Goal: Task Accomplishment & Management: Use online tool/utility

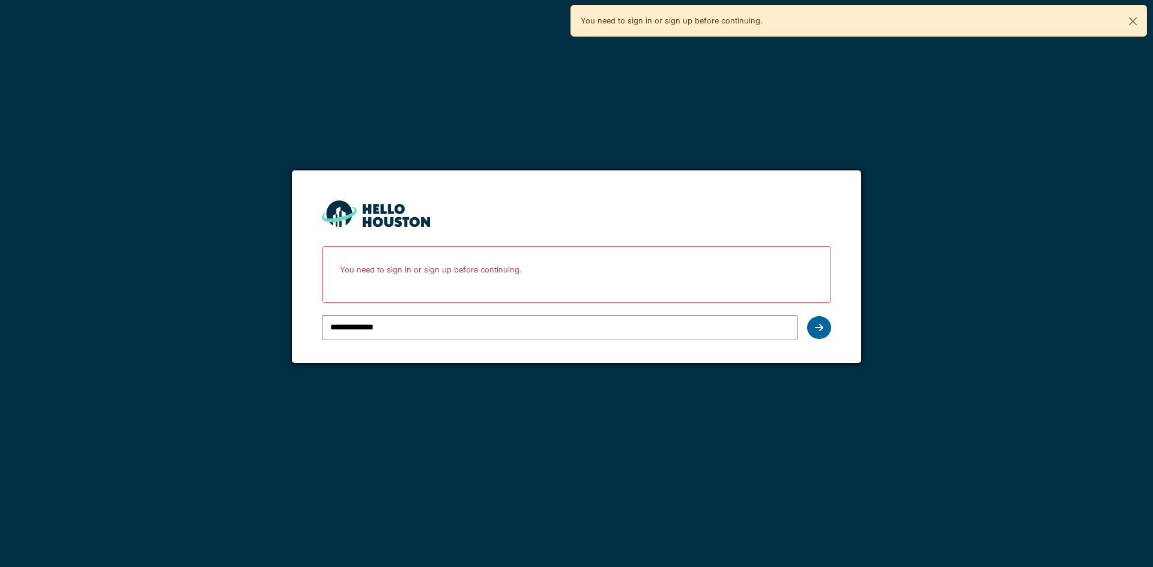
click at [811, 325] on div at bounding box center [819, 327] width 24 height 23
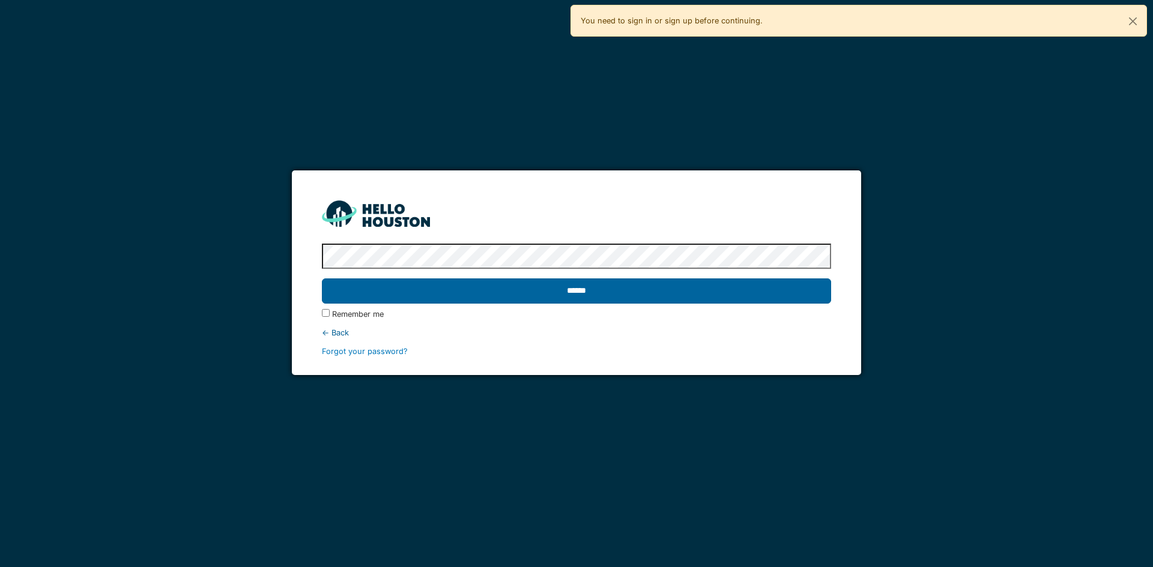
click at [385, 280] on input "******" at bounding box center [576, 291] width 508 height 25
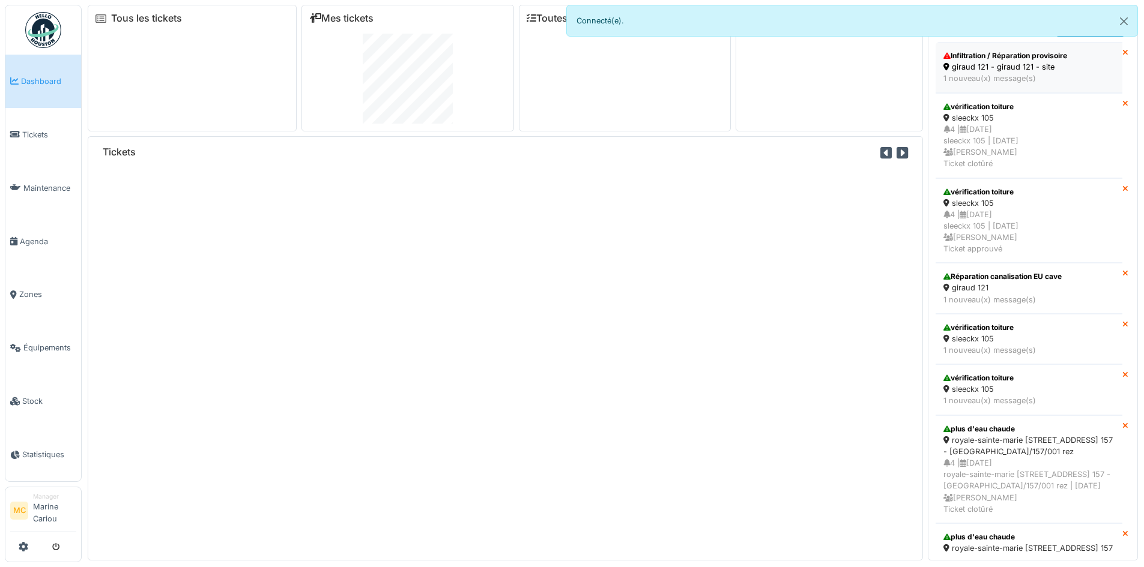
click at [1015, 67] on div "giraud 121 - giraud 121 - site" at bounding box center [1028, 66] width 171 height 11
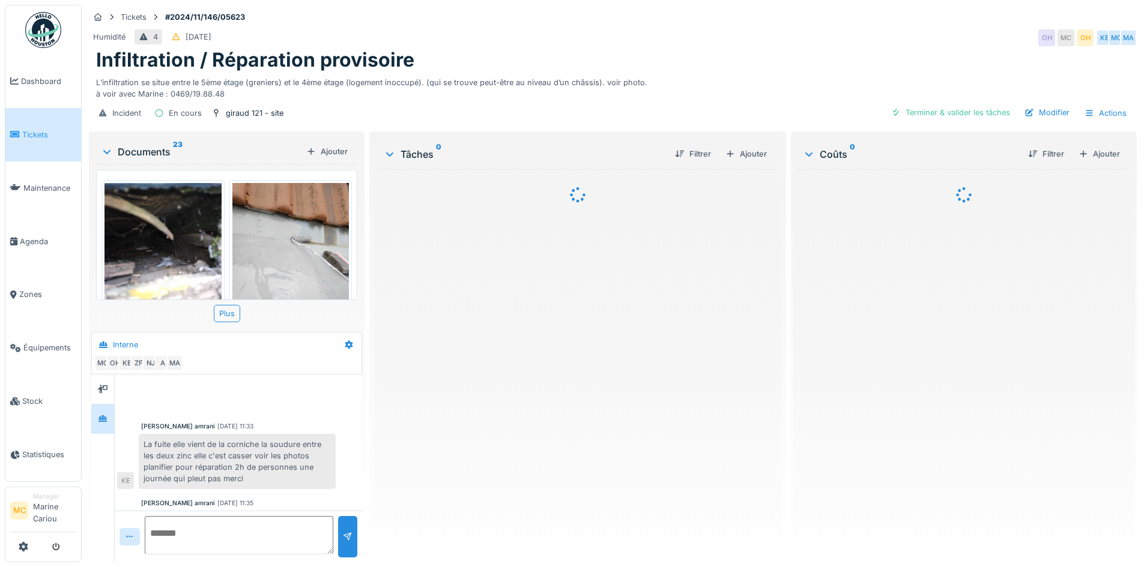
scroll to position [122, 0]
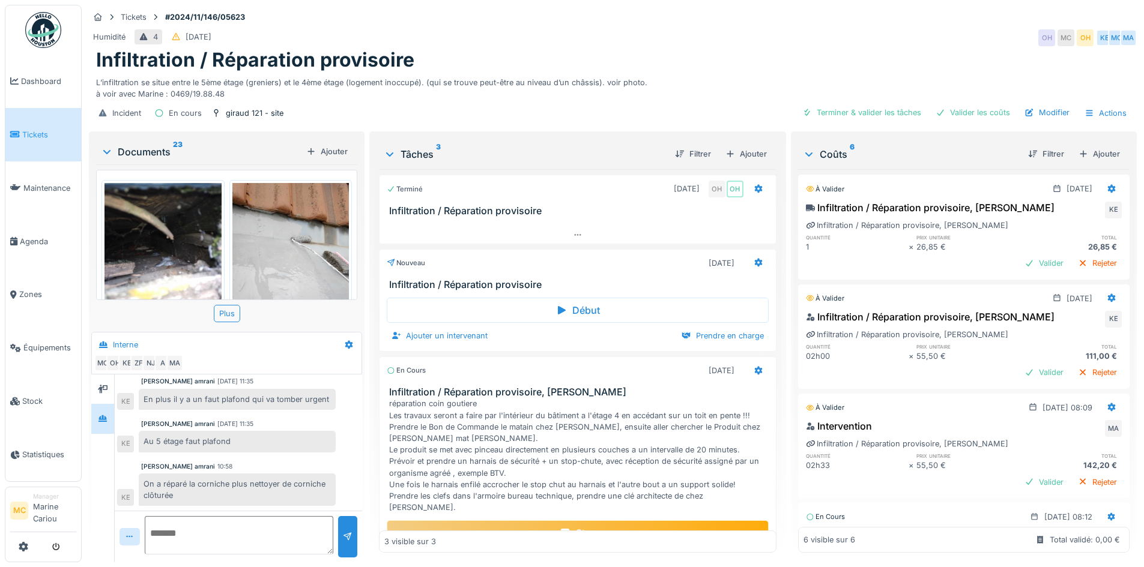
click at [184, 248] on img at bounding box center [162, 260] width 117 height 155
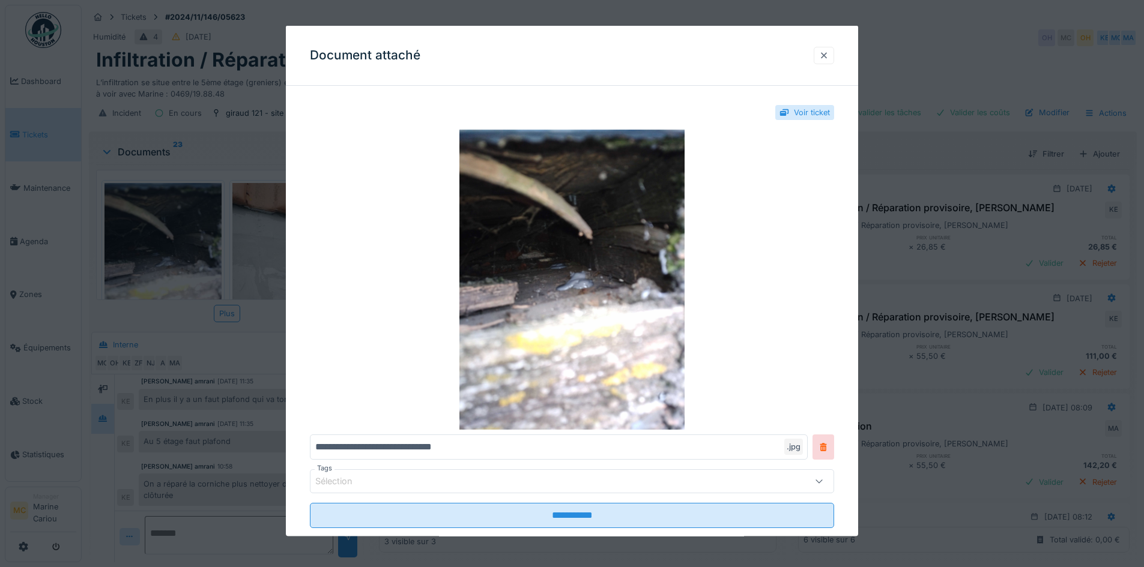
click at [828, 55] on div at bounding box center [824, 54] width 10 height 11
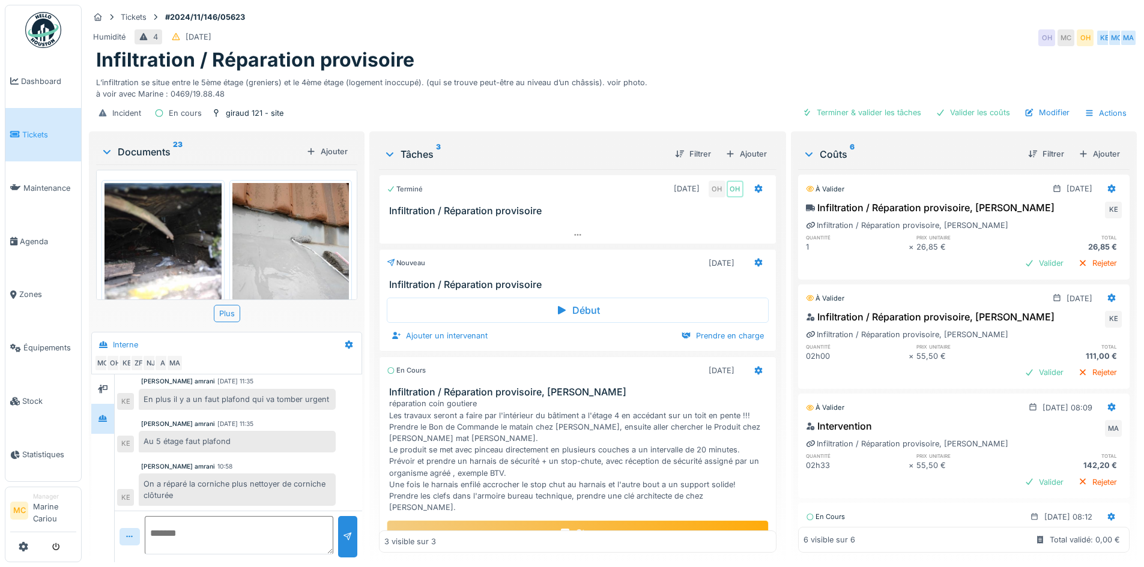
click at [260, 265] on img at bounding box center [290, 260] width 117 height 155
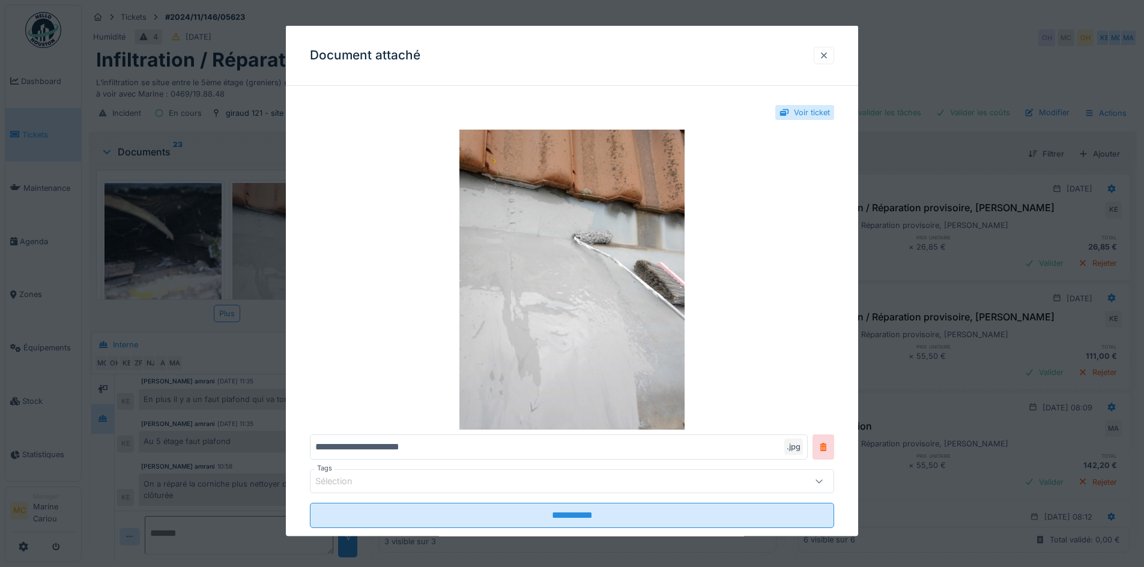
click at [828, 49] on div at bounding box center [824, 54] width 10 height 11
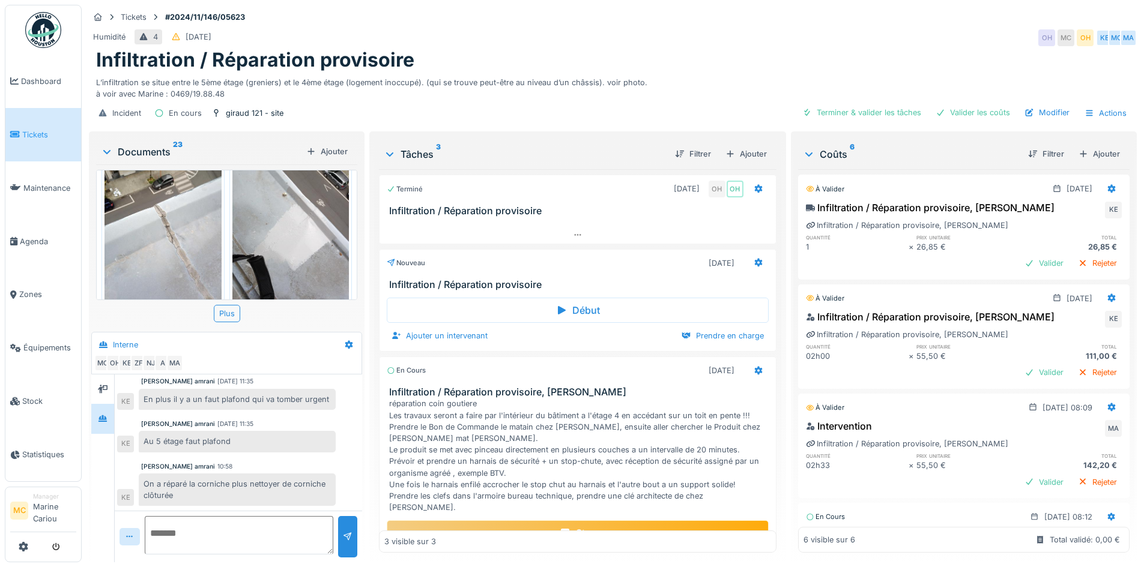
scroll to position [216, 0]
click at [164, 253] on img at bounding box center [162, 232] width 117 height 155
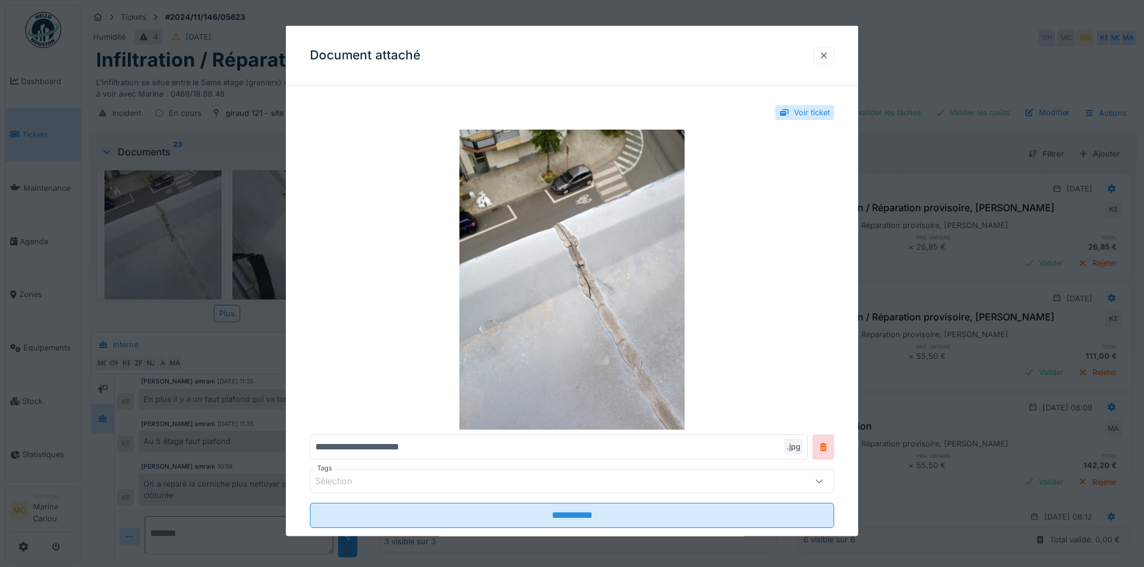
click at [821, 56] on div at bounding box center [823, 54] width 20 height 17
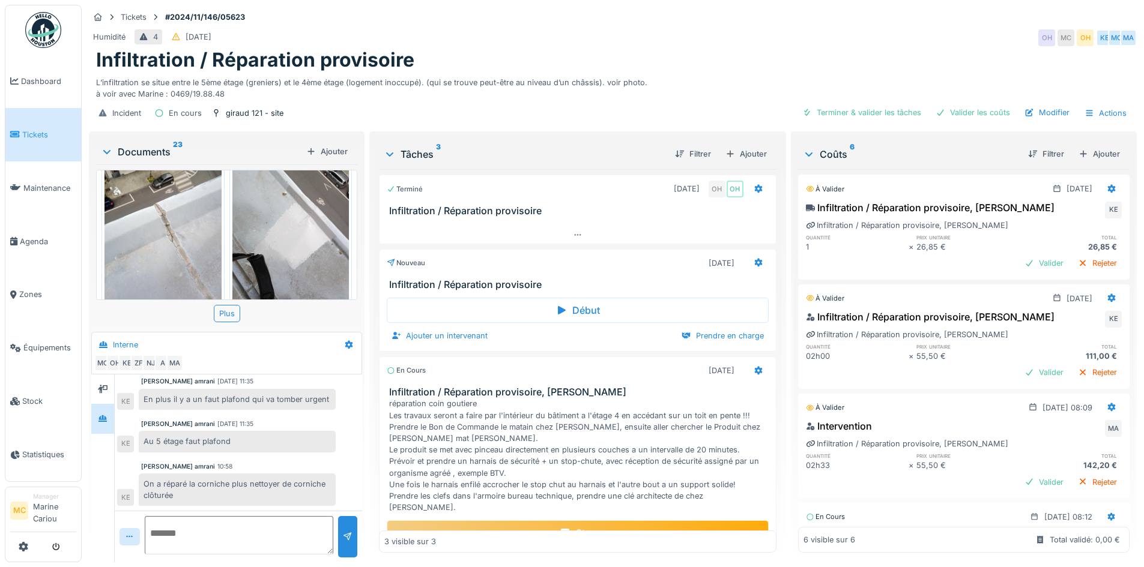
click at [310, 217] on img at bounding box center [290, 232] width 117 height 155
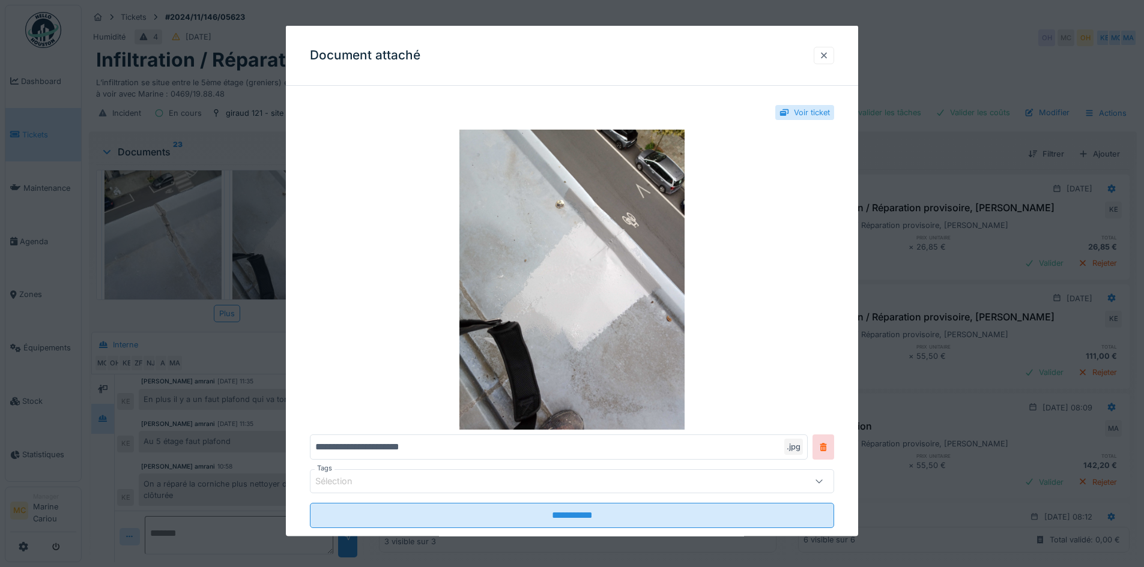
click at [828, 50] on div at bounding box center [824, 54] width 10 height 11
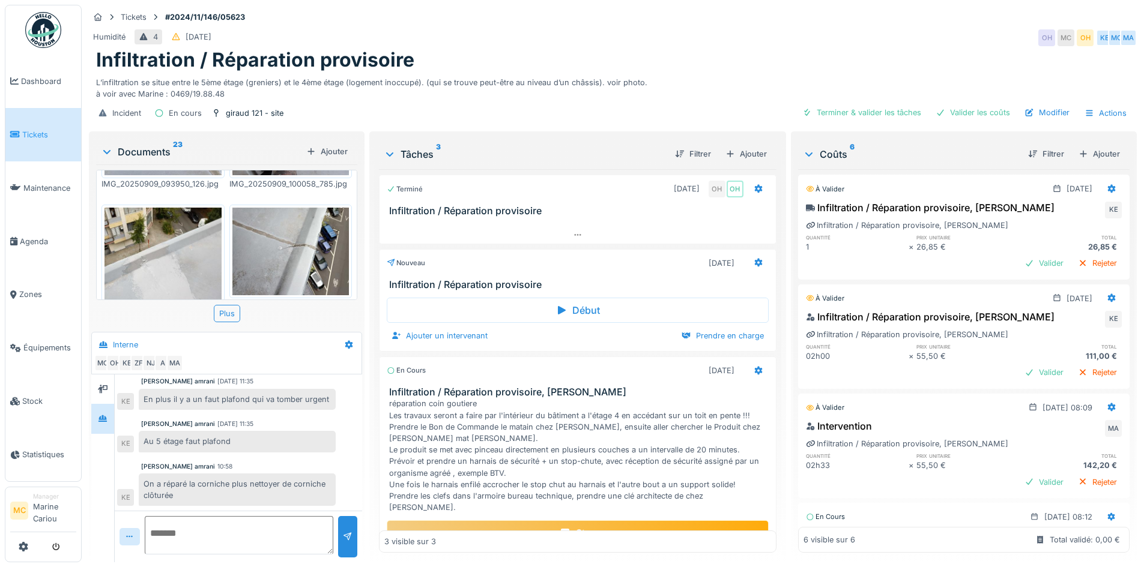
scroll to position [360, 0]
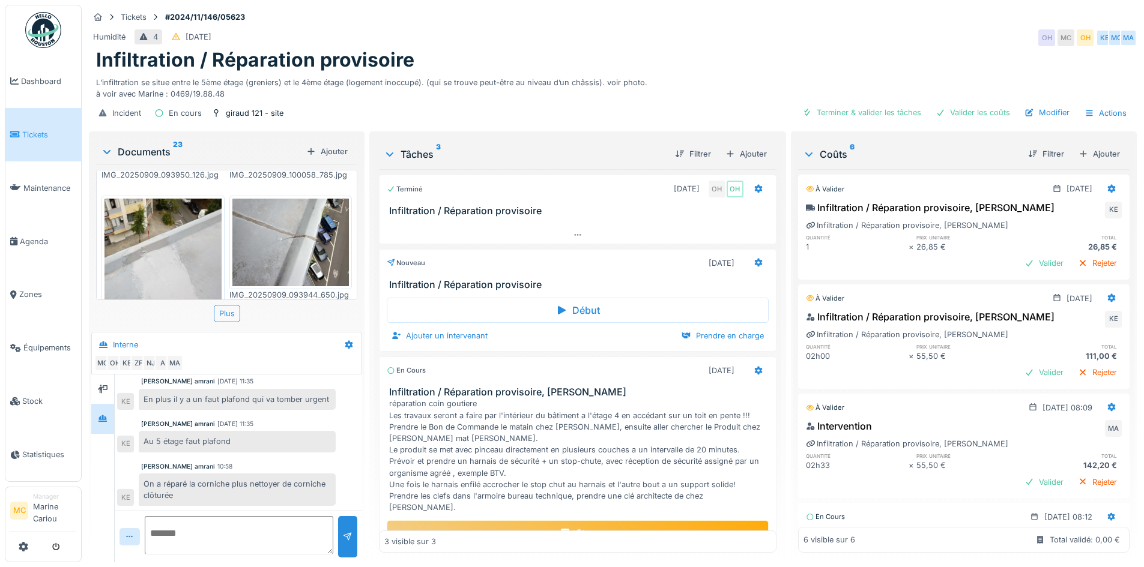
click at [160, 260] on img at bounding box center [162, 276] width 117 height 155
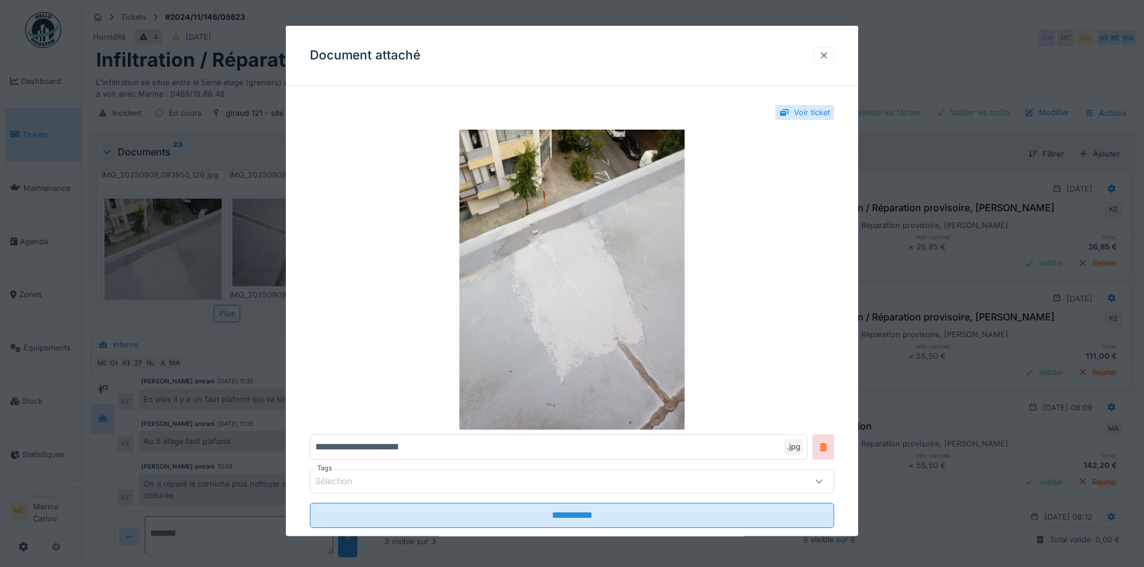
click at [825, 59] on div at bounding box center [824, 54] width 10 height 11
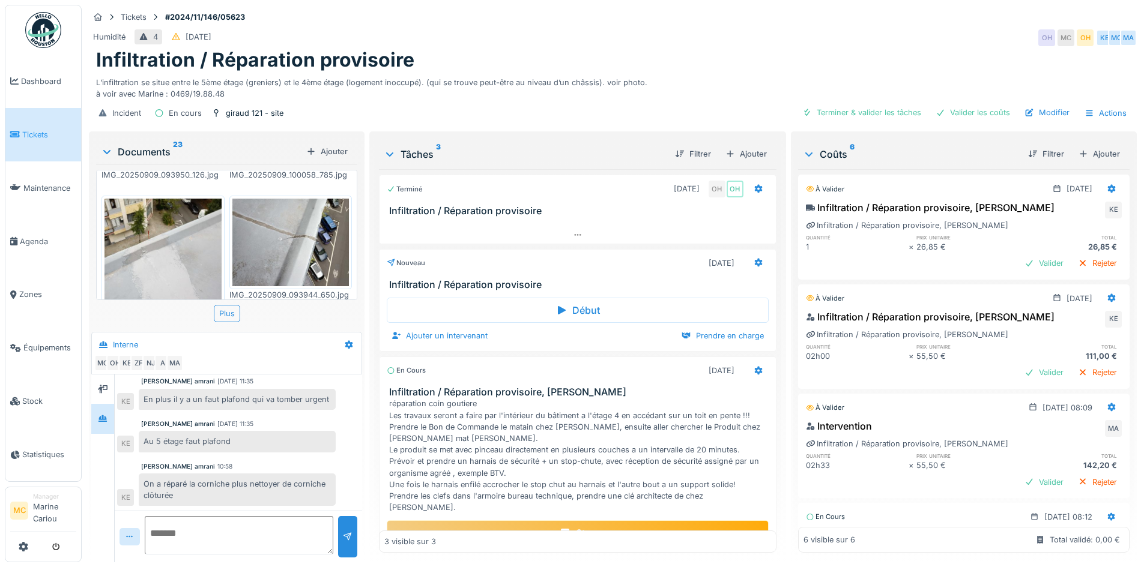
click at [285, 240] on img at bounding box center [290, 243] width 117 height 88
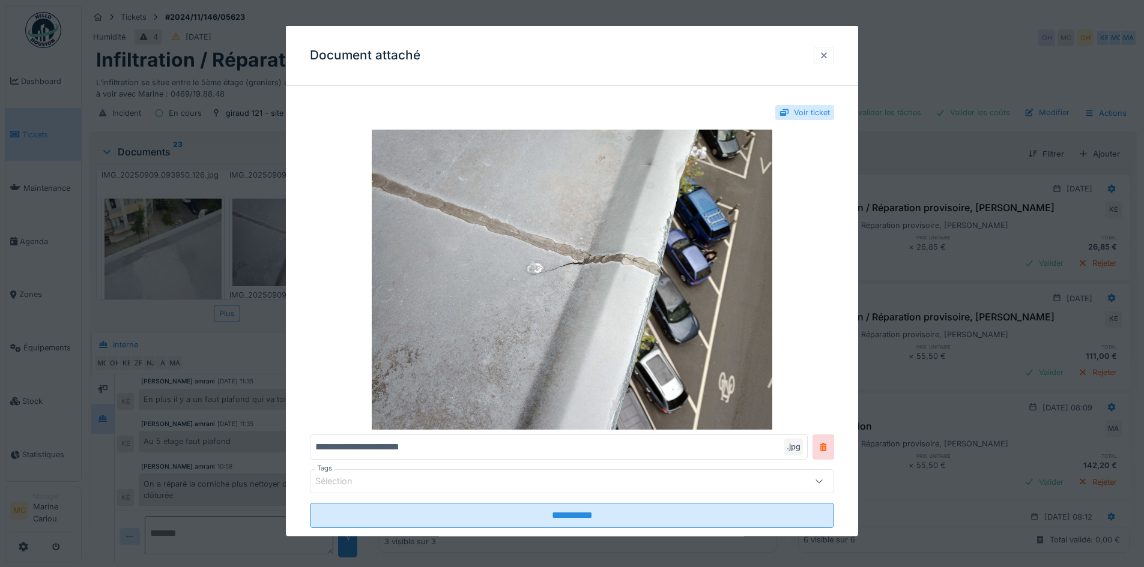
click at [822, 51] on div at bounding box center [823, 54] width 20 height 17
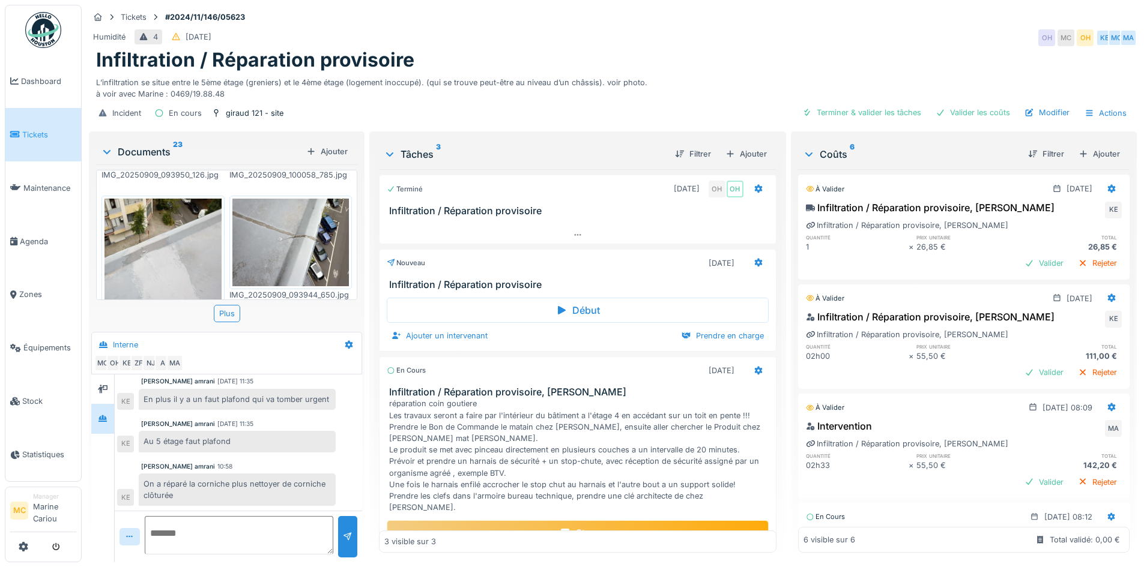
click at [354, 293] on div "17574059162773964973632692521070.jpg IMG_20250909_100121_286.jpg IMG_20250909_0…" at bounding box center [226, 235] width 261 height 130
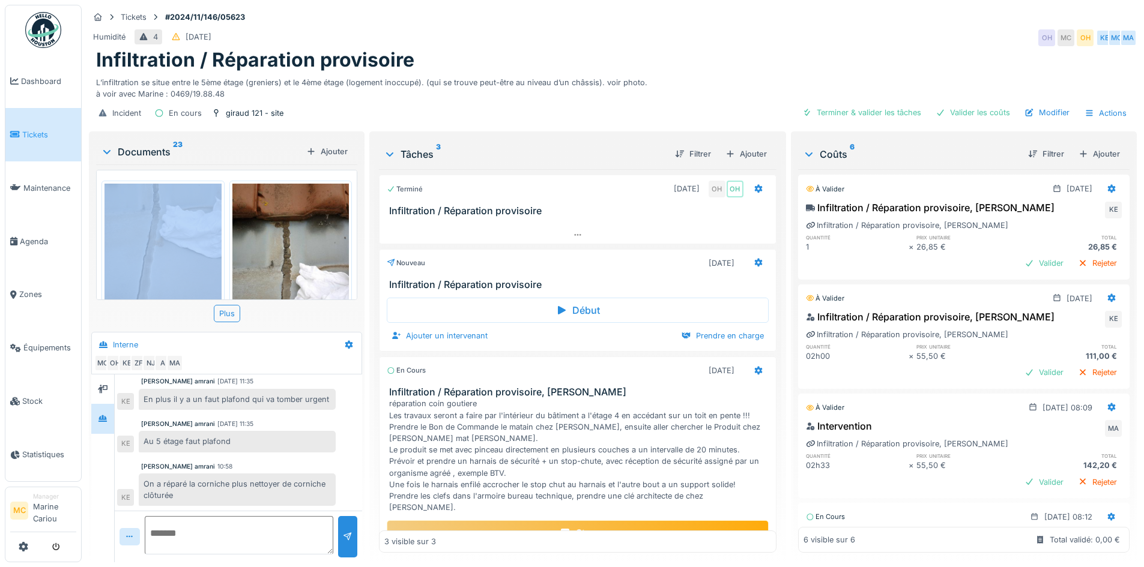
scroll to position [568, 0]
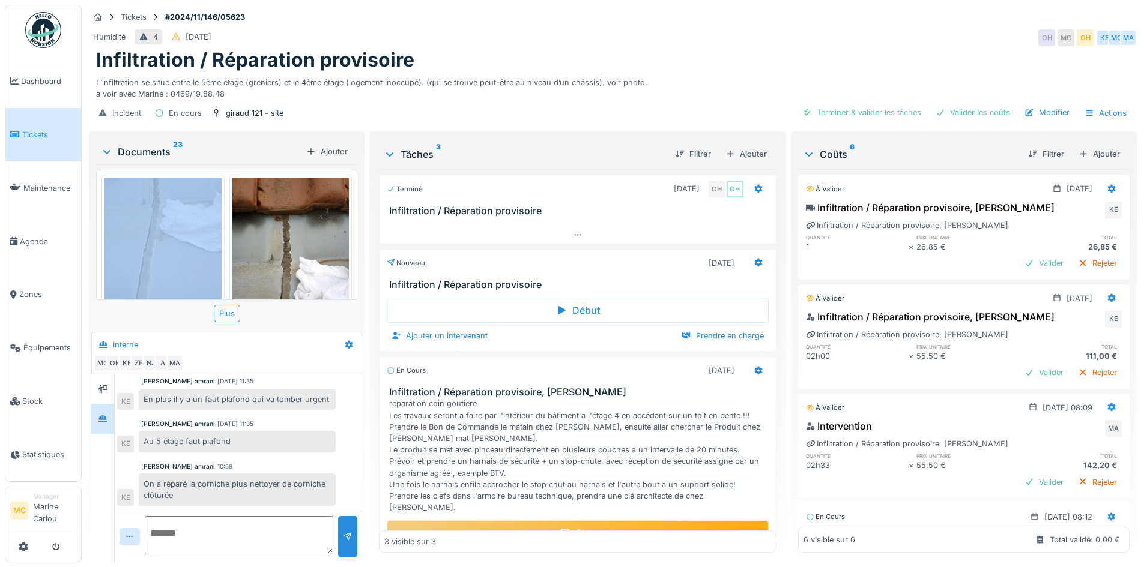
click at [195, 251] on img at bounding box center [162, 255] width 117 height 155
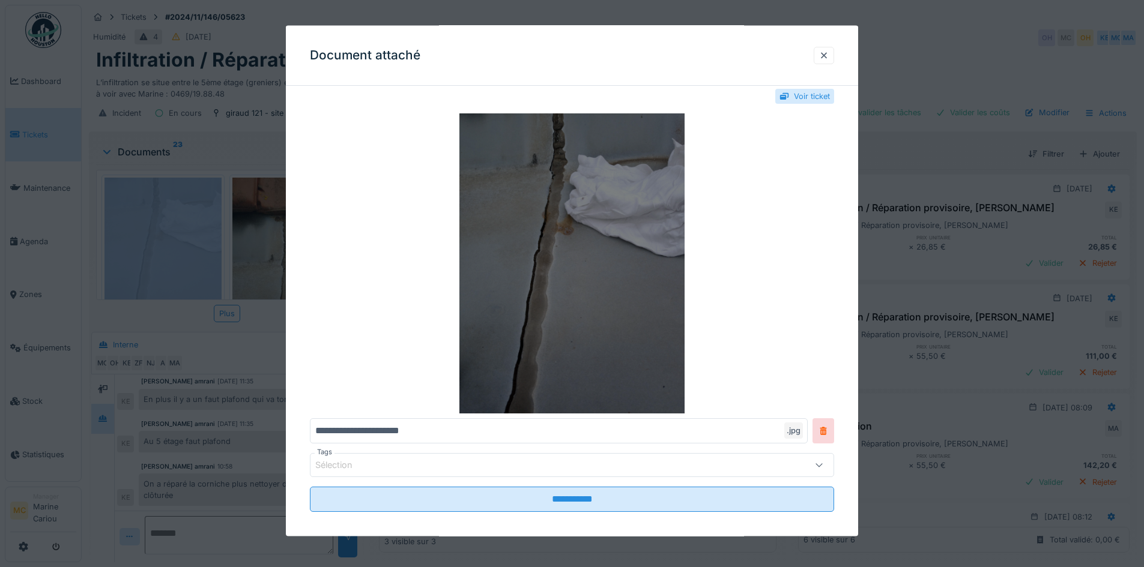
scroll to position [25, 0]
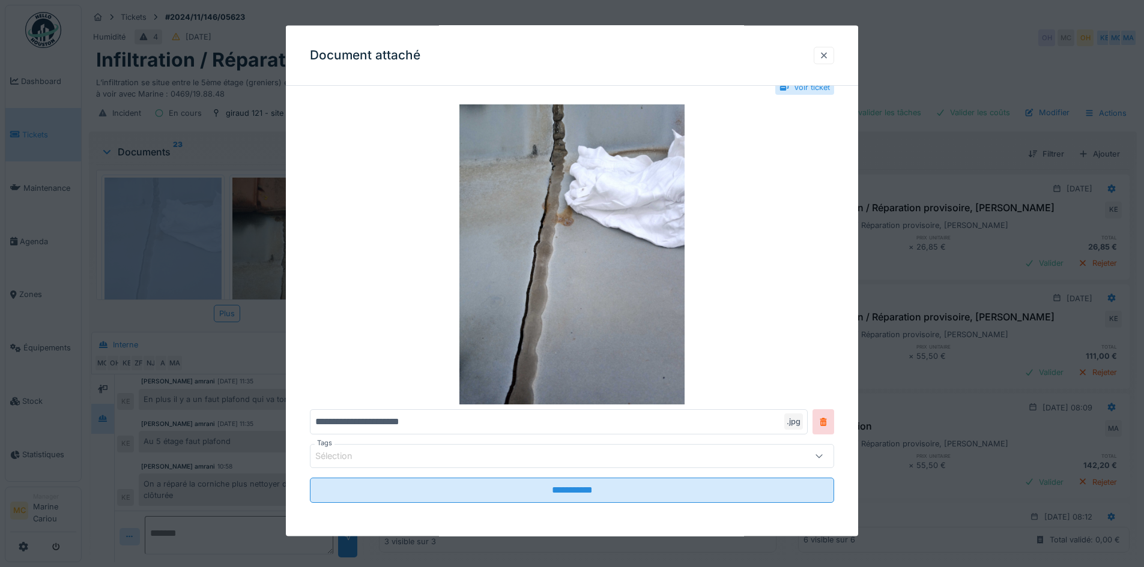
click at [824, 58] on div at bounding box center [824, 54] width 10 height 11
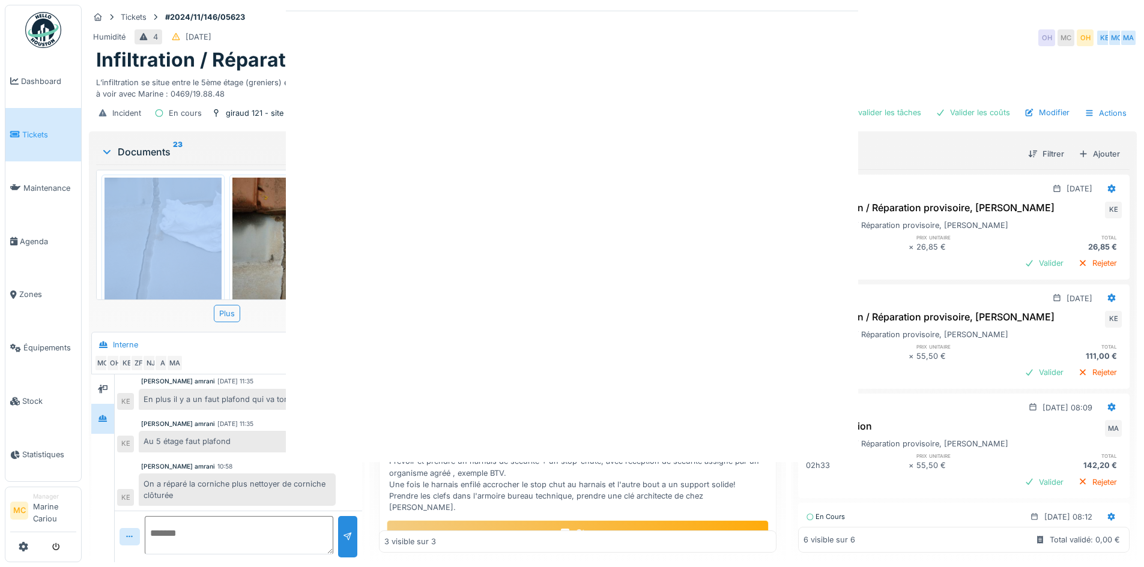
scroll to position [0, 0]
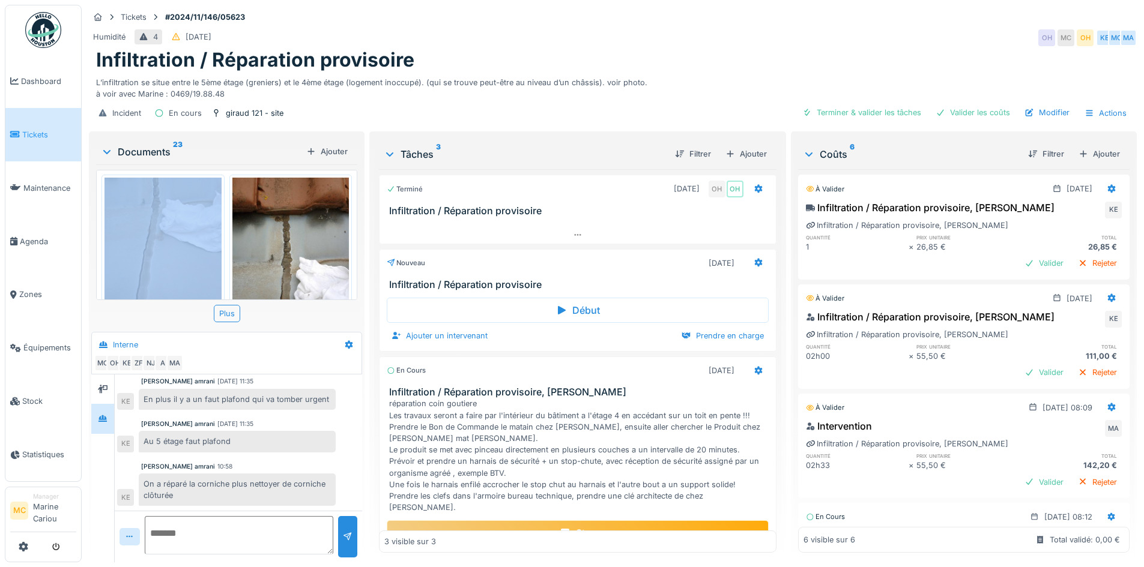
click at [295, 232] on img at bounding box center [290, 255] width 117 height 155
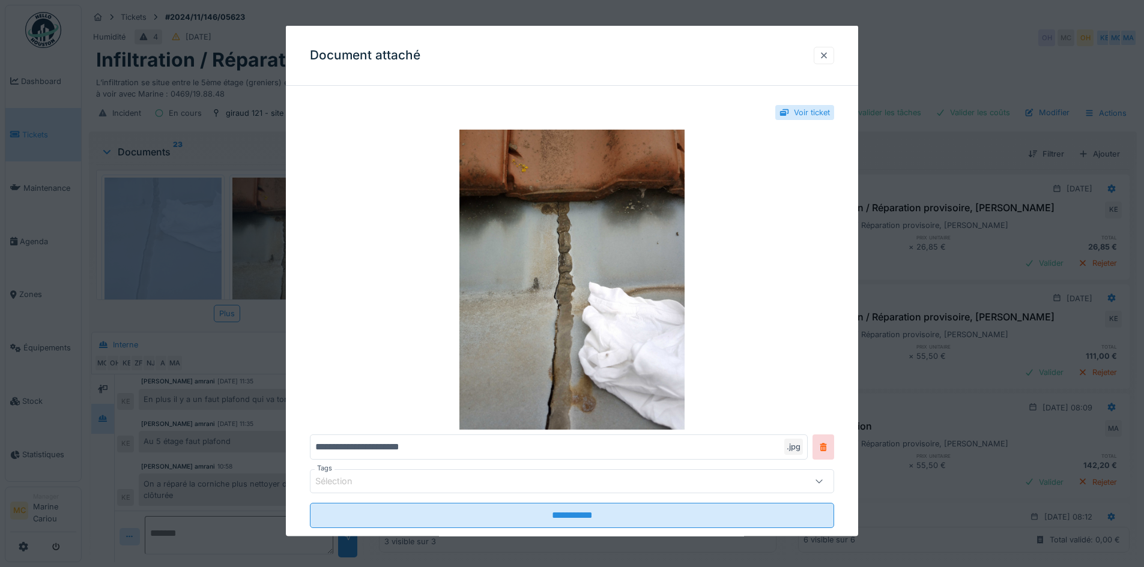
click at [827, 55] on div at bounding box center [824, 54] width 10 height 11
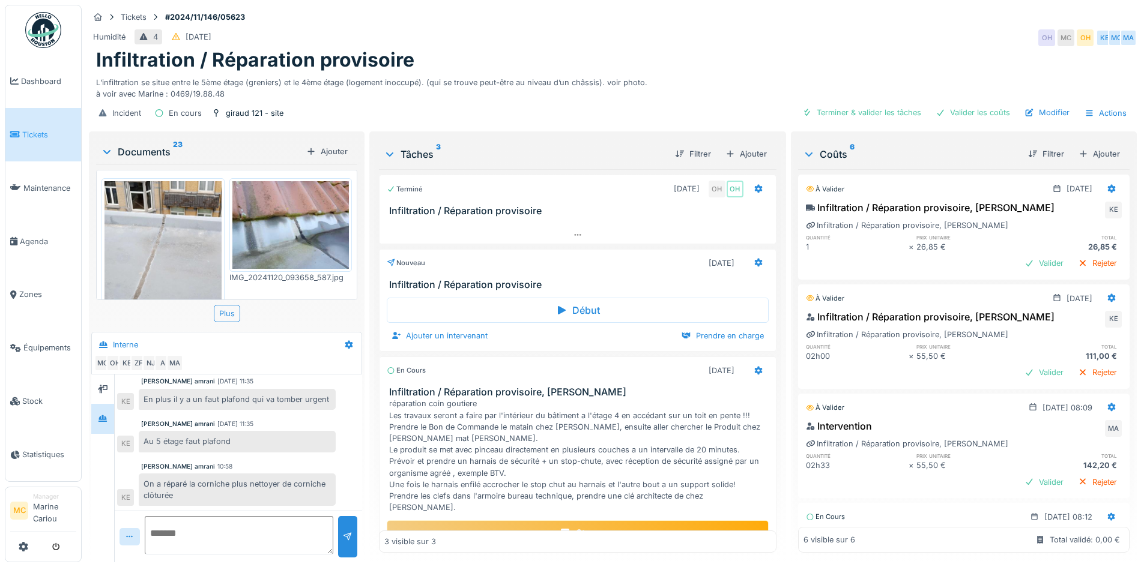
scroll to position [761, 0]
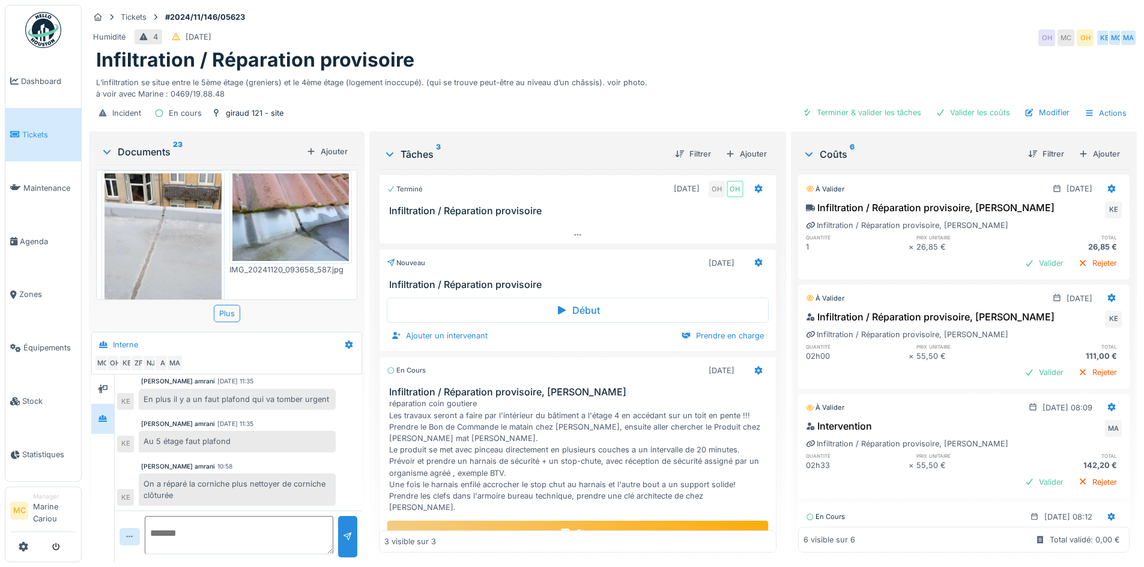
click at [157, 246] on img at bounding box center [162, 250] width 117 height 155
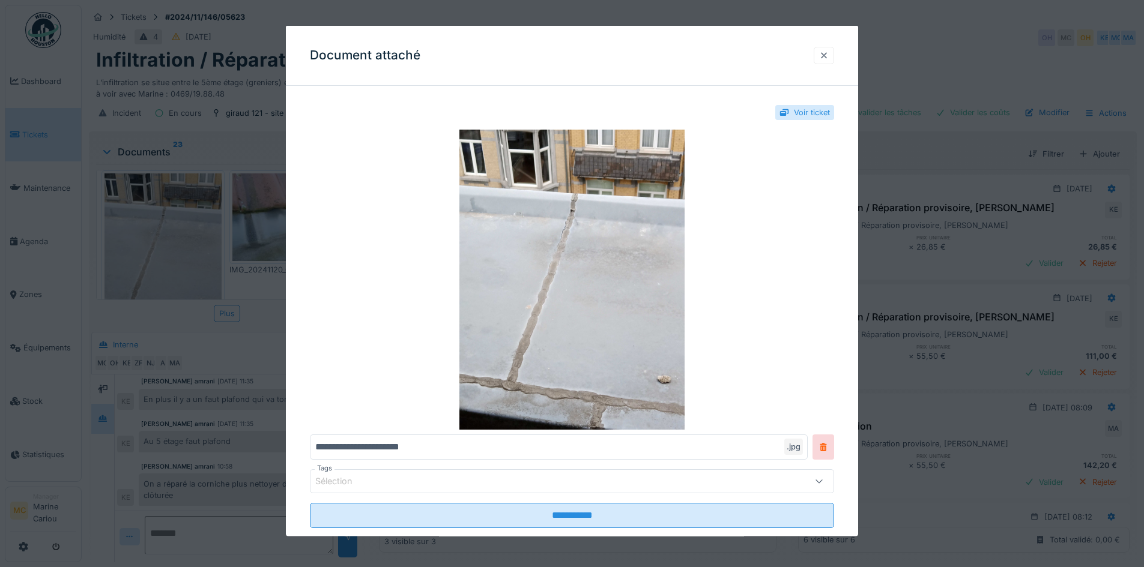
click at [825, 55] on div at bounding box center [824, 54] width 10 height 11
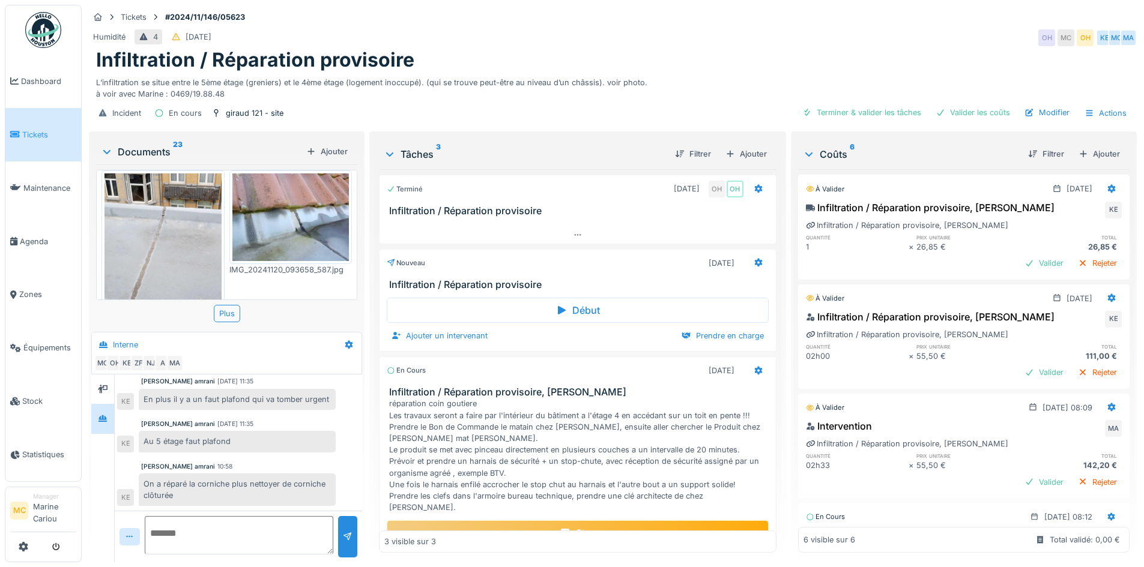
click at [282, 205] on img at bounding box center [290, 217] width 117 height 88
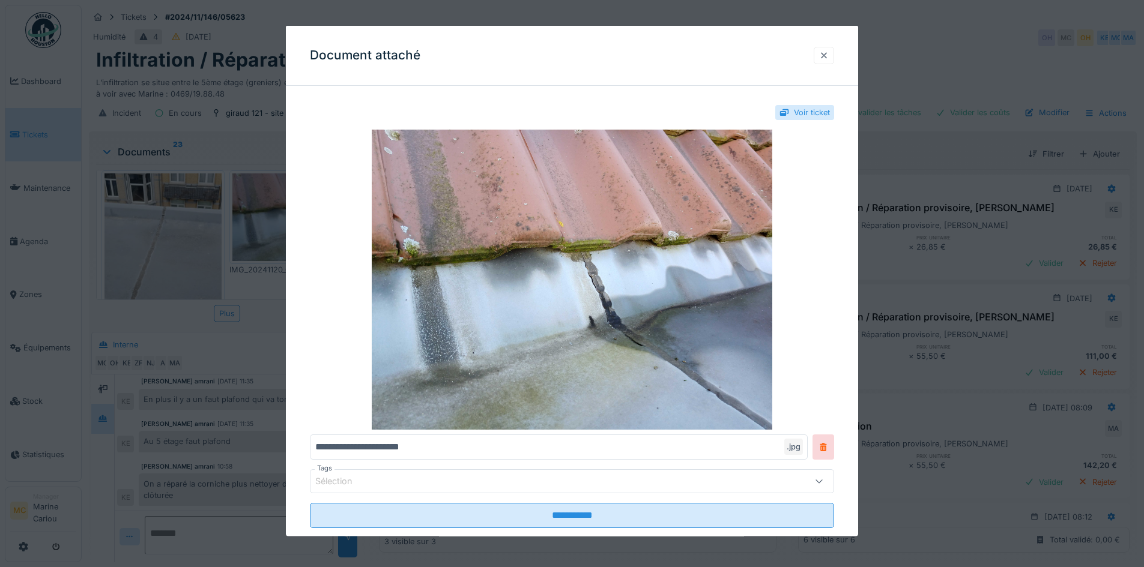
click at [824, 61] on div at bounding box center [824, 54] width 10 height 11
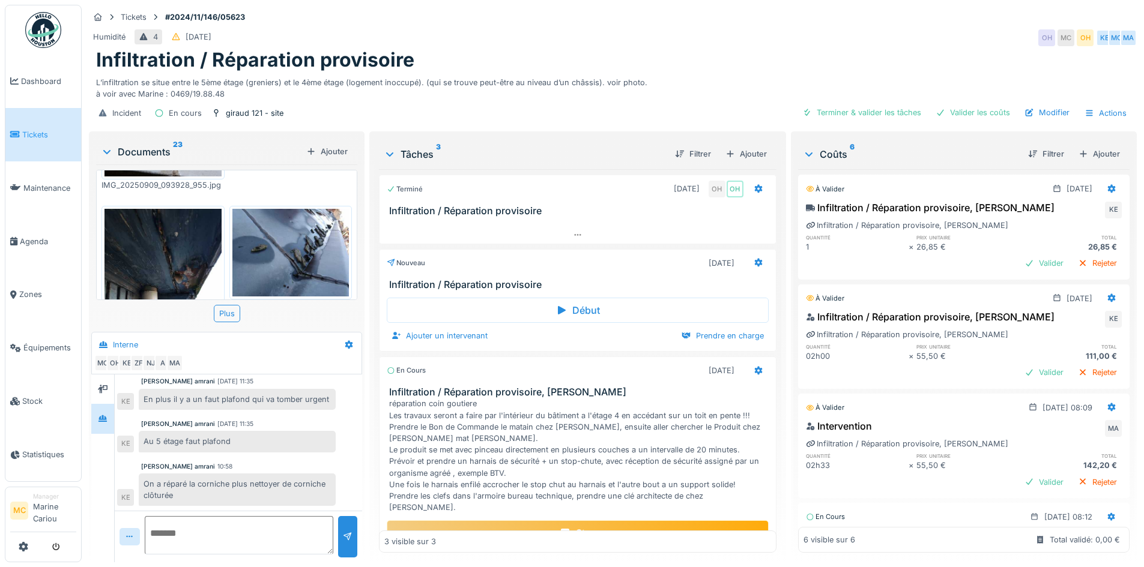
scroll to position [929, 0]
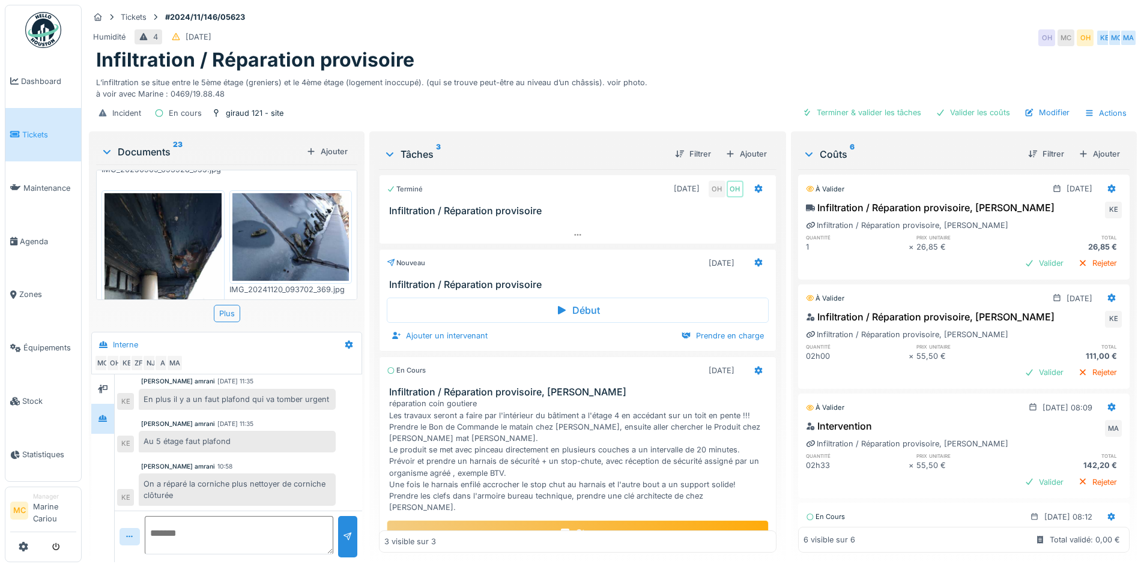
click at [175, 243] on img at bounding box center [162, 270] width 117 height 155
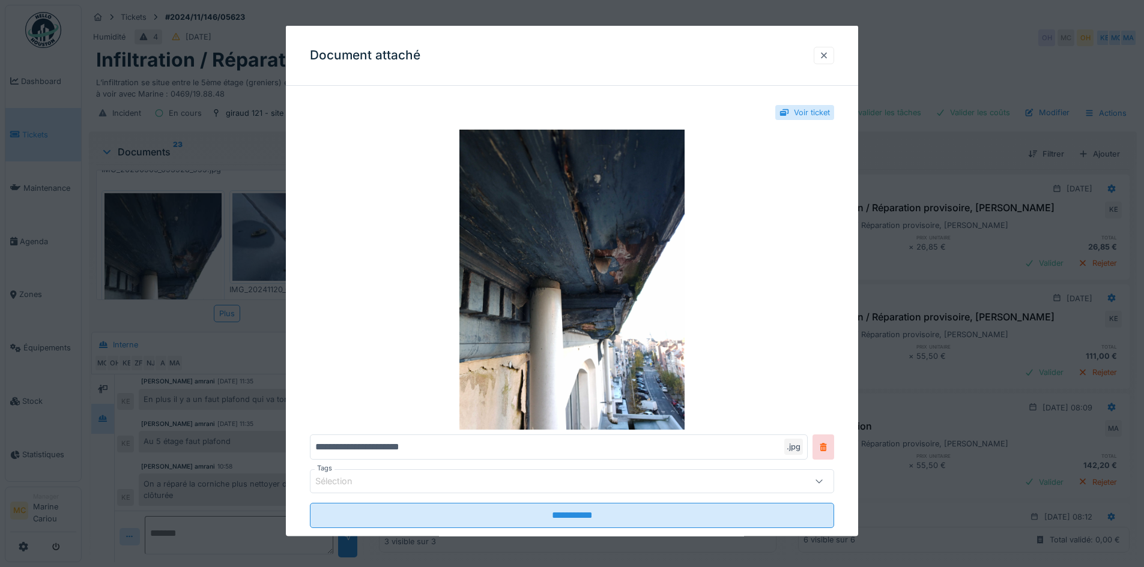
click at [827, 51] on div at bounding box center [824, 54] width 10 height 11
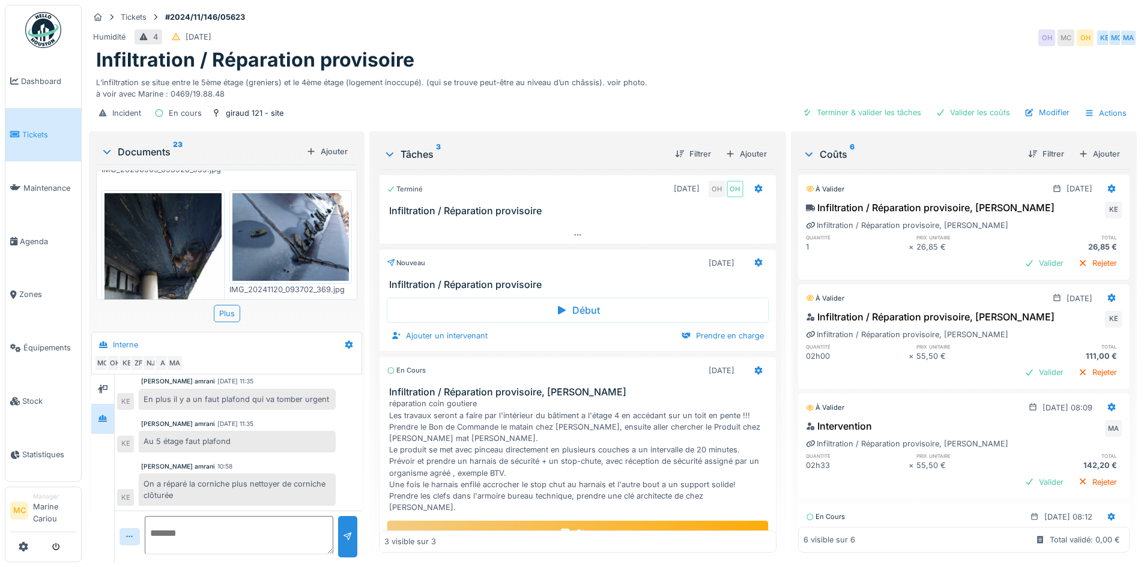
click at [333, 207] on img at bounding box center [290, 237] width 117 height 88
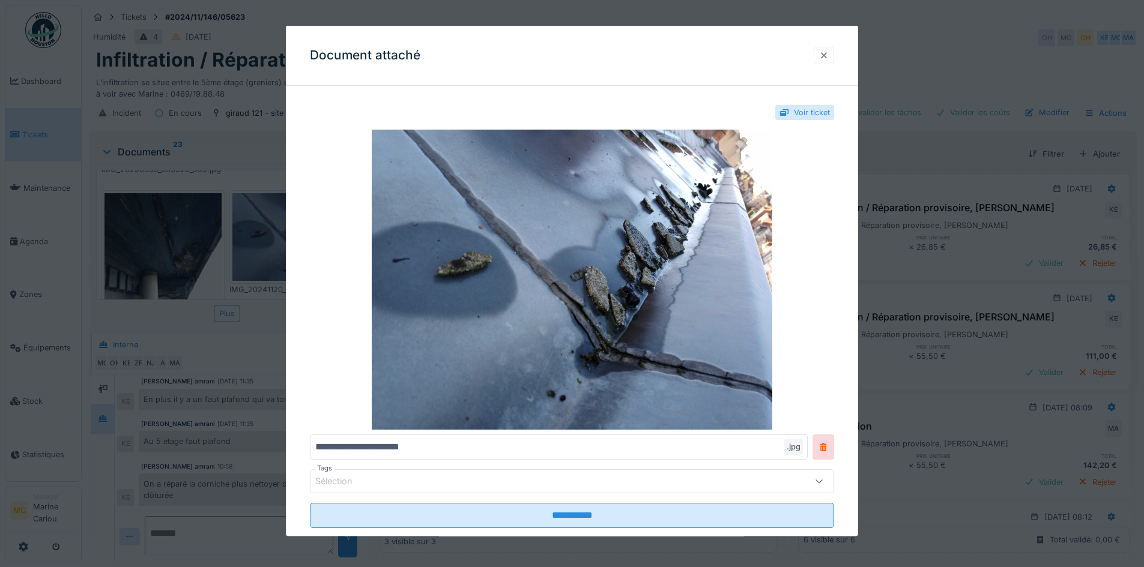
click at [828, 57] on div at bounding box center [824, 54] width 10 height 11
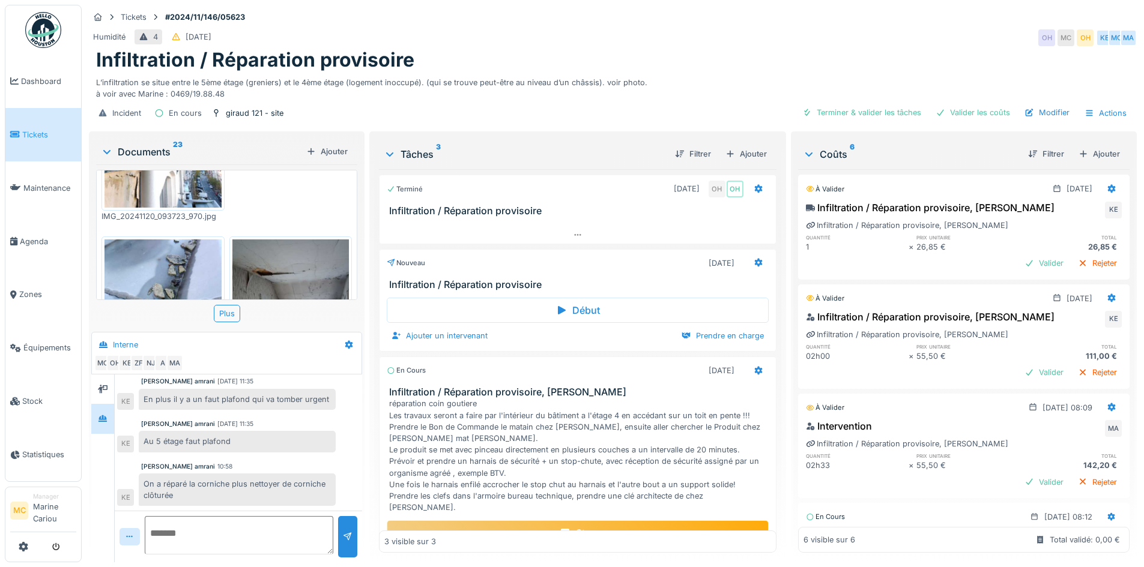
scroll to position [1097, 0]
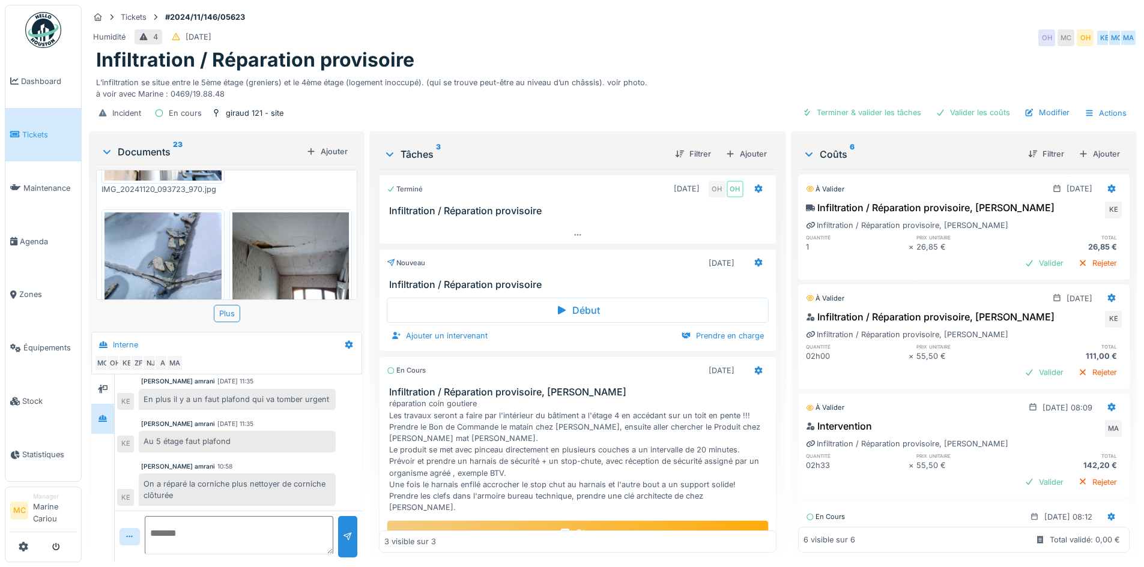
click at [184, 230] on img at bounding box center [162, 257] width 117 height 88
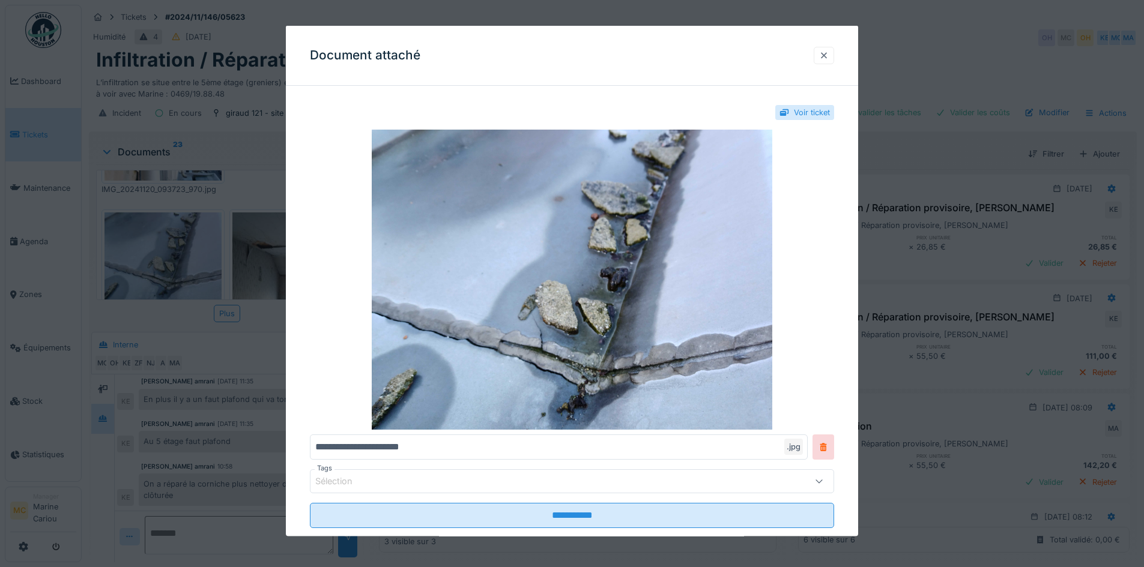
click at [818, 59] on div at bounding box center [823, 54] width 20 height 17
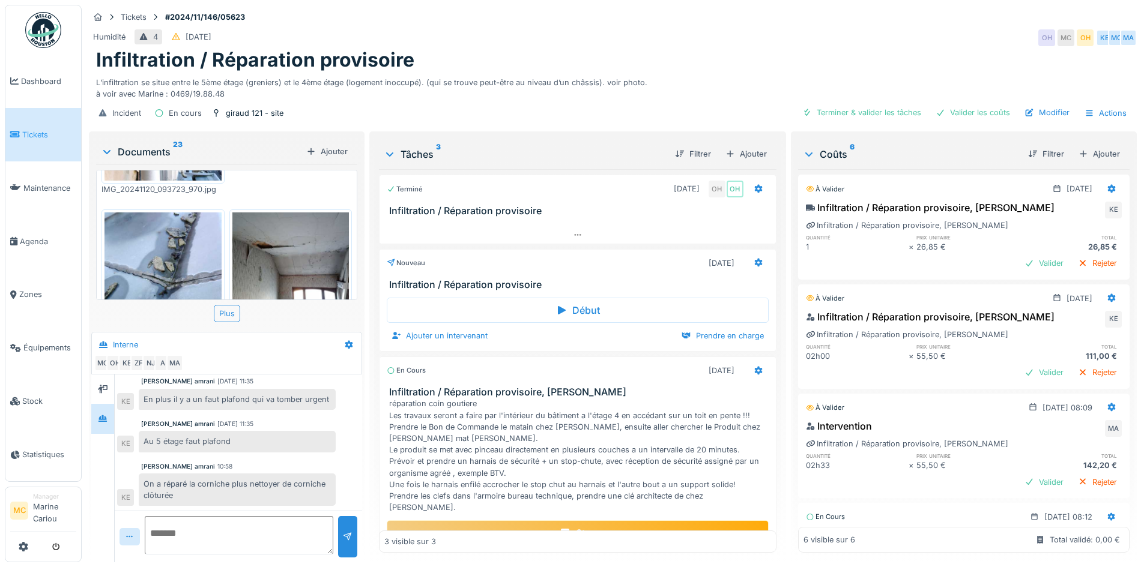
click at [267, 230] on img at bounding box center [290, 257] width 117 height 88
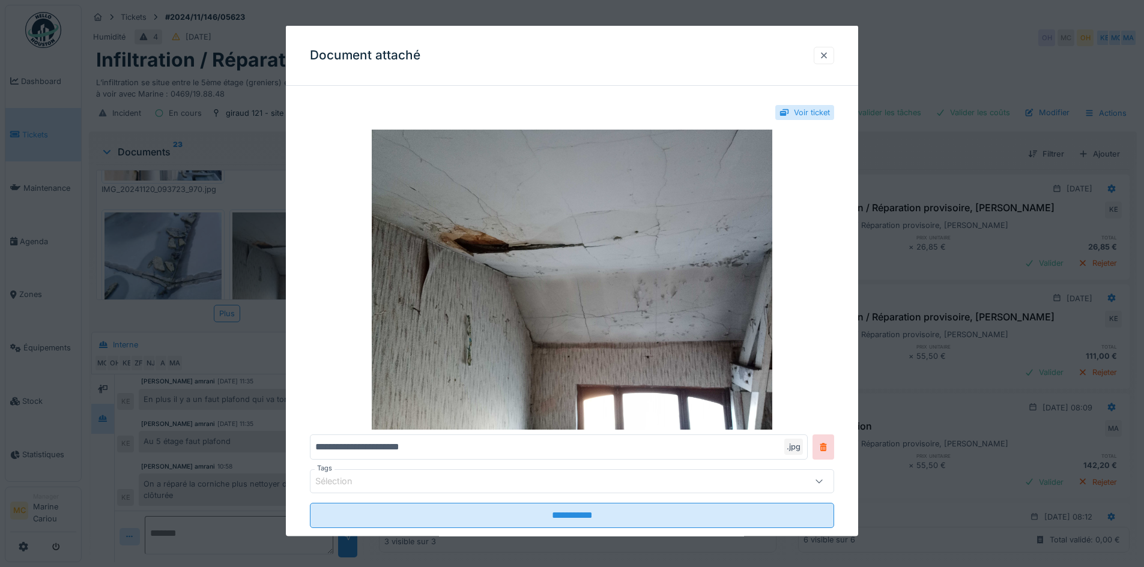
click at [821, 55] on div at bounding box center [823, 54] width 20 height 17
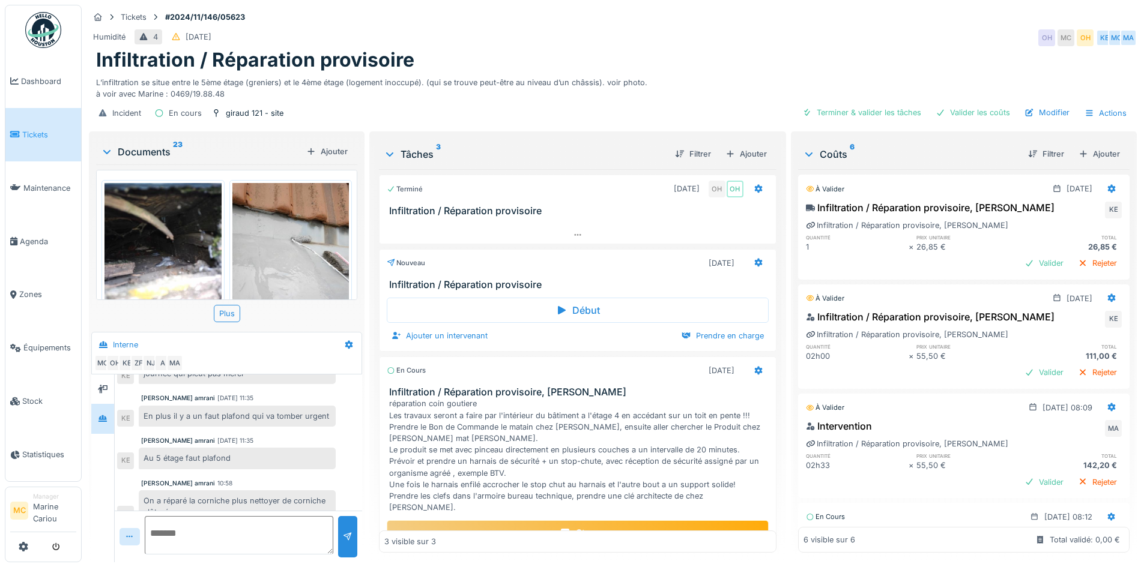
scroll to position [122, 0]
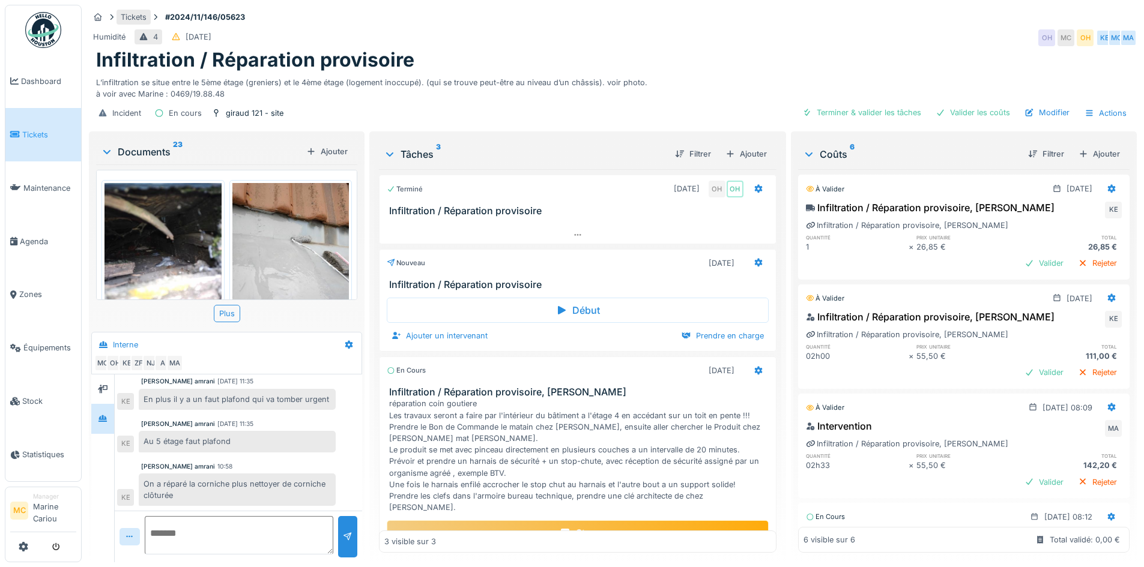
click at [122, 10] on div "Tickets" at bounding box center [133, 17] width 34 height 15
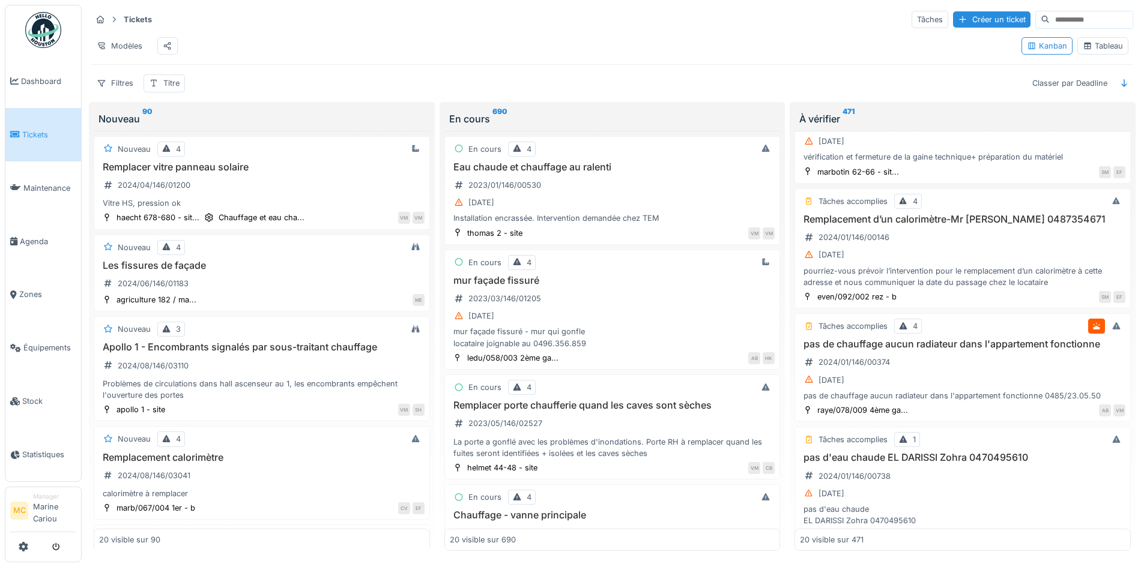
scroll to position [300, 0]
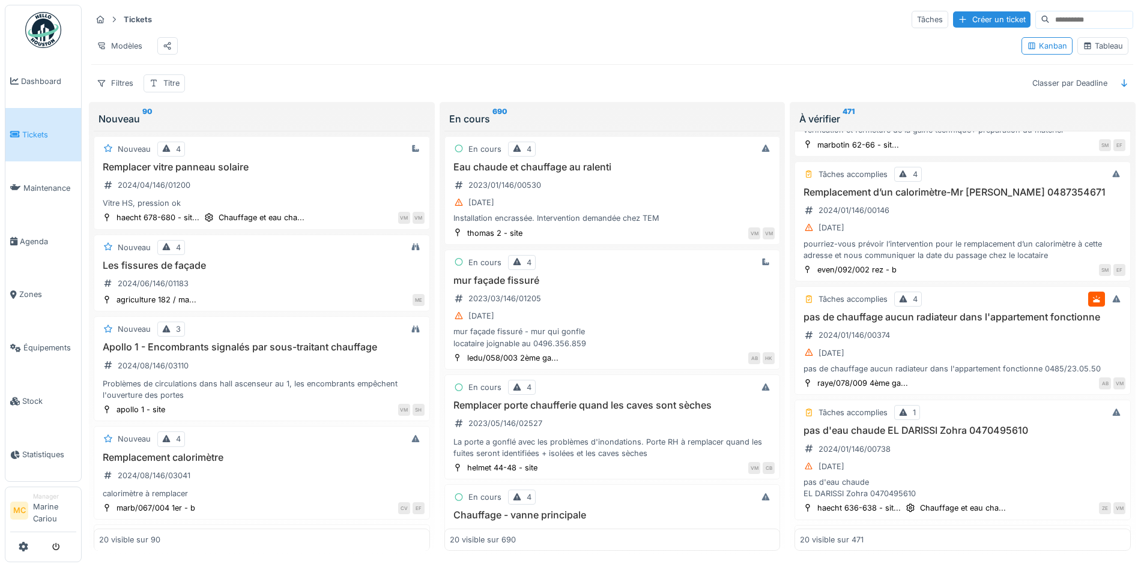
click at [1049, 21] on input at bounding box center [1090, 19] width 83 height 17
type input "*******"
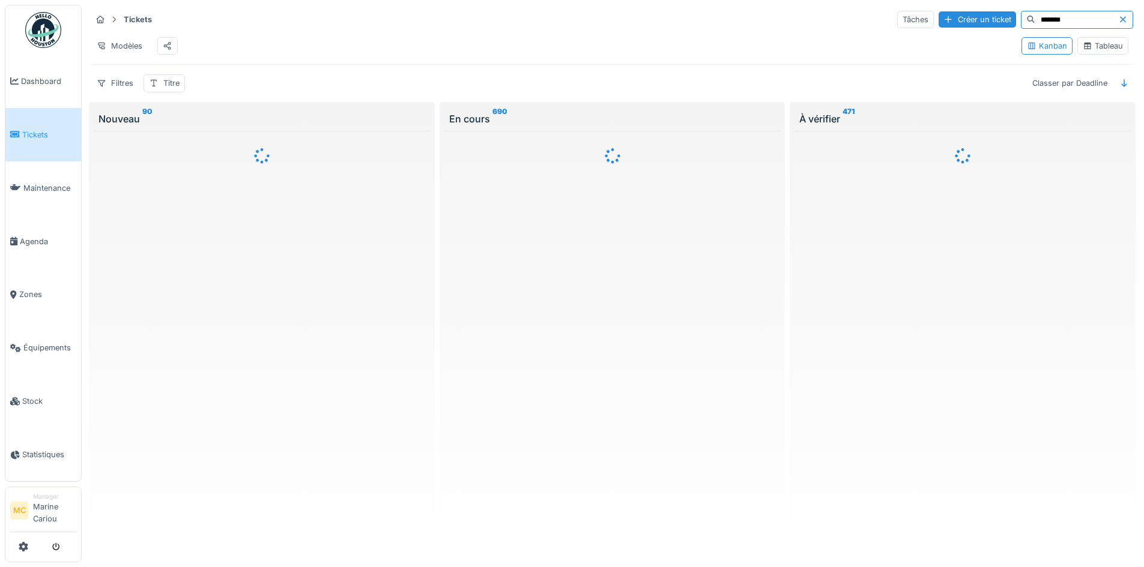
scroll to position [0, 0]
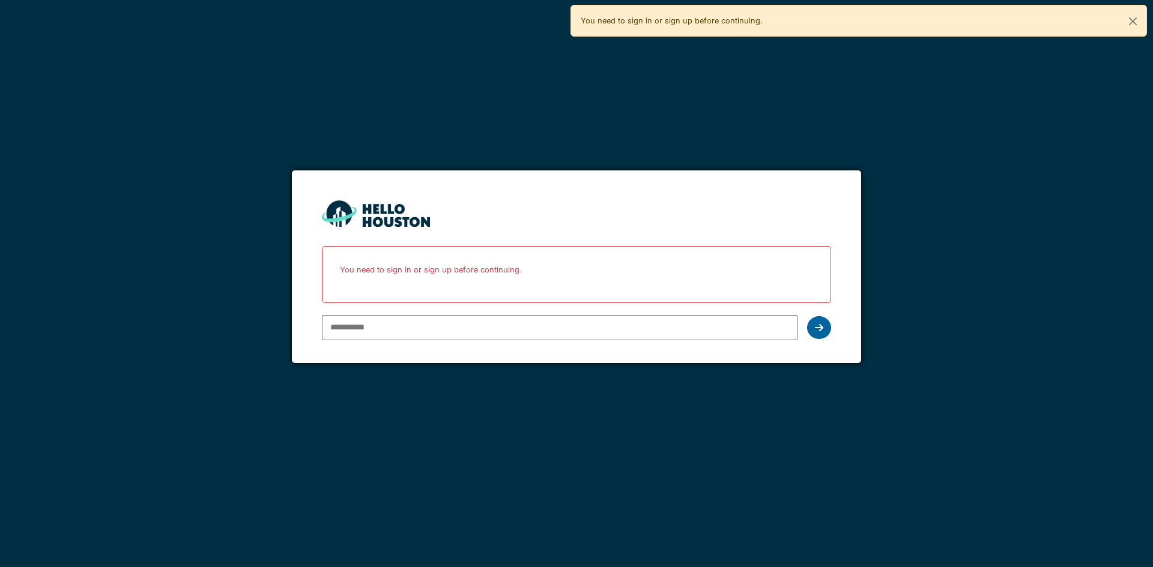
type input "**********"
click at [818, 329] on icon at bounding box center [819, 328] width 8 height 10
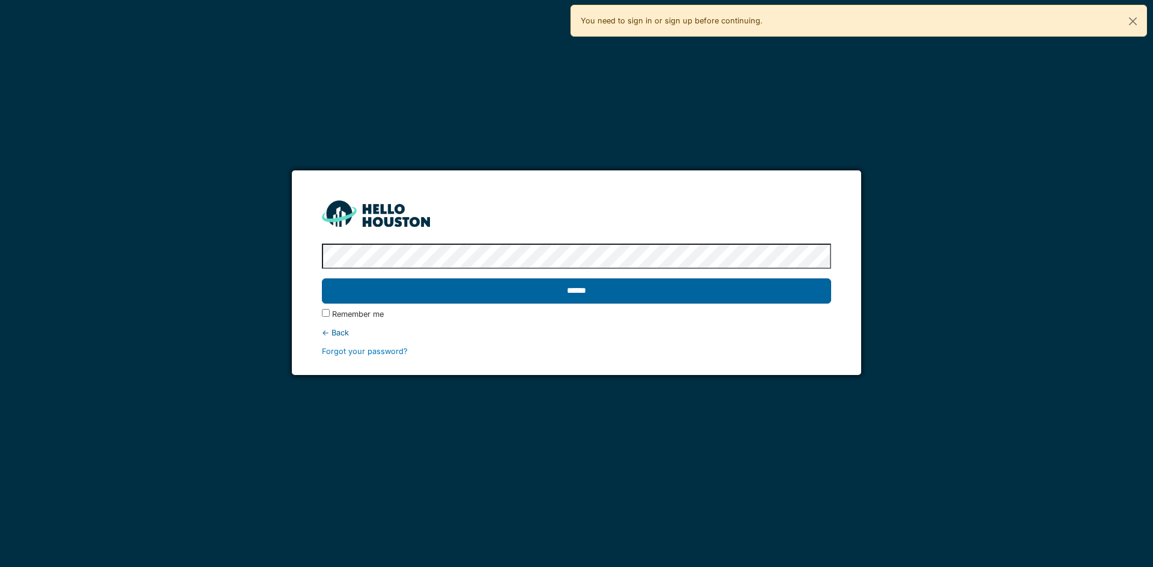
click at [478, 301] on input "******" at bounding box center [576, 291] width 508 height 25
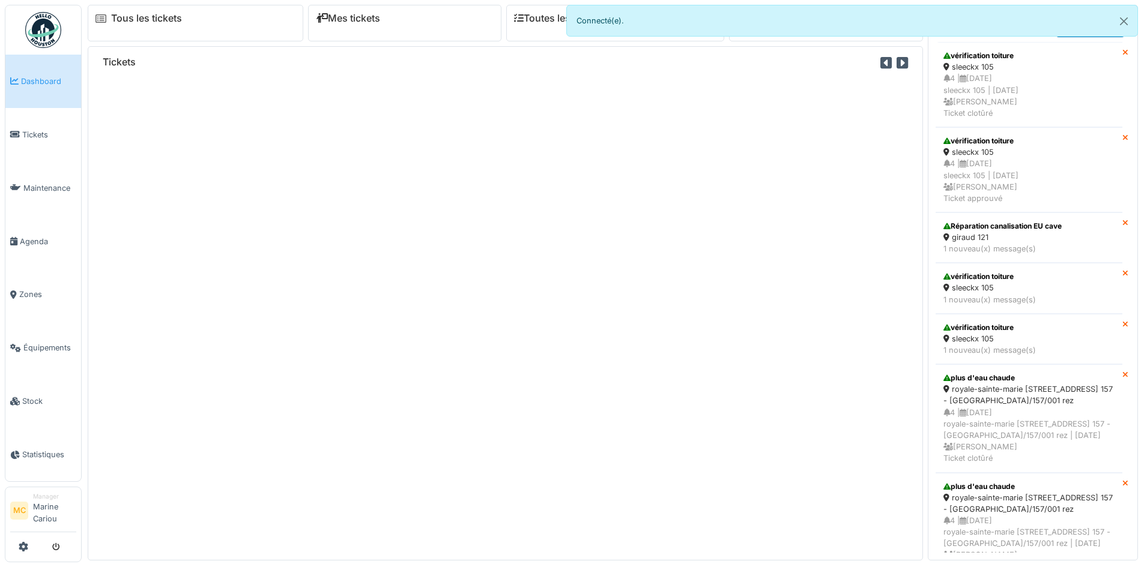
click at [1004, 169] on div "4 | 07/12/2024 sleeckx 105 | Il y a 281 jour(s) Christian Bassette Ticket appro…" at bounding box center [1028, 181] width 171 height 46
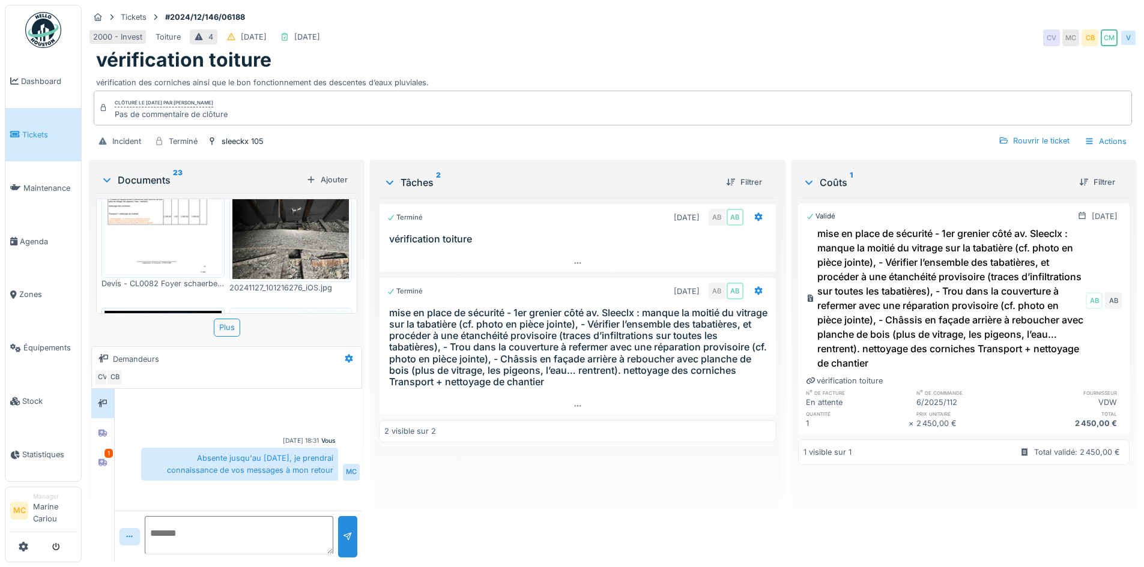
scroll to position [285, 0]
click at [280, 245] on img at bounding box center [290, 201] width 117 height 155
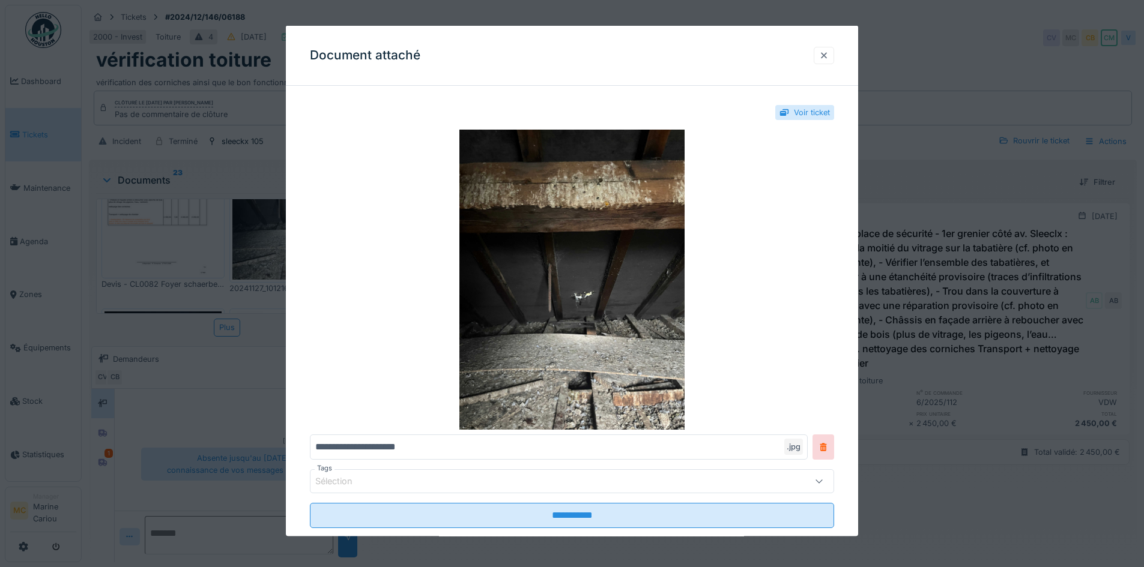
click at [825, 52] on div at bounding box center [824, 54] width 10 height 11
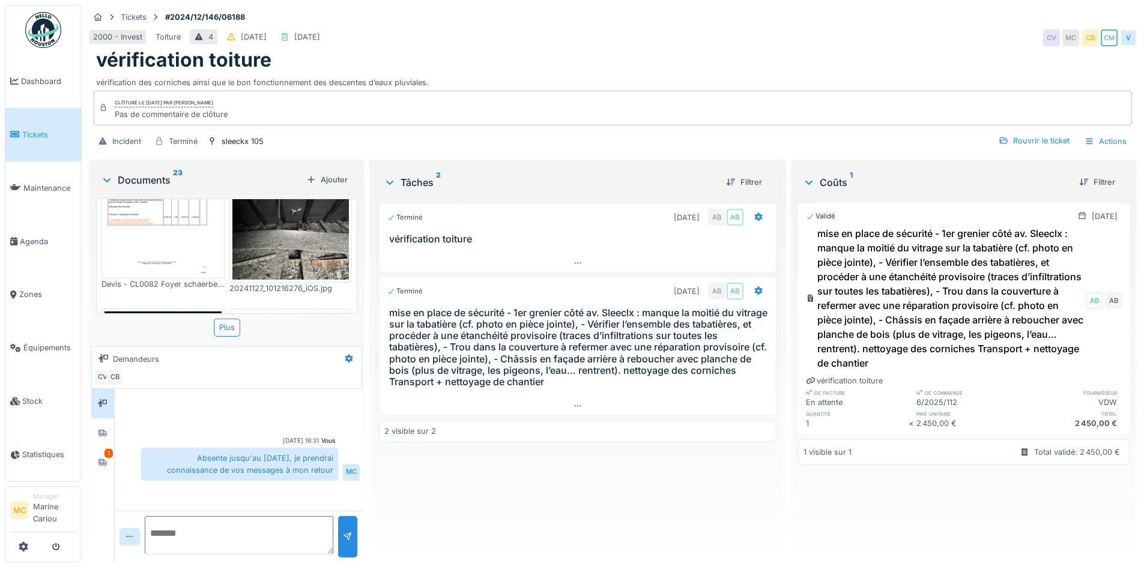
click at [187, 309] on div at bounding box center [162, 390] width 123 height 162
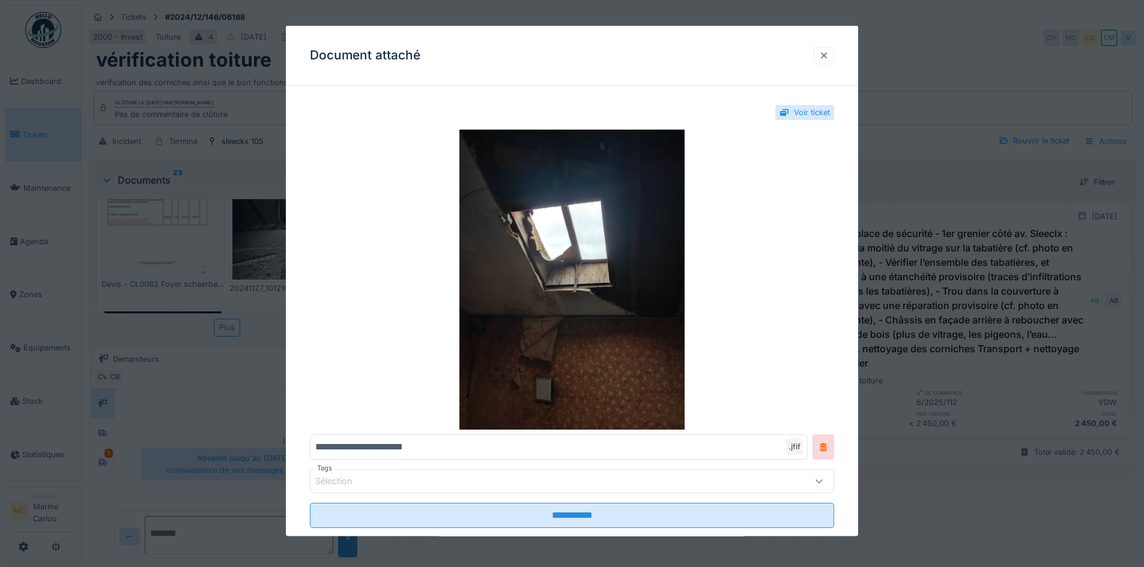
click at [833, 54] on div at bounding box center [823, 54] width 20 height 17
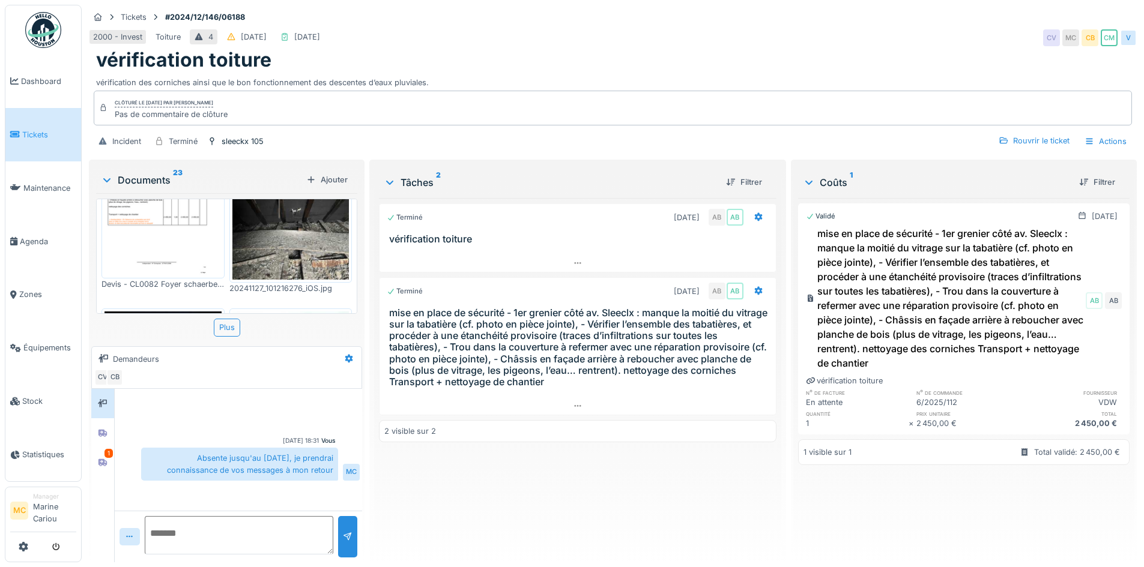
scroll to position [345, 0]
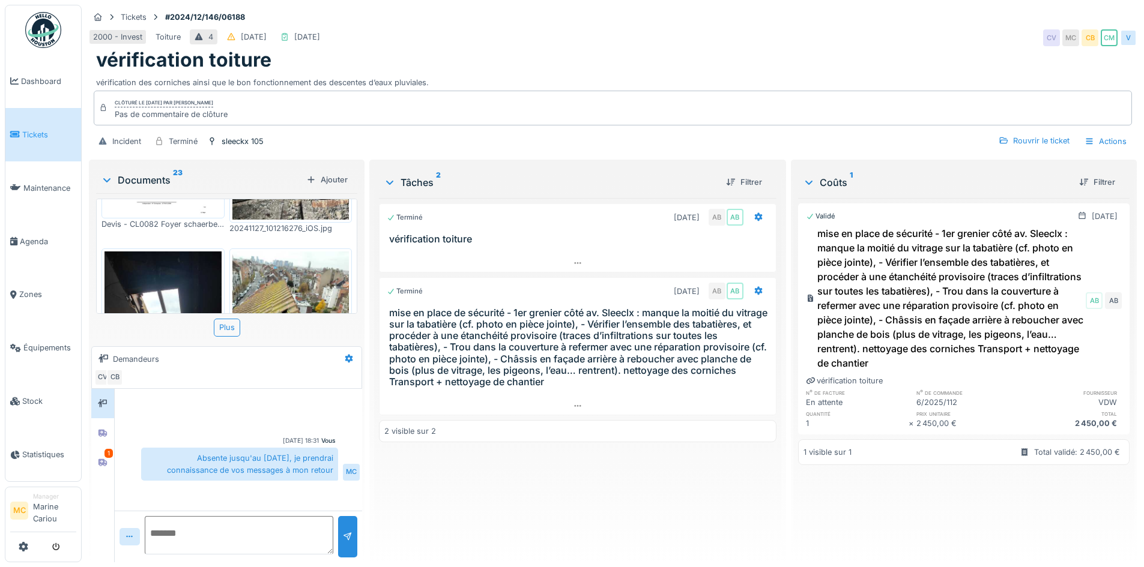
click at [285, 253] on img at bounding box center [290, 329] width 117 height 155
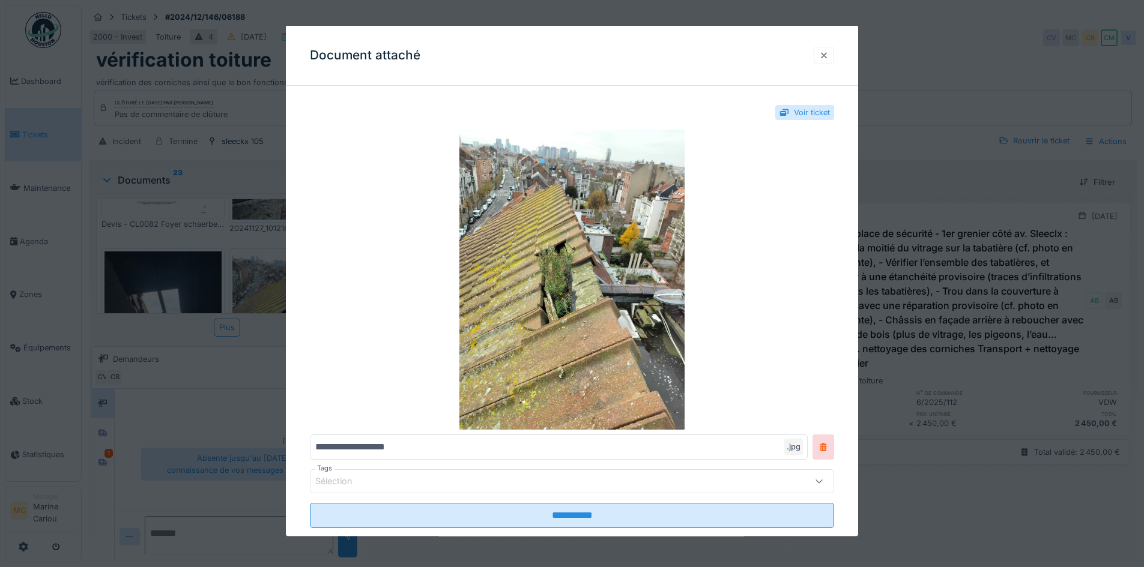
click at [828, 53] on div at bounding box center [824, 54] width 10 height 11
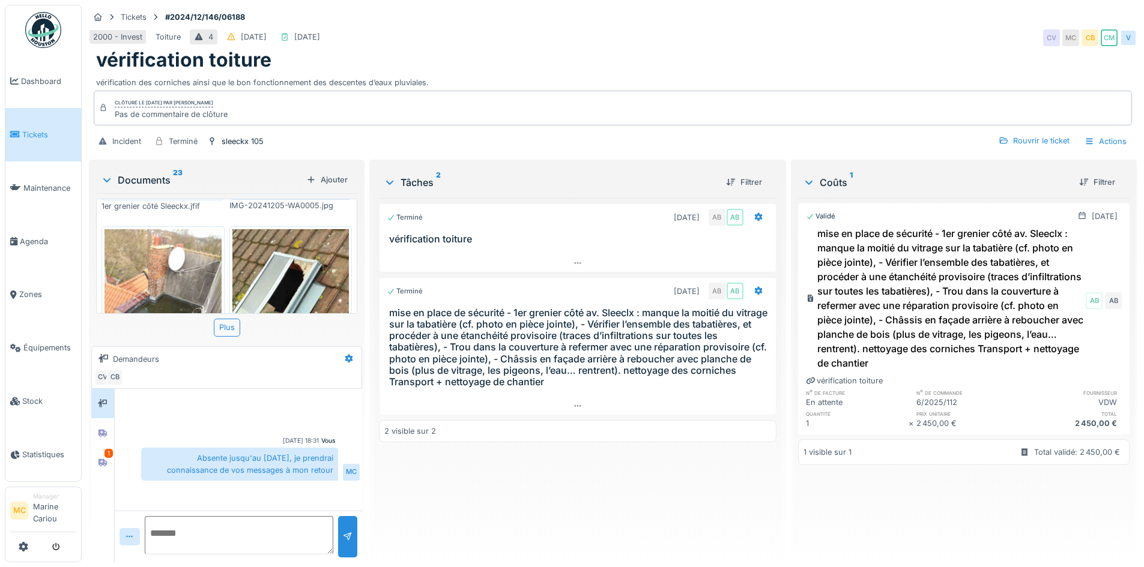
scroll to position [585, 0]
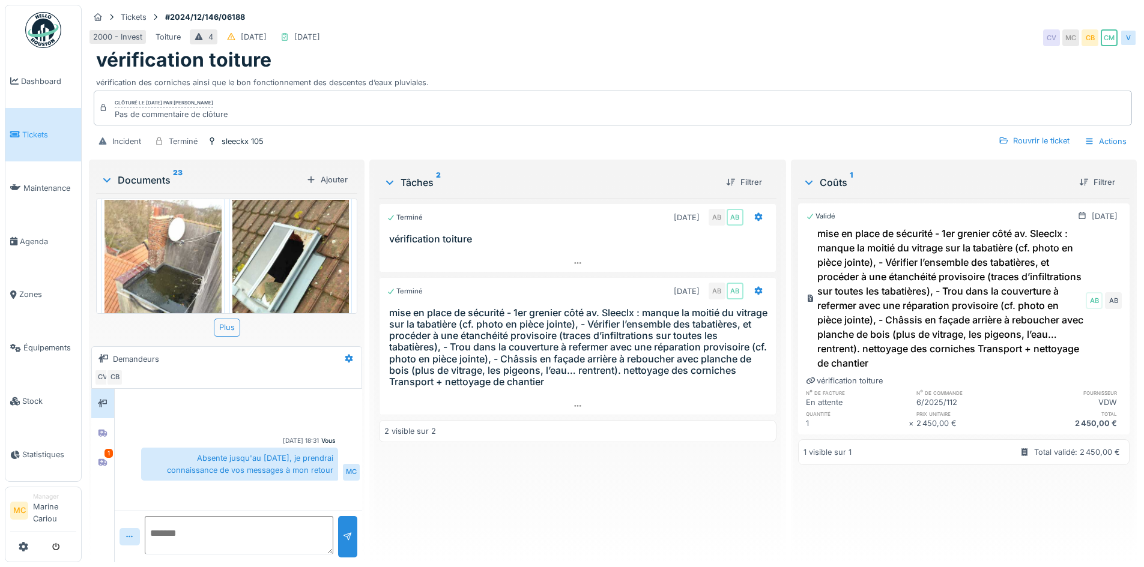
click at [176, 267] on img at bounding box center [162, 277] width 117 height 155
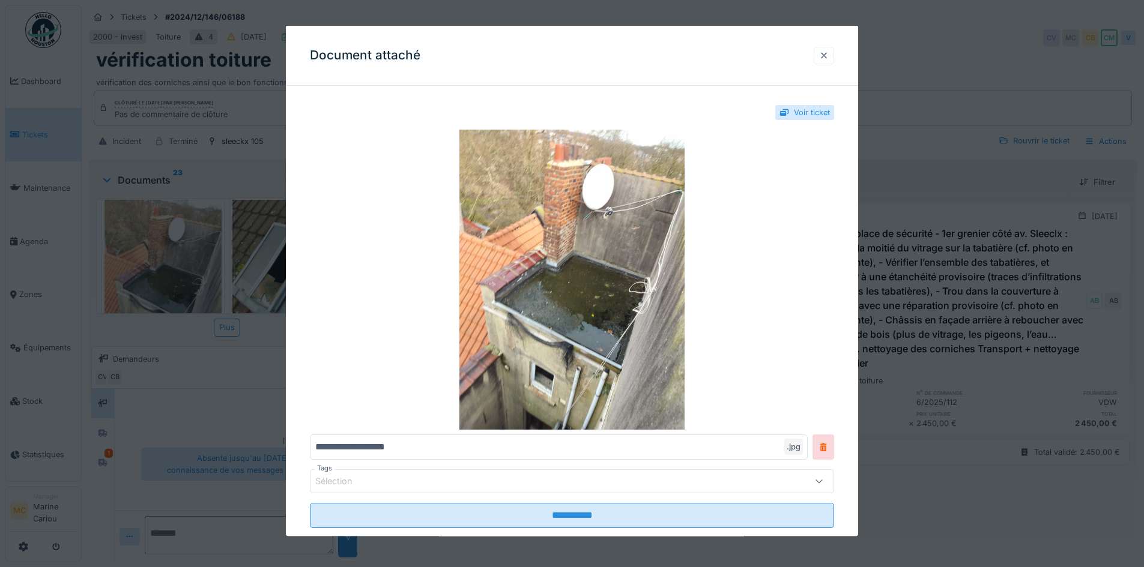
click at [824, 56] on div at bounding box center [824, 54] width 10 height 11
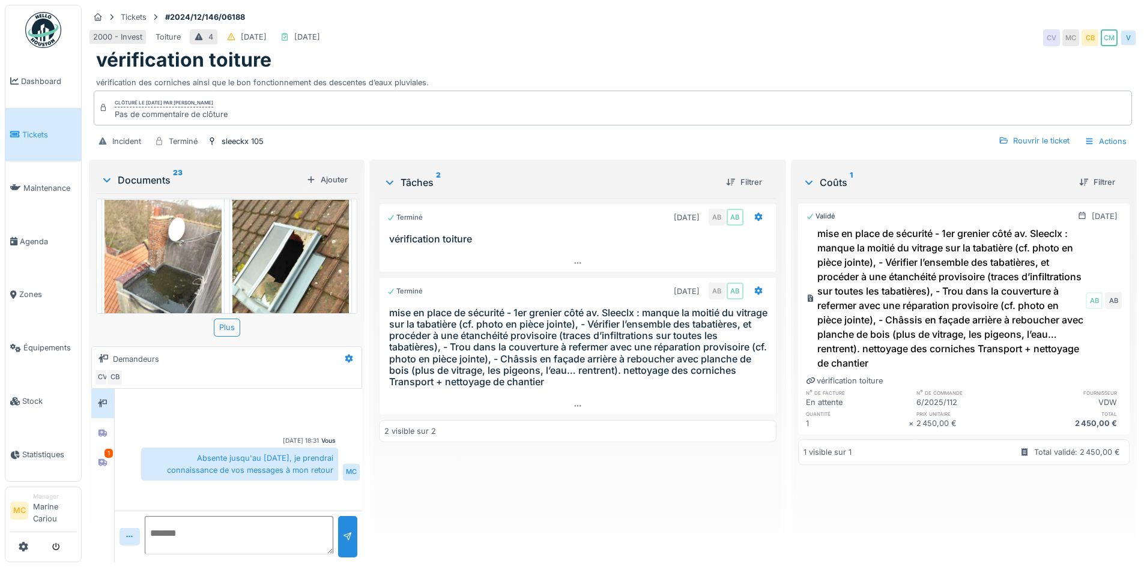
click at [241, 257] on img at bounding box center [290, 277] width 117 height 155
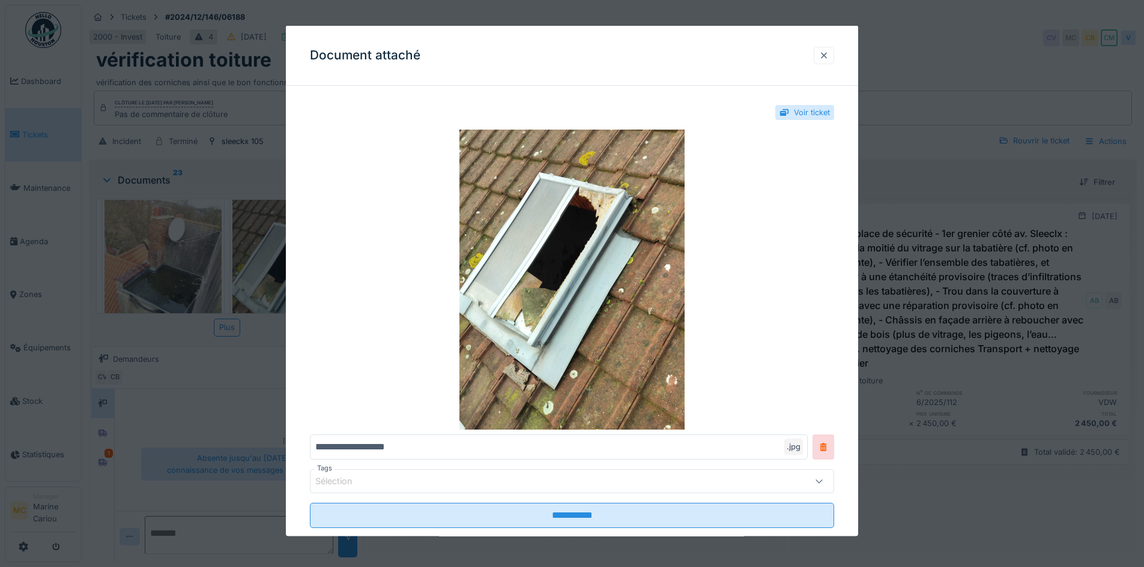
click at [826, 58] on div at bounding box center [824, 54] width 10 height 11
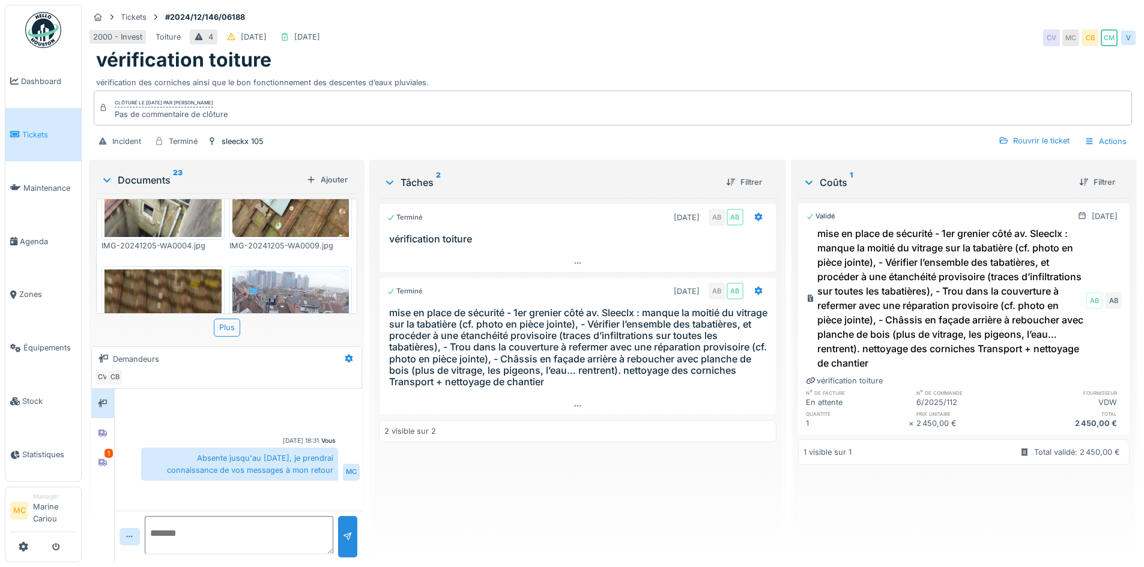
scroll to position [705, 0]
click at [166, 280] on img at bounding box center [162, 345] width 117 height 155
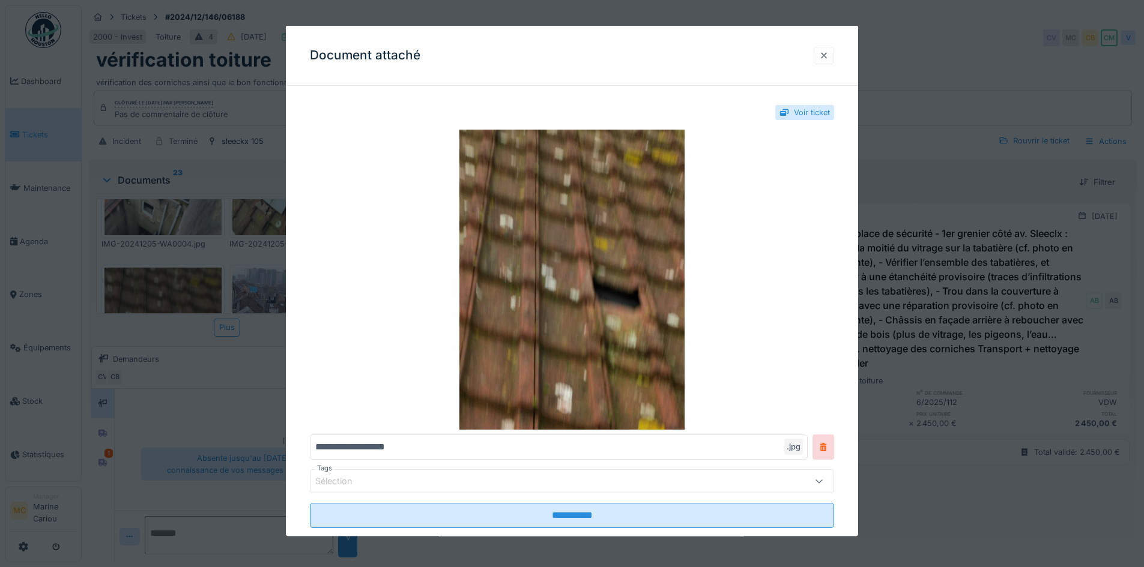
click at [822, 50] on div at bounding box center [823, 54] width 20 height 17
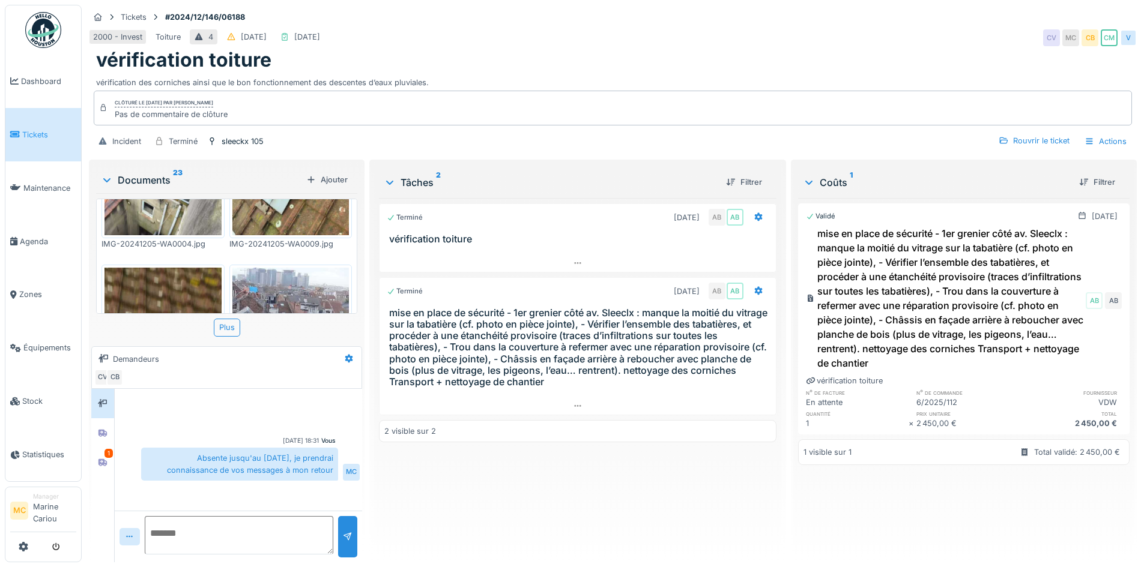
click at [309, 287] on img at bounding box center [290, 372] width 117 height 208
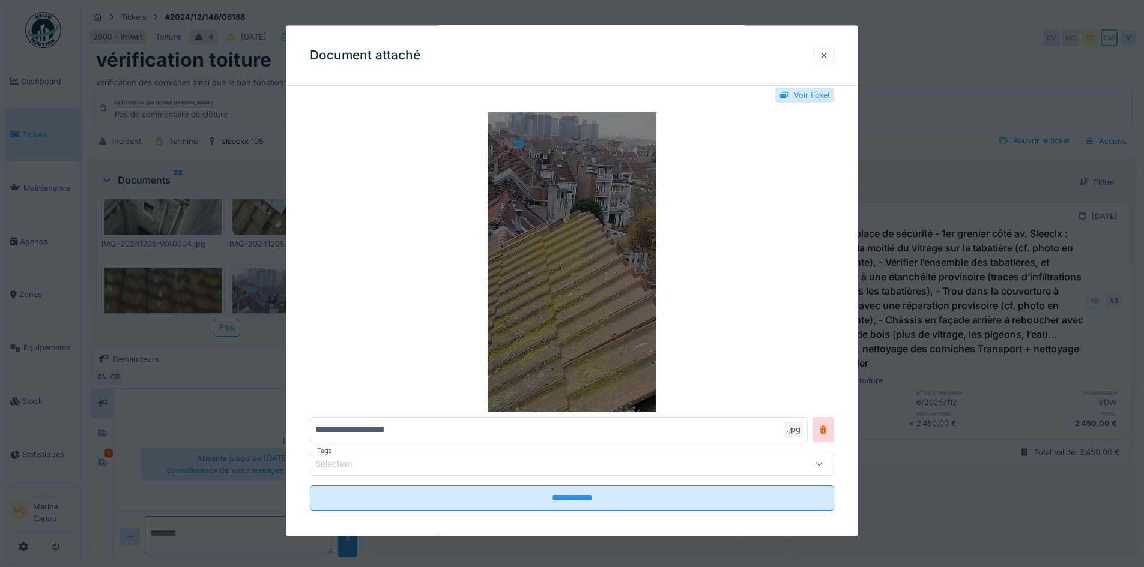
scroll to position [25, 0]
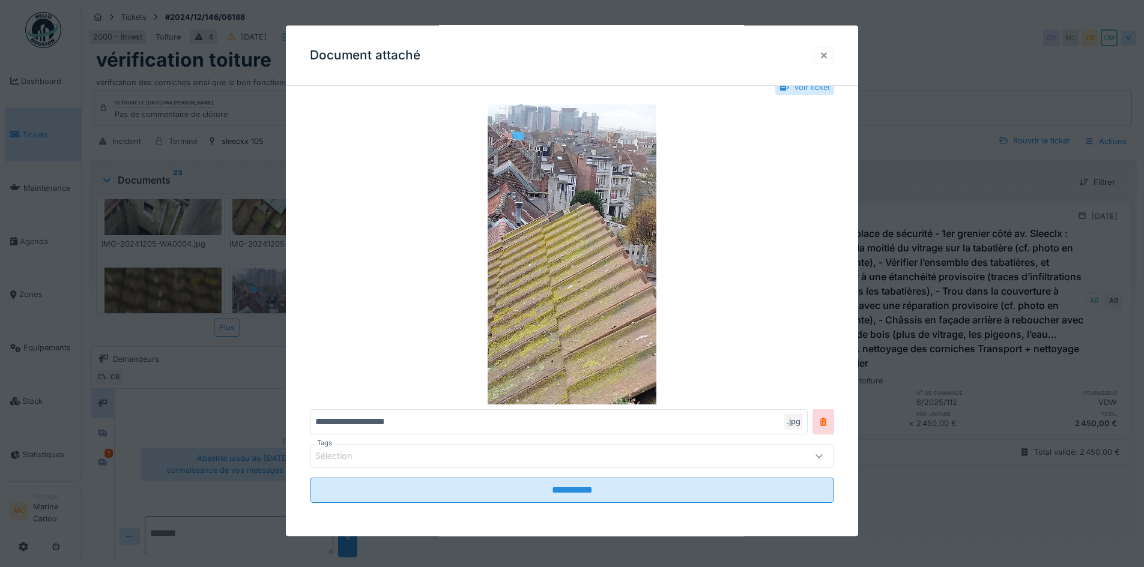
click at [827, 56] on div at bounding box center [824, 54] width 10 height 11
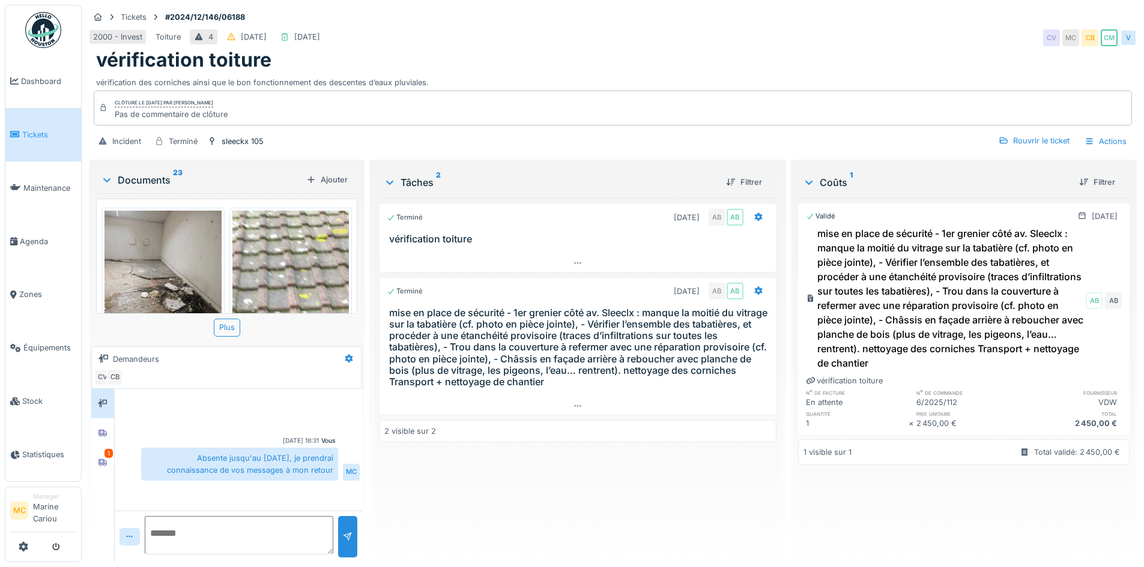
scroll to position [1005, 0]
click at [157, 248] on img at bounding box center [162, 284] width 117 height 155
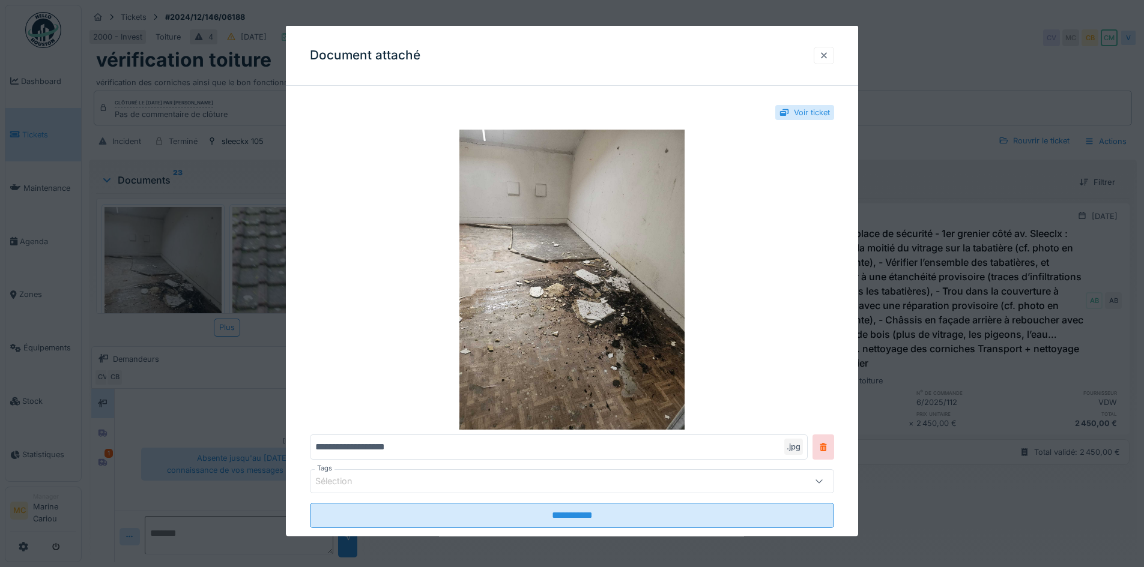
click at [825, 61] on div at bounding box center [824, 54] width 10 height 11
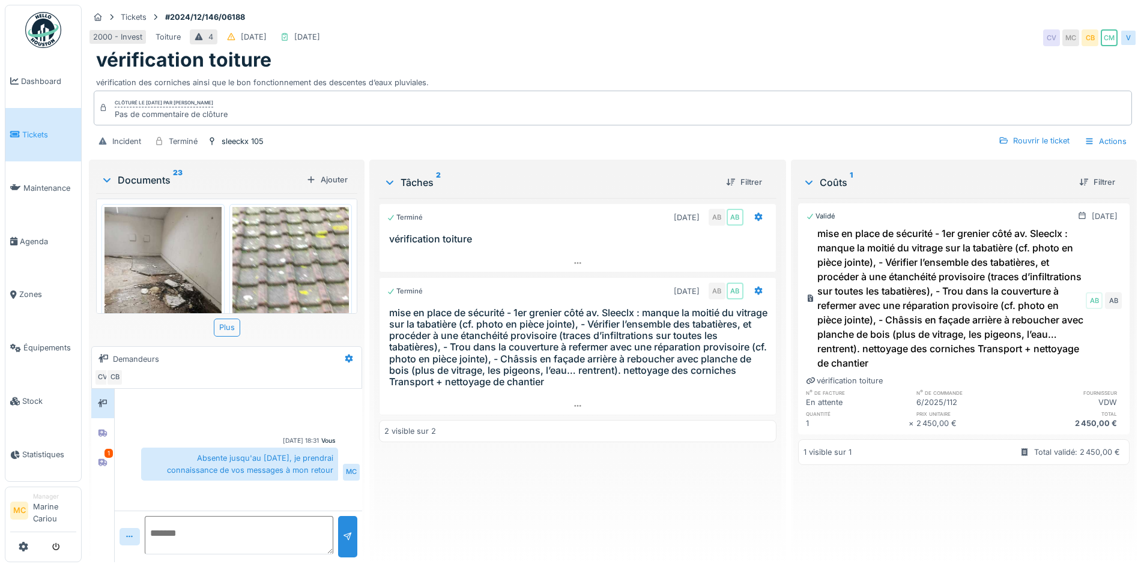
click at [280, 261] on img at bounding box center [290, 284] width 117 height 155
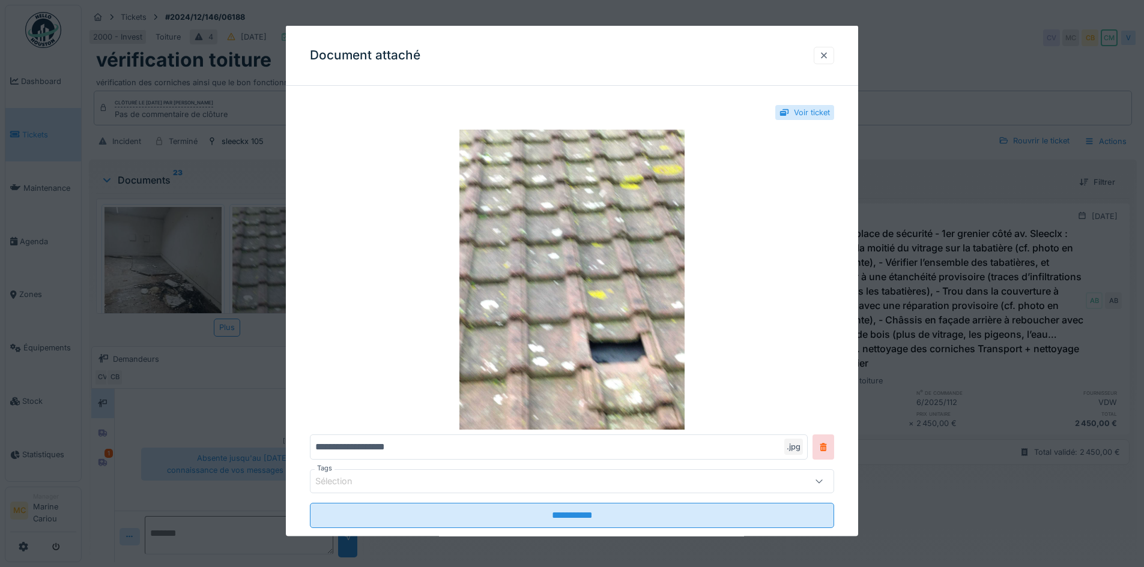
click at [828, 58] on div at bounding box center [824, 54] width 10 height 11
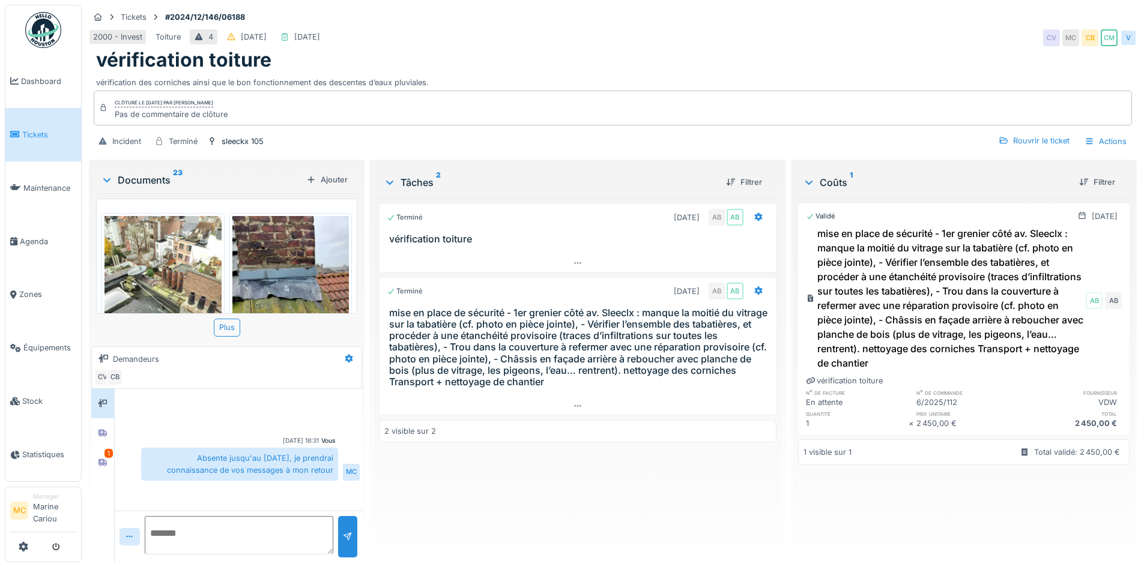
scroll to position [1245, 0]
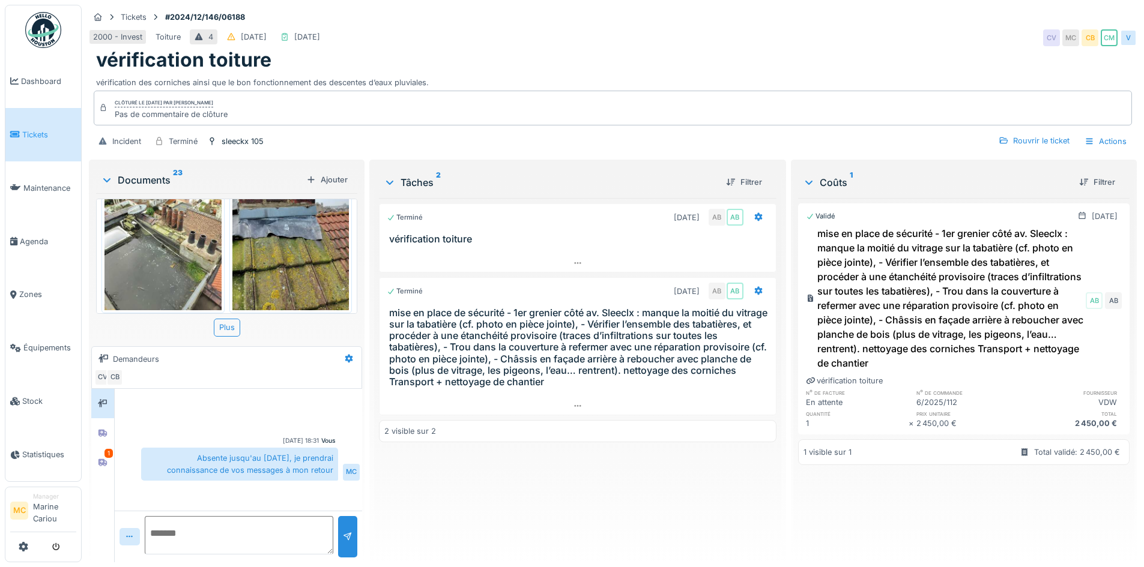
click at [201, 245] on img at bounding box center [162, 232] width 117 height 155
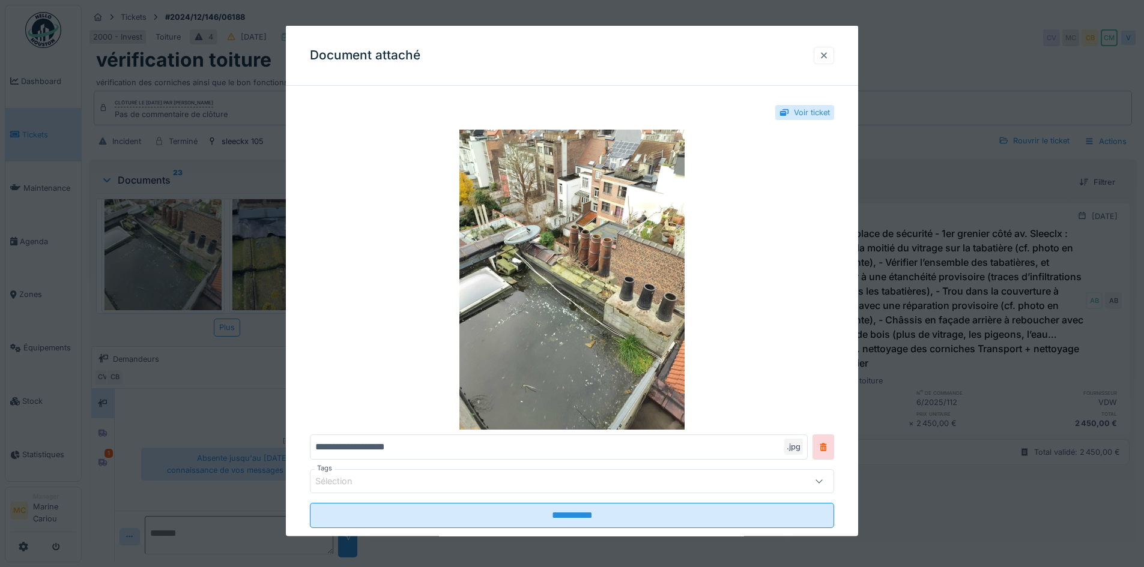
click at [828, 50] on div at bounding box center [824, 54] width 10 height 11
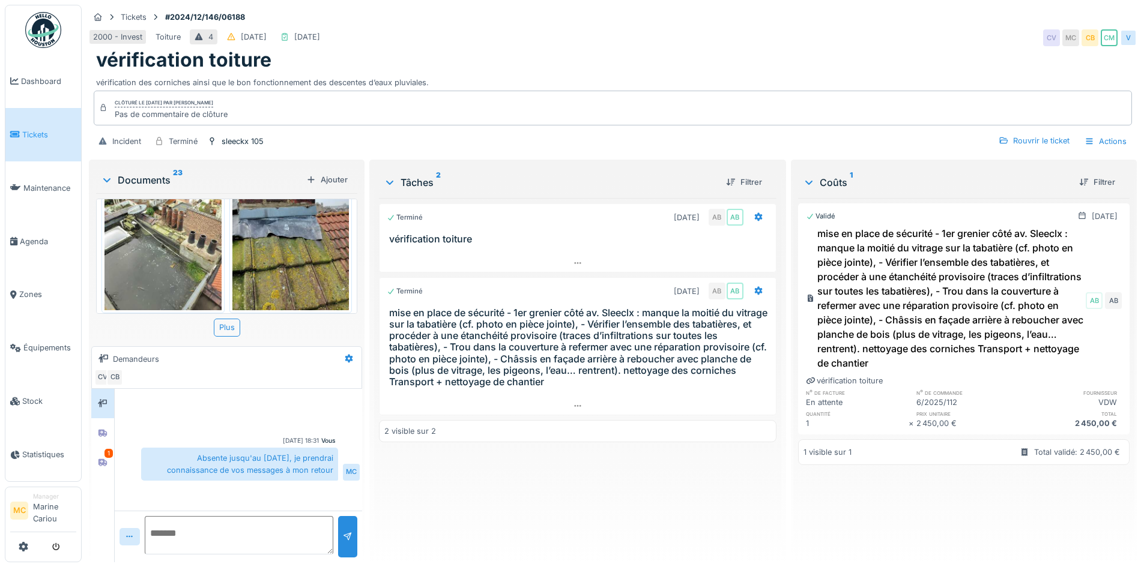
click at [270, 234] on img at bounding box center [290, 232] width 117 height 155
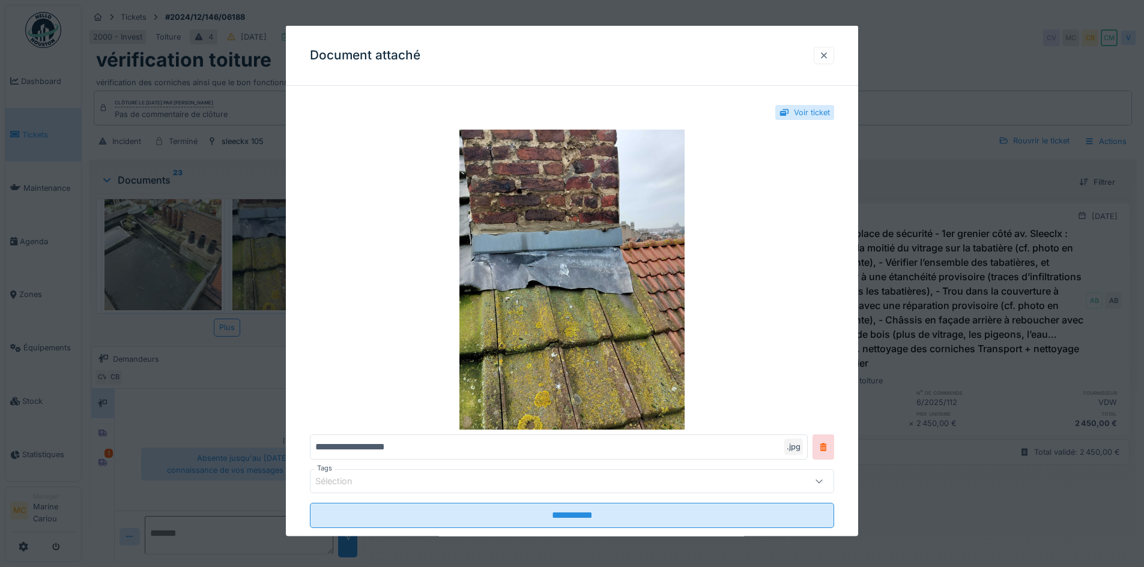
click at [828, 55] on div at bounding box center [824, 54] width 10 height 11
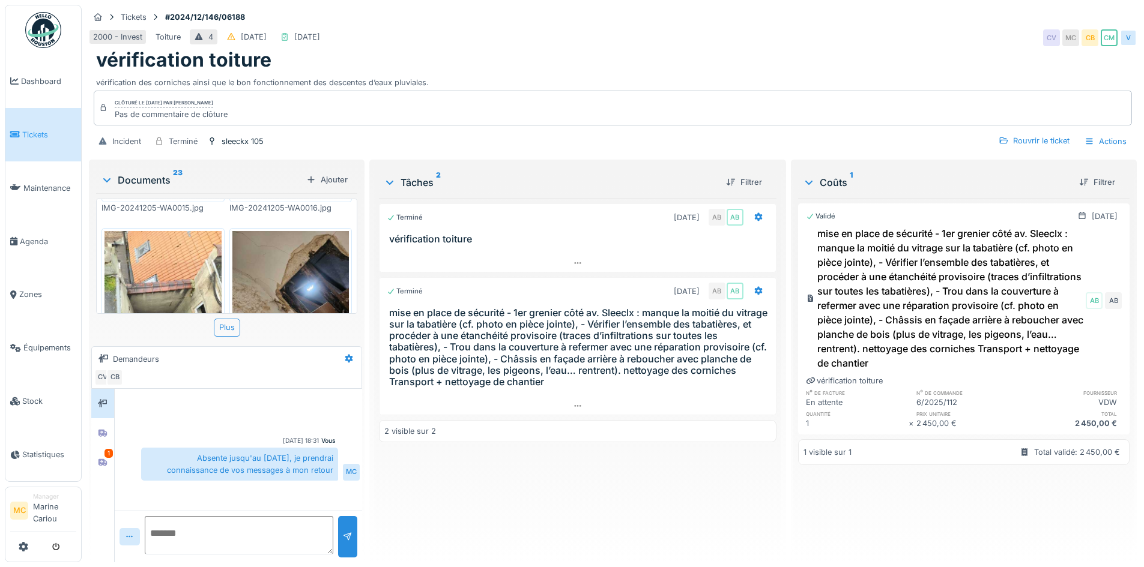
scroll to position [1365, 0]
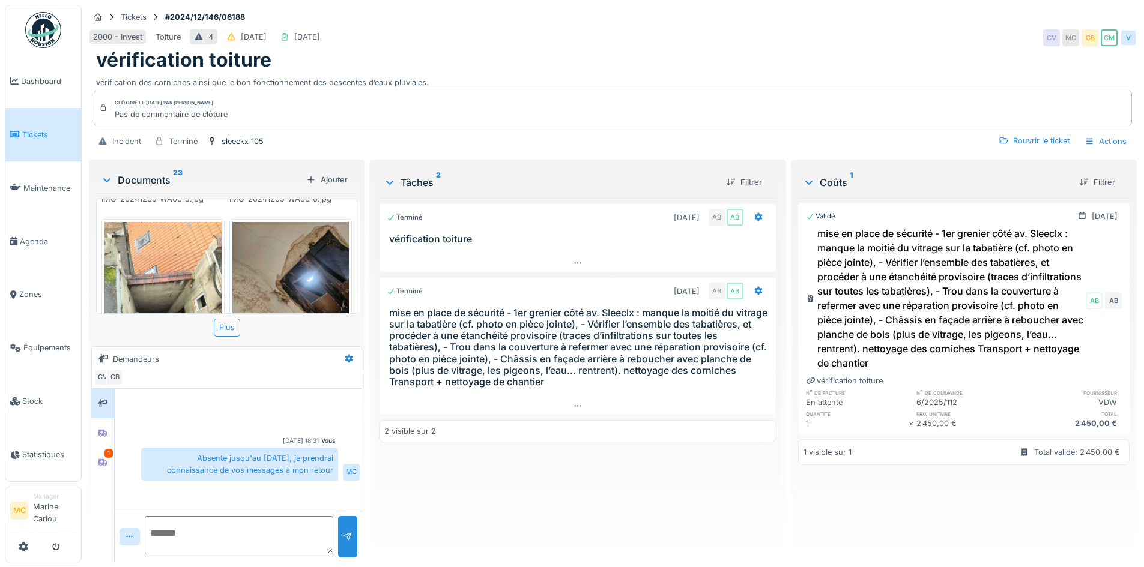
click at [193, 241] on img at bounding box center [162, 299] width 117 height 155
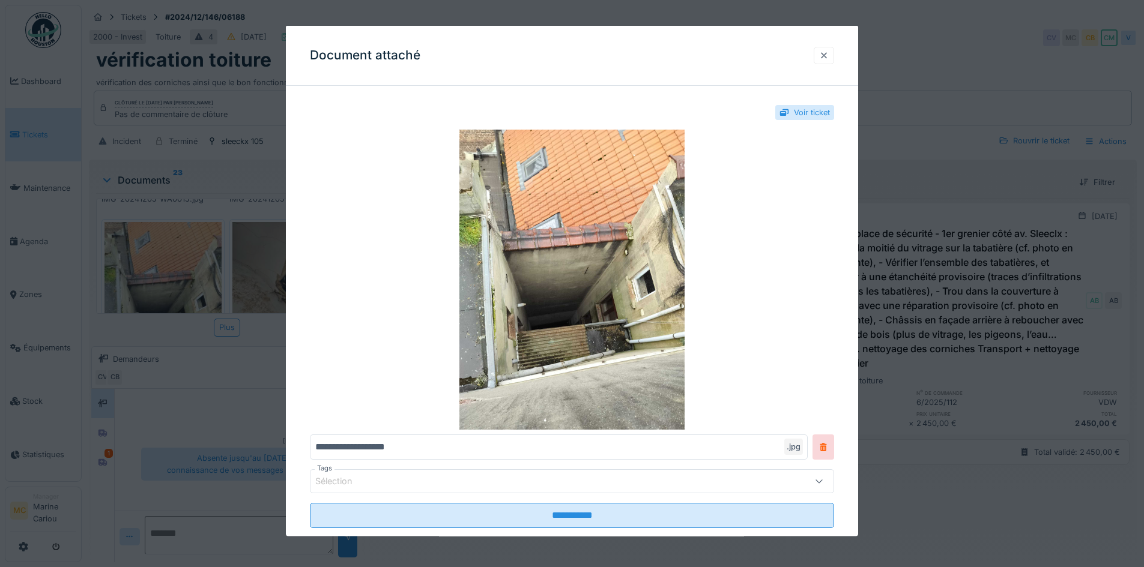
click at [828, 59] on div at bounding box center [824, 54] width 10 height 11
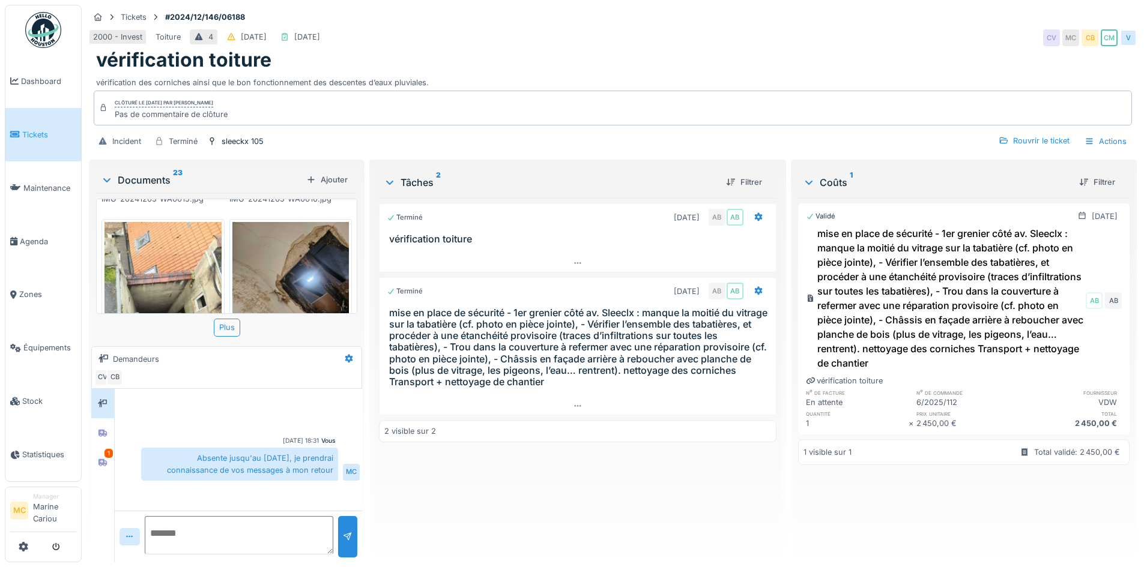
click at [312, 256] on img at bounding box center [290, 299] width 117 height 155
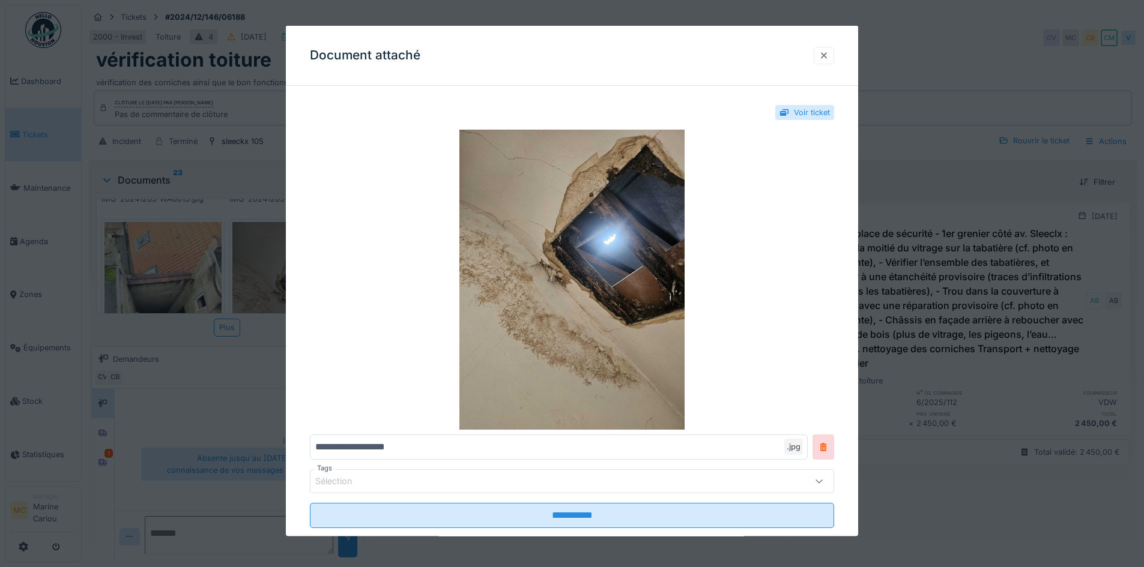
click at [834, 58] on div at bounding box center [823, 54] width 20 height 17
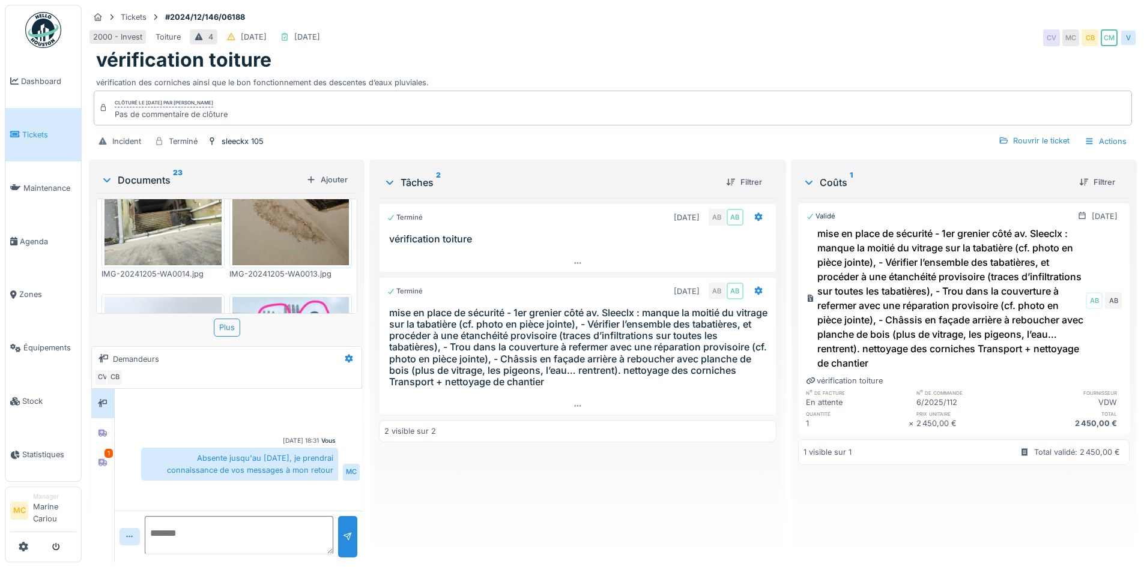
scroll to position [1485, 0]
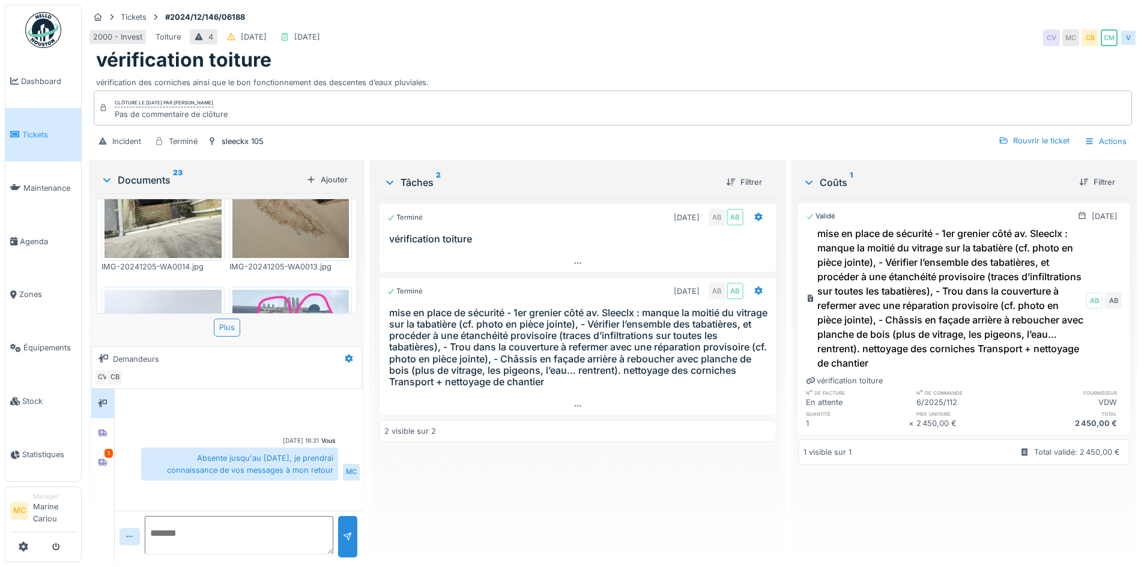
click at [163, 290] on img at bounding box center [162, 367] width 117 height 155
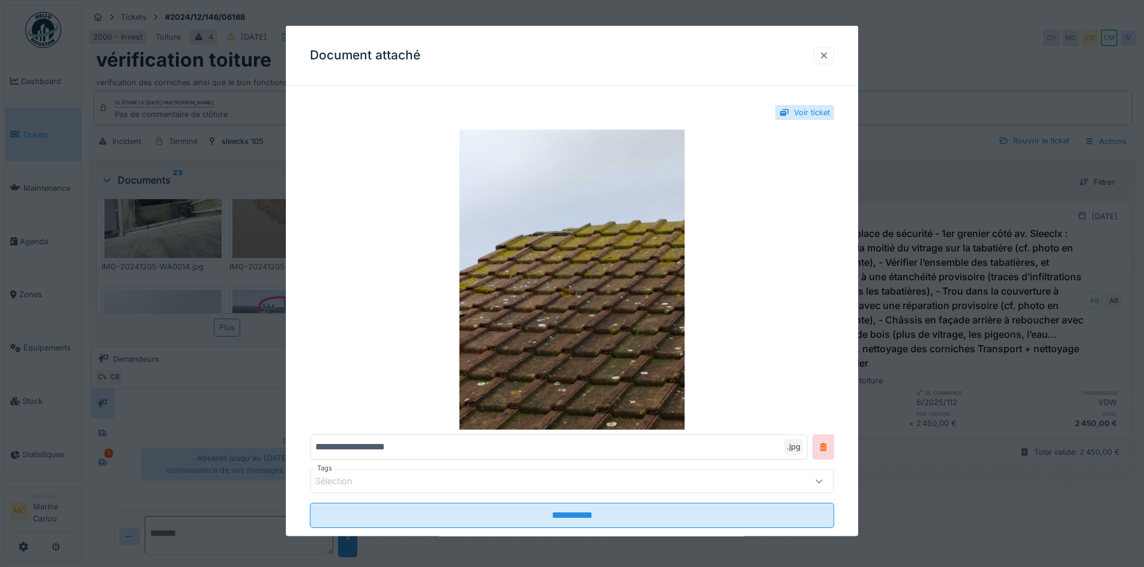
click at [824, 55] on div at bounding box center [824, 54] width 10 height 11
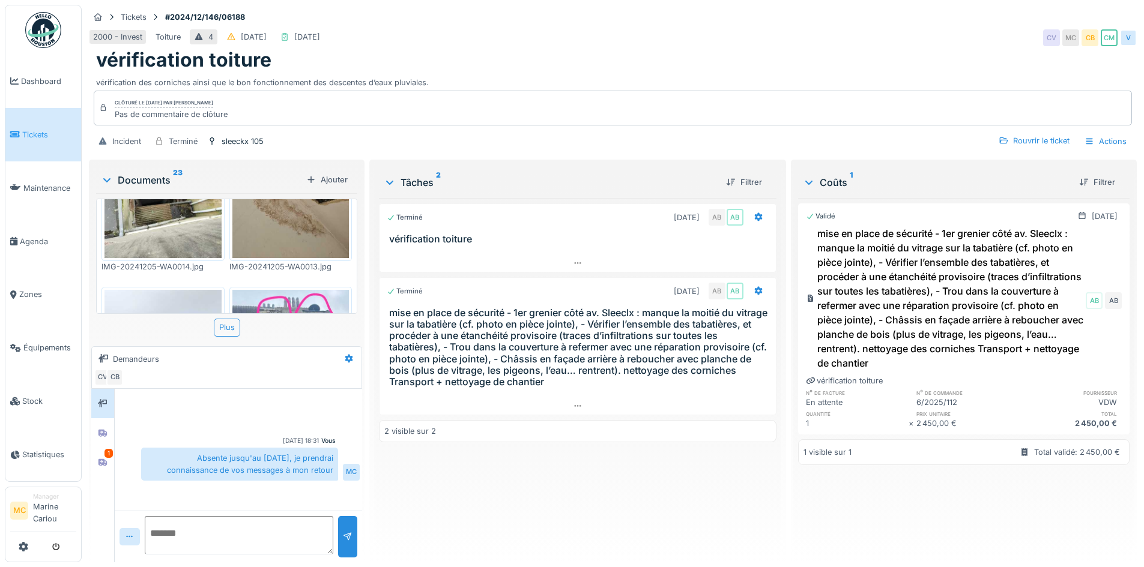
click at [271, 290] on img at bounding box center [290, 367] width 117 height 154
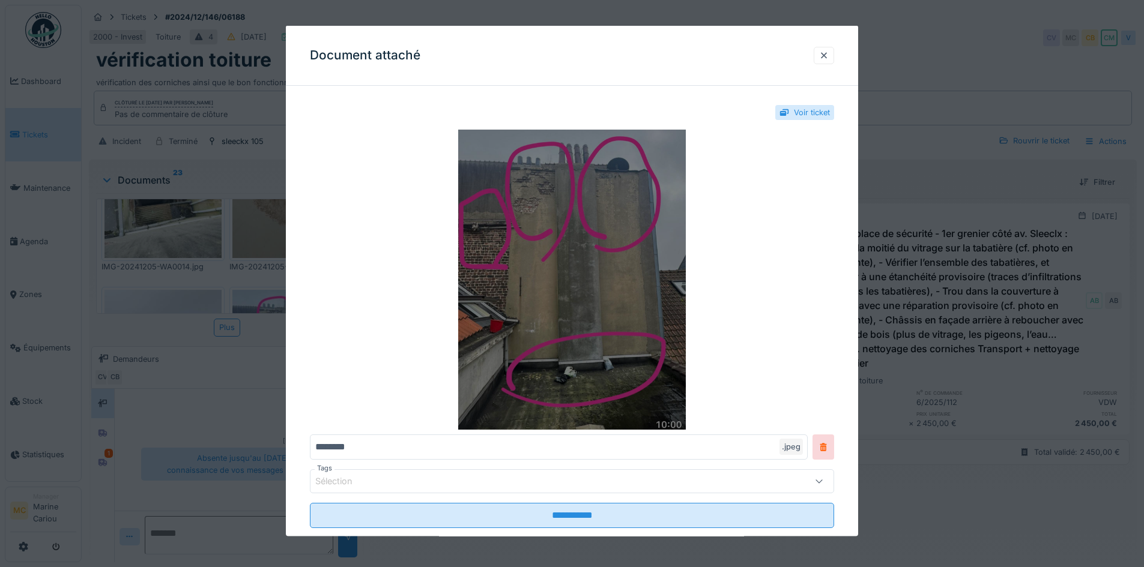
click at [574, 377] on img at bounding box center [572, 280] width 524 height 300
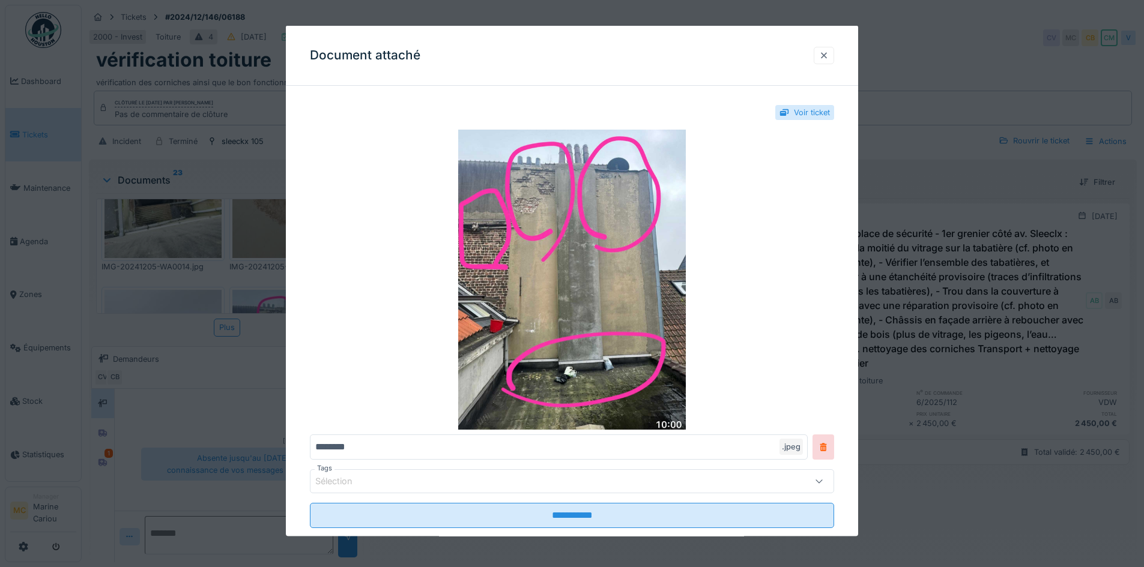
click at [831, 47] on div at bounding box center [823, 54] width 20 height 17
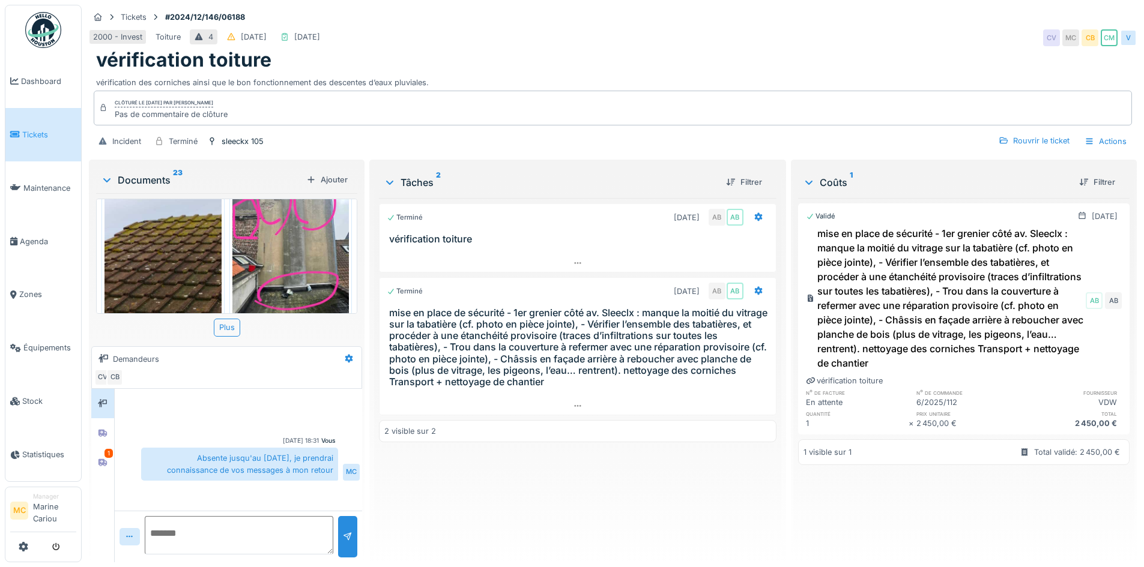
scroll to position [1665, 0]
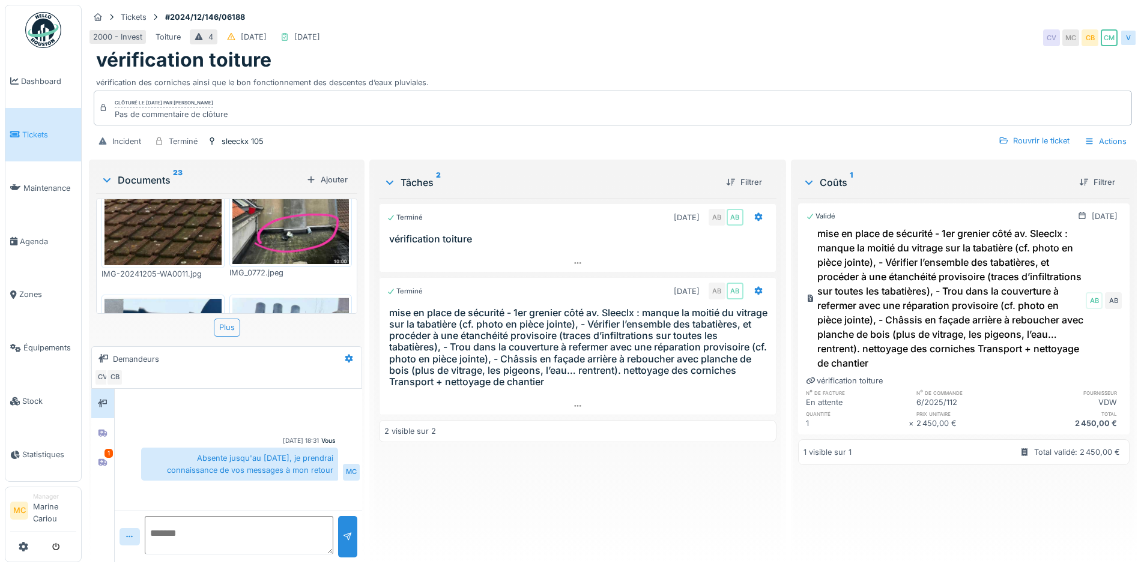
click at [175, 298] on img at bounding box center [162, 376] width 117 height 157
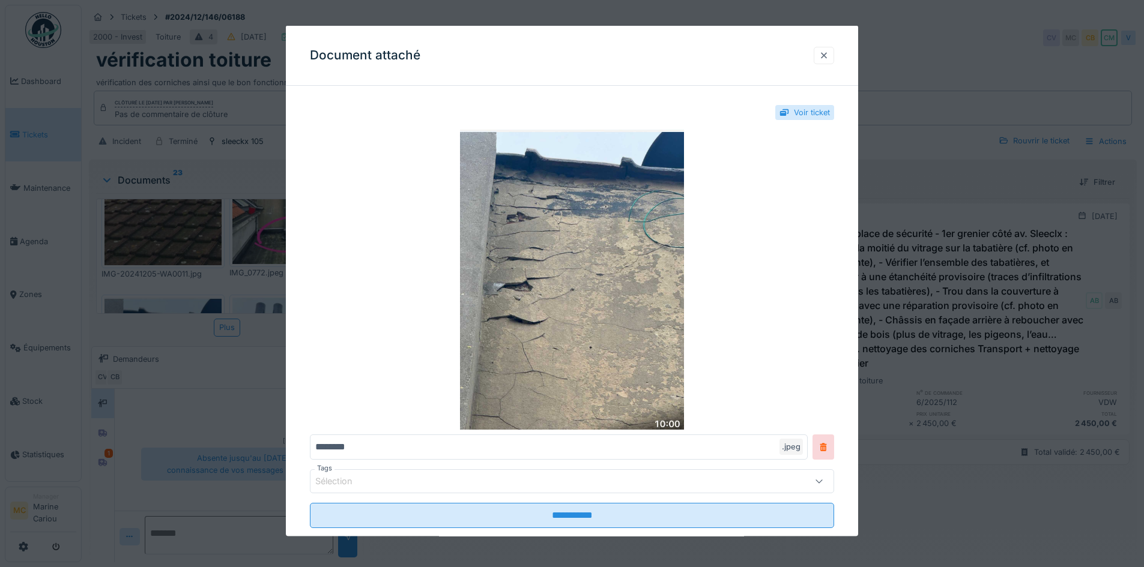
click at [834, 55] on div at bounding box center [823, 54] width 20 height 17
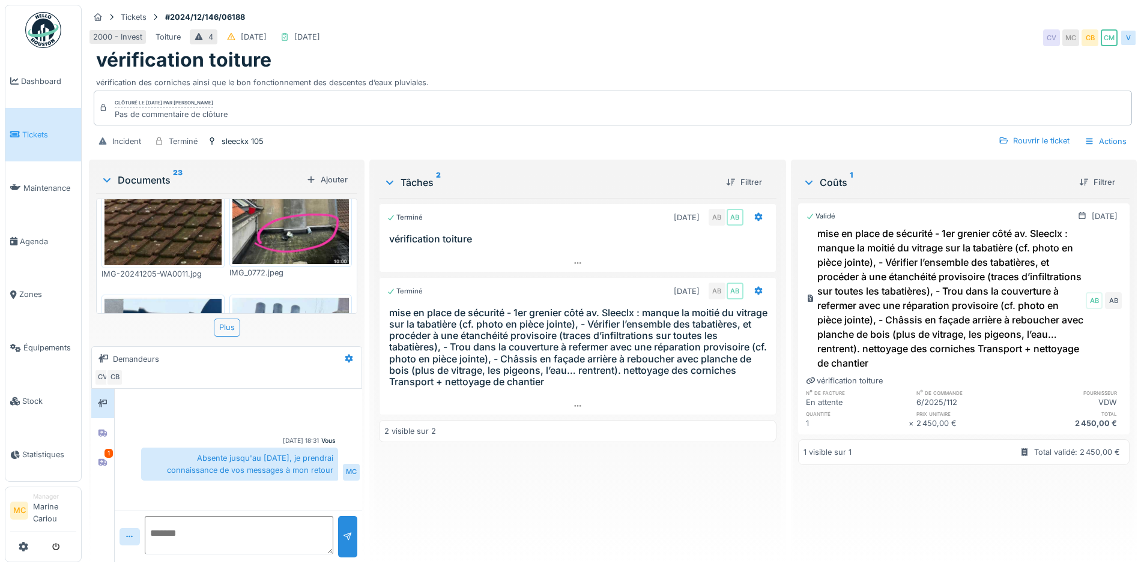
click at [285, 298] on img at bounding box center [290, 375] width 117 height 154
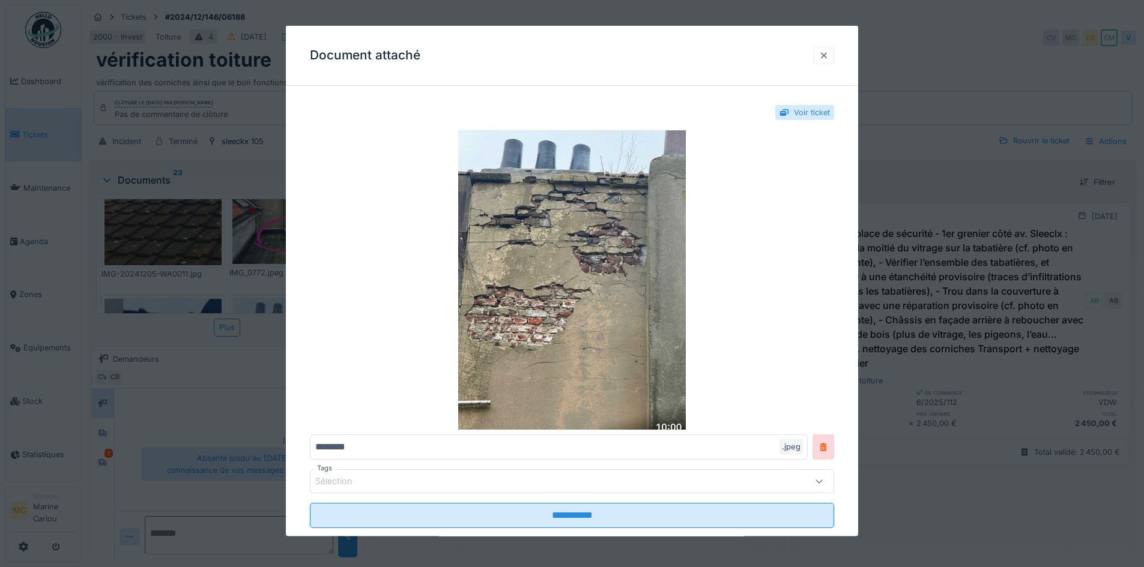
click at [822, 57] on div at bounding box center [823, 54] width 20 height 17
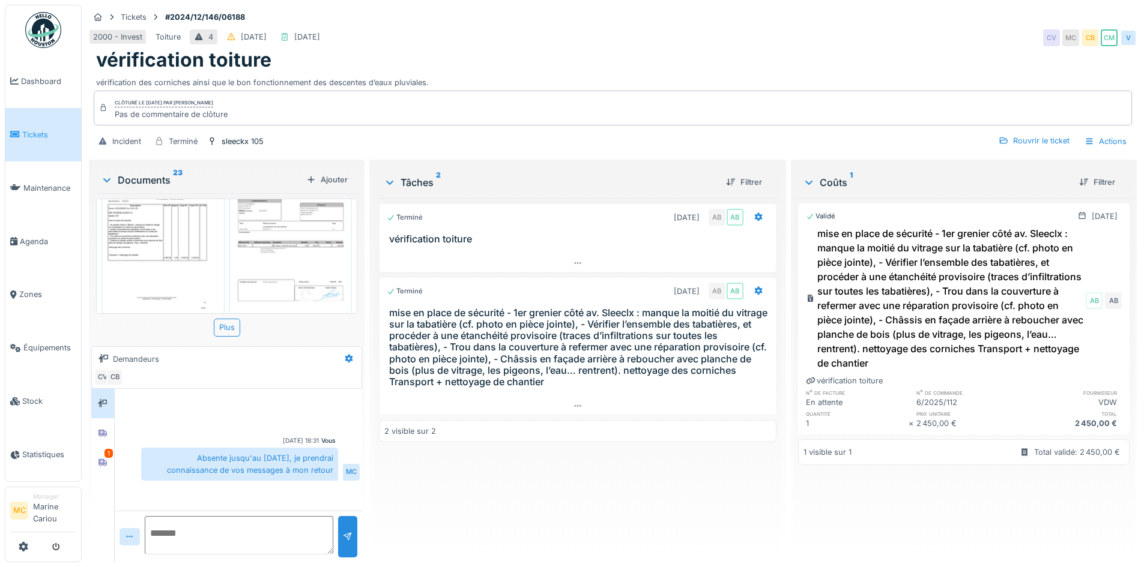
scroll to position [240, 0]
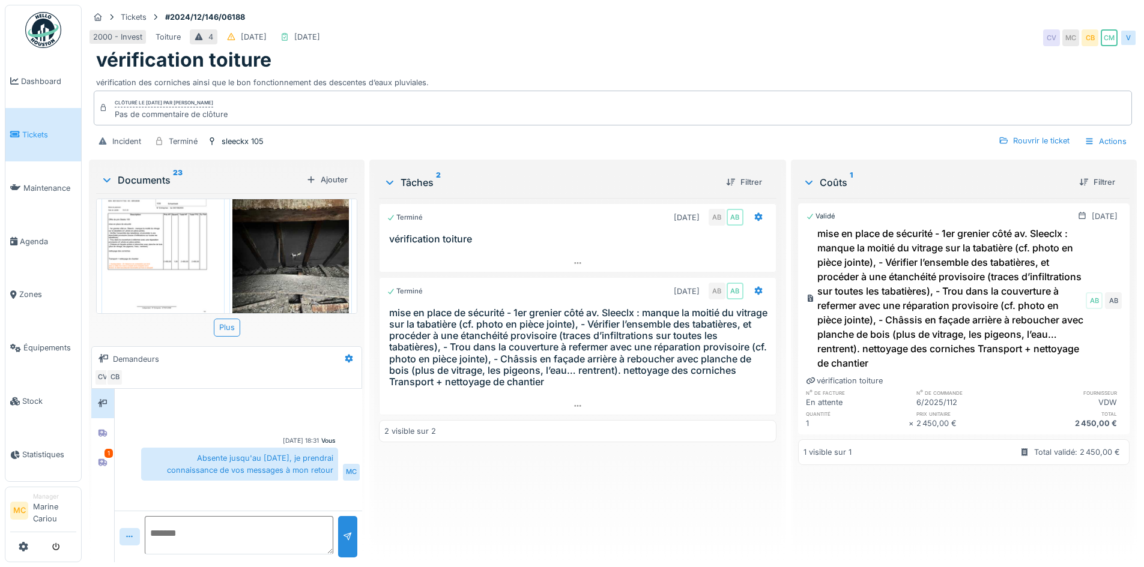
click at [267, 238] on img at bounding box center [290, 246] width 117 height 155
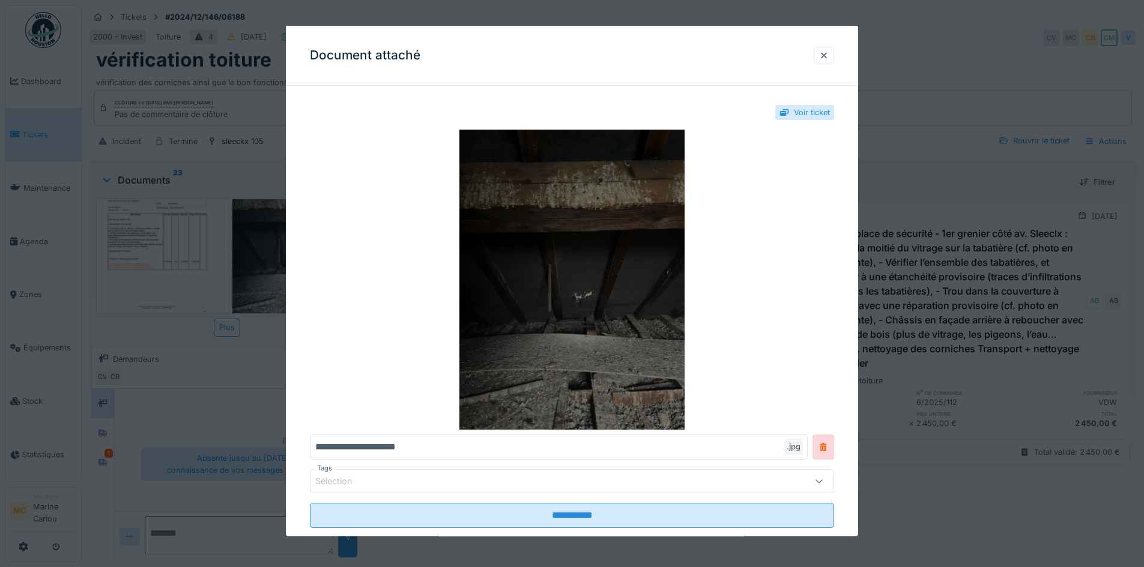
click at [588, 292] on img at bounding box center [572, 280] width 524 height 300
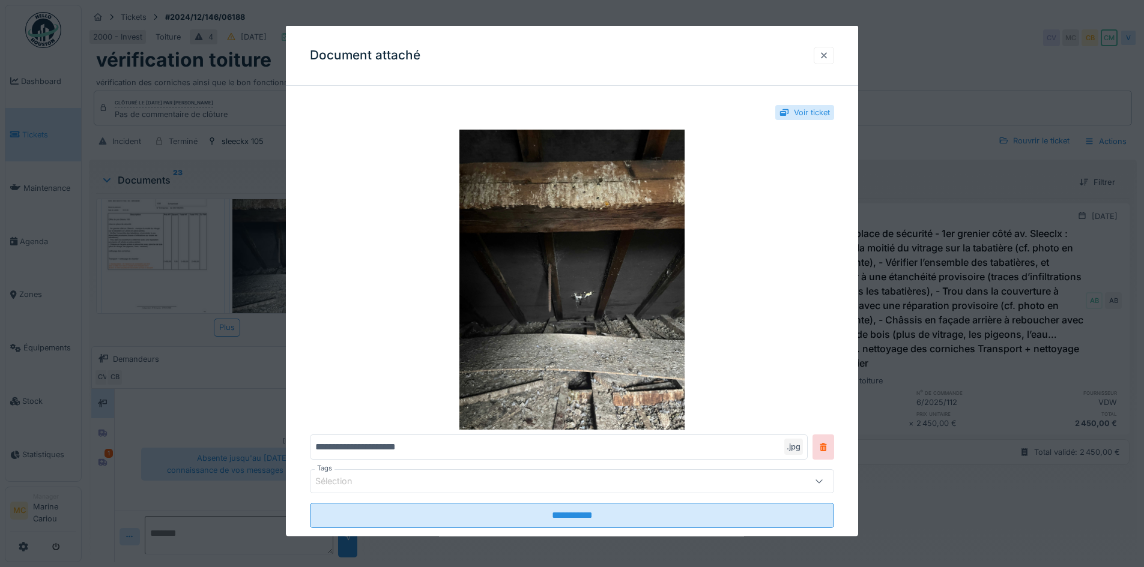
click at [828, 56] on div at bounding box center [824, 54] width 10 height 11
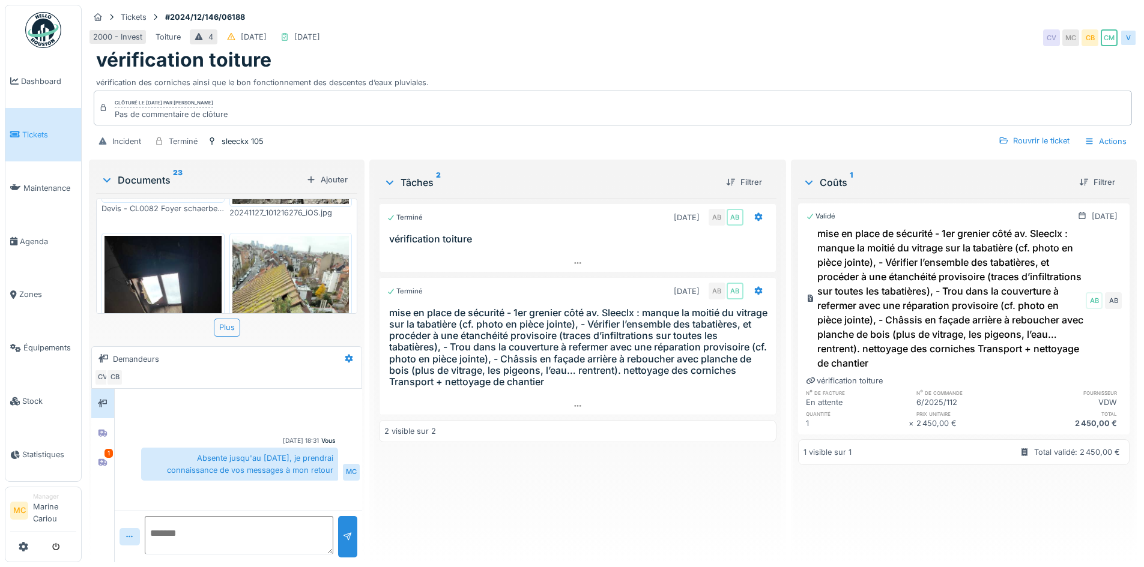
scroll to position [384, 0]
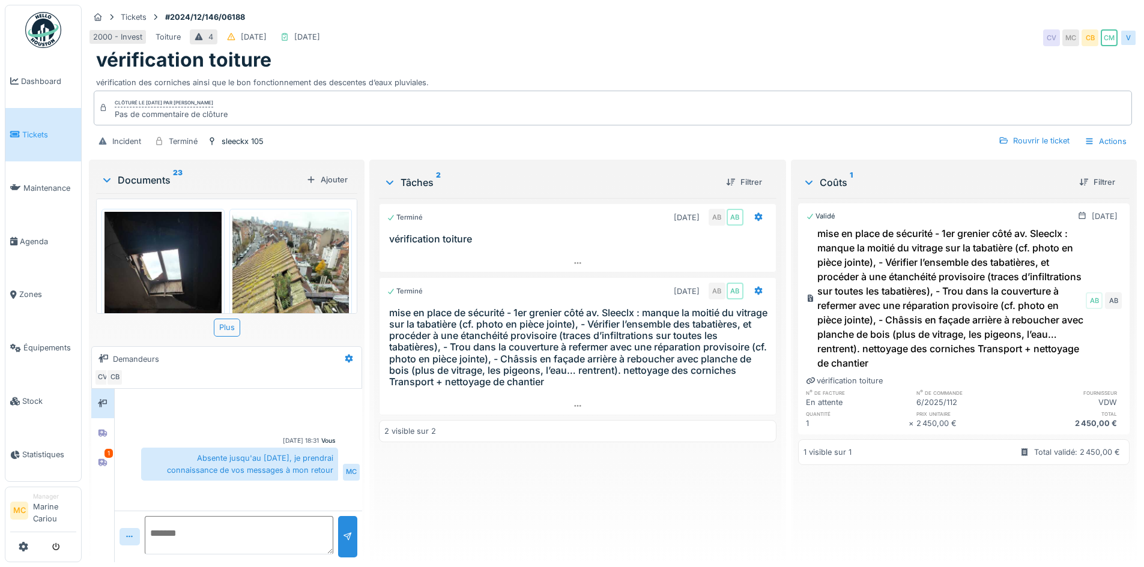
click at [309, 262] on img at bounding box center [290, 289] width 117 height 155
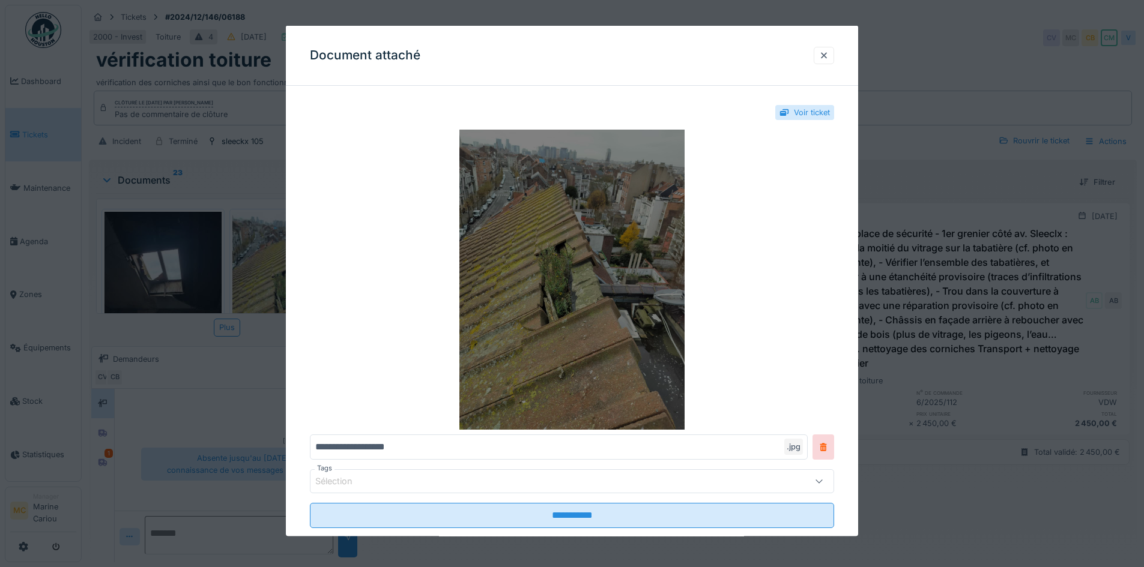
click at [588, 269] on img at bounding box center [572, 280] width 524 height 300
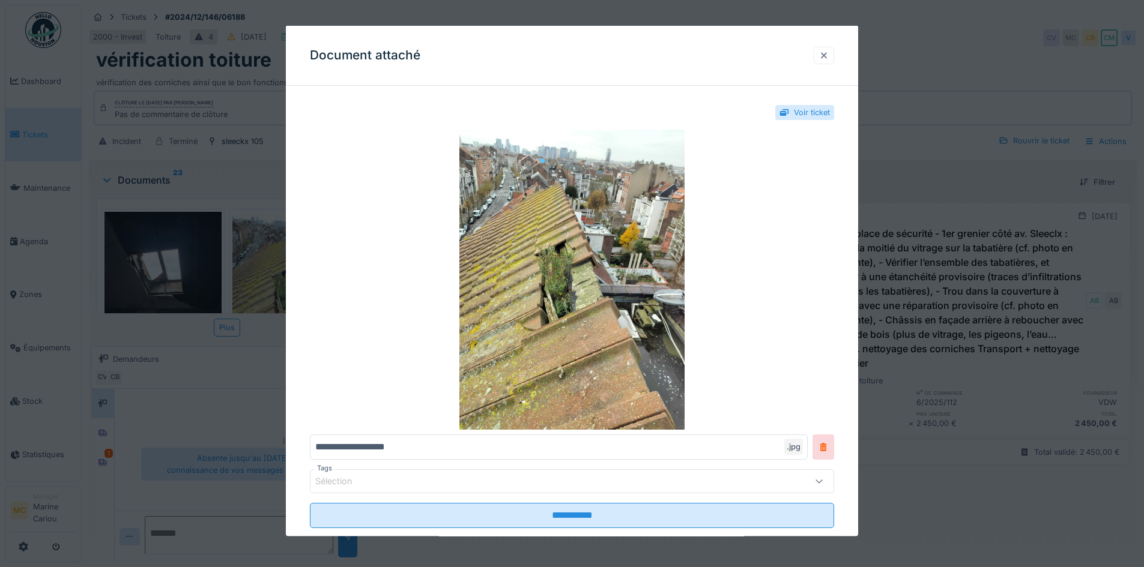
click at [828, 55] on div at bounding box center [824, 54] width 10 height 11
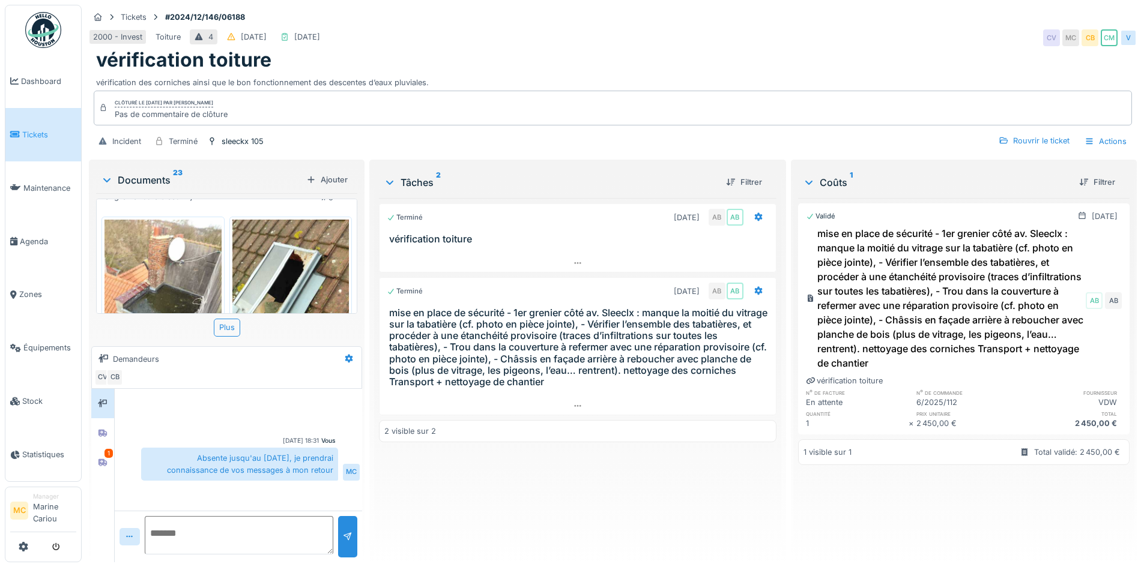
scroll to position [576, 0]
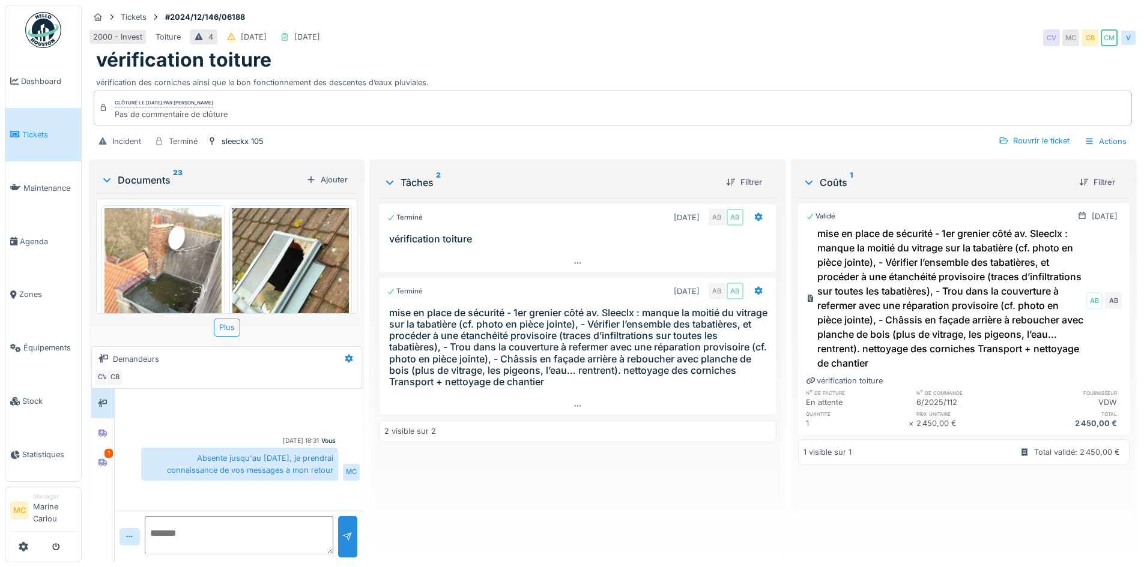
click at [155, 262] on img at bounding box center [162, 285] width 117 height 155
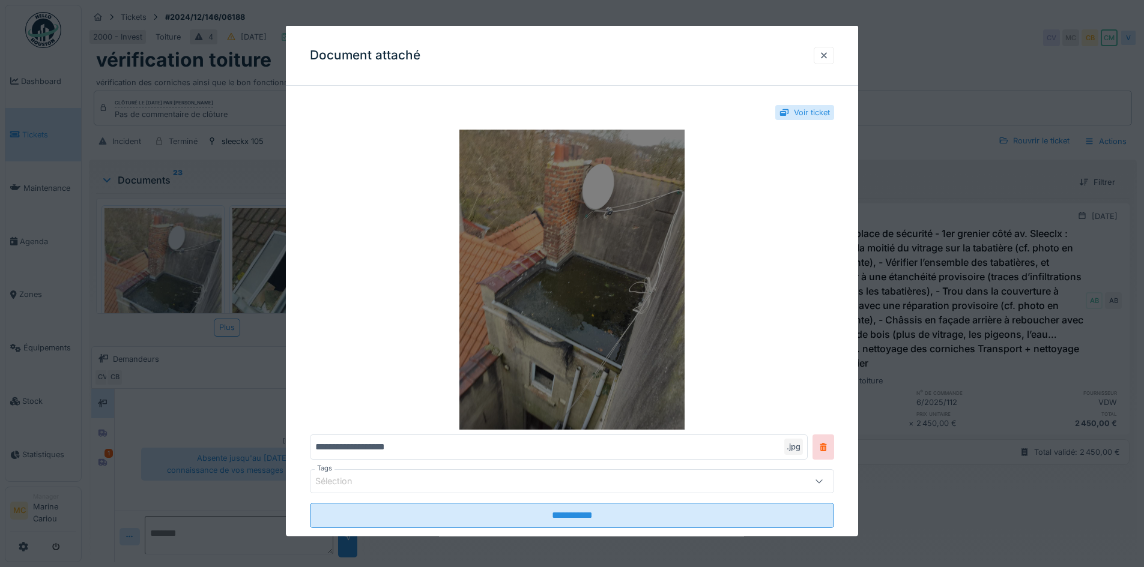
click at [650, 262] on img at bounding box center [572, 280] width 524 height 300
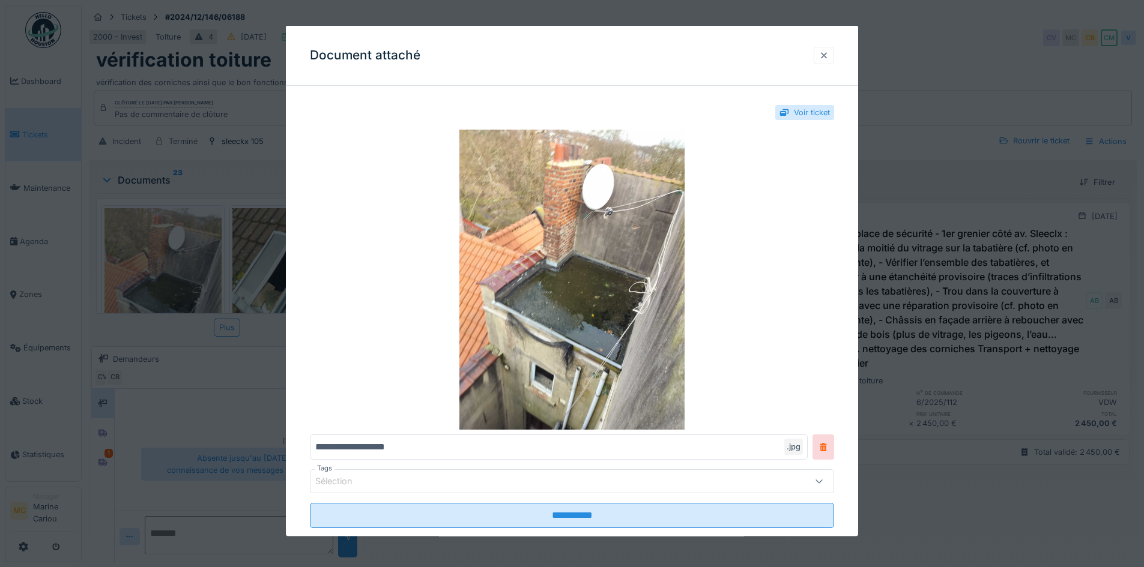
click at [827, 47] on div at bounding box center [823, 54] width 20 height 17
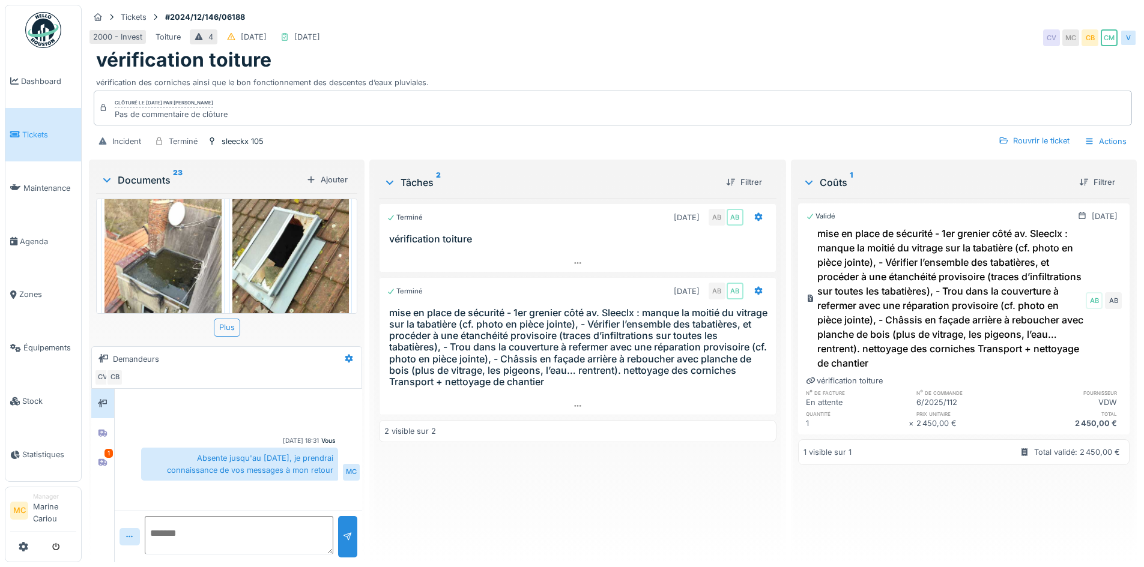
scroll to position [624, 0]
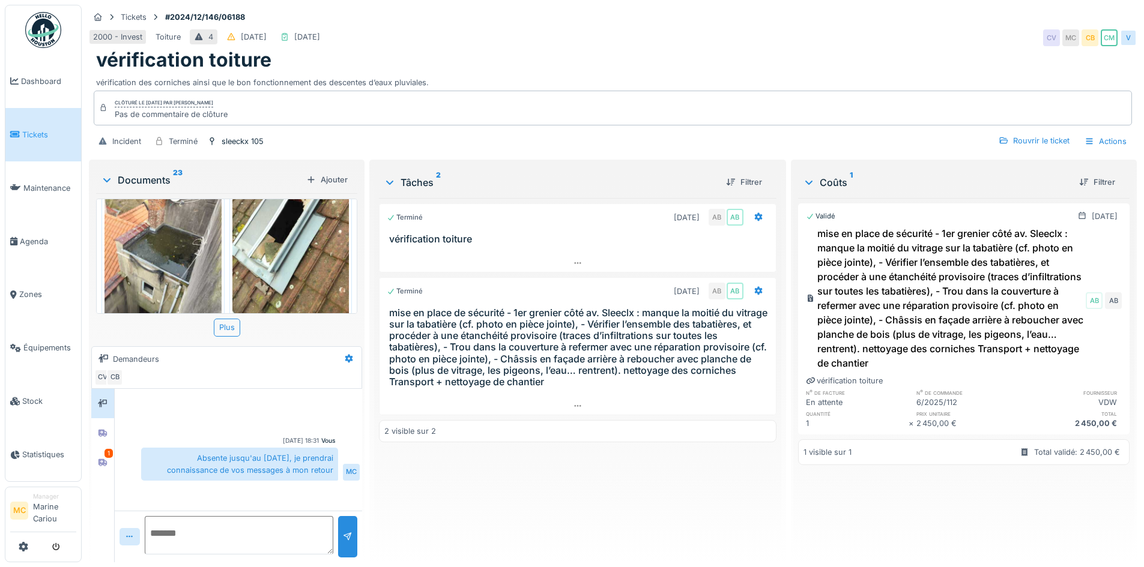
click at [354, 311] on div "Facture - CL0082 Foyer schaerbeekois sleeks 105 toiture.pdf Avenue Sleeks 105.P…" at bounding box center [226, 257] width 261 height 116
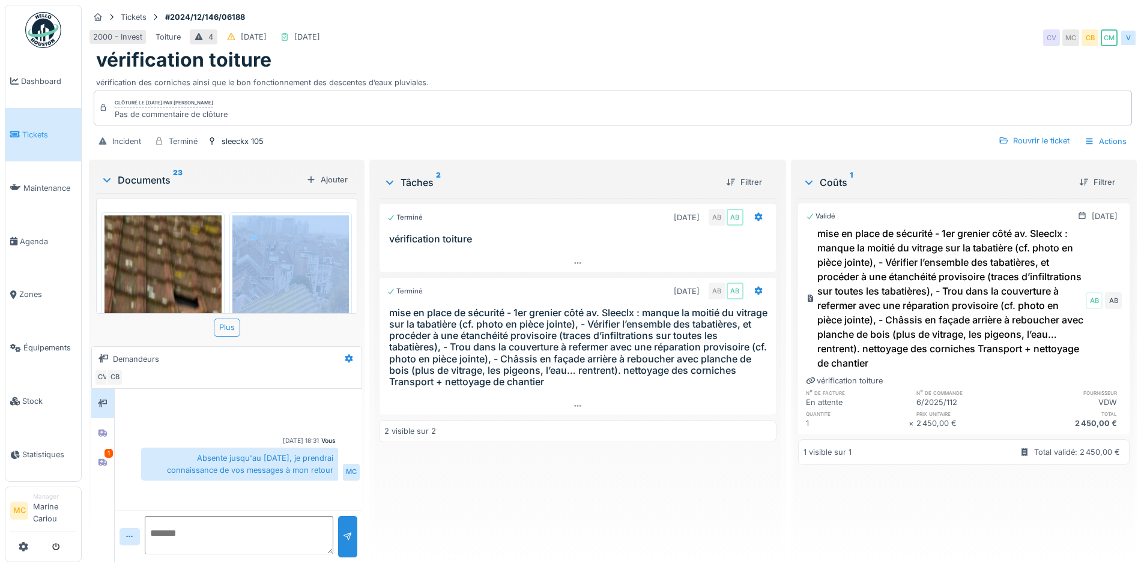
scroll to position [768, 0]
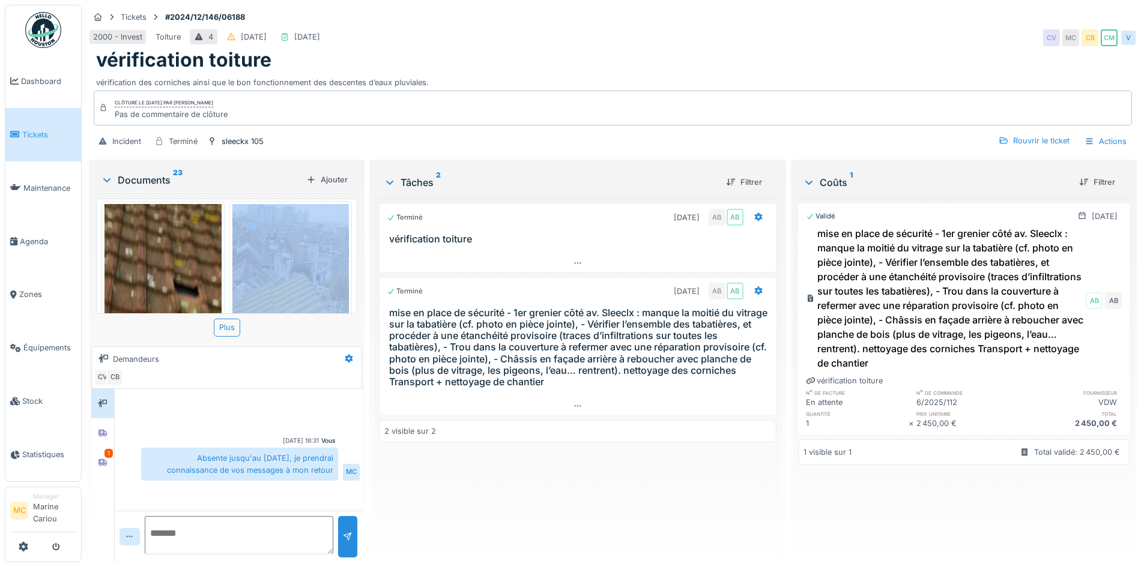
click at [180, 247] on img at bounding box center [162, 281] width 117 height 155
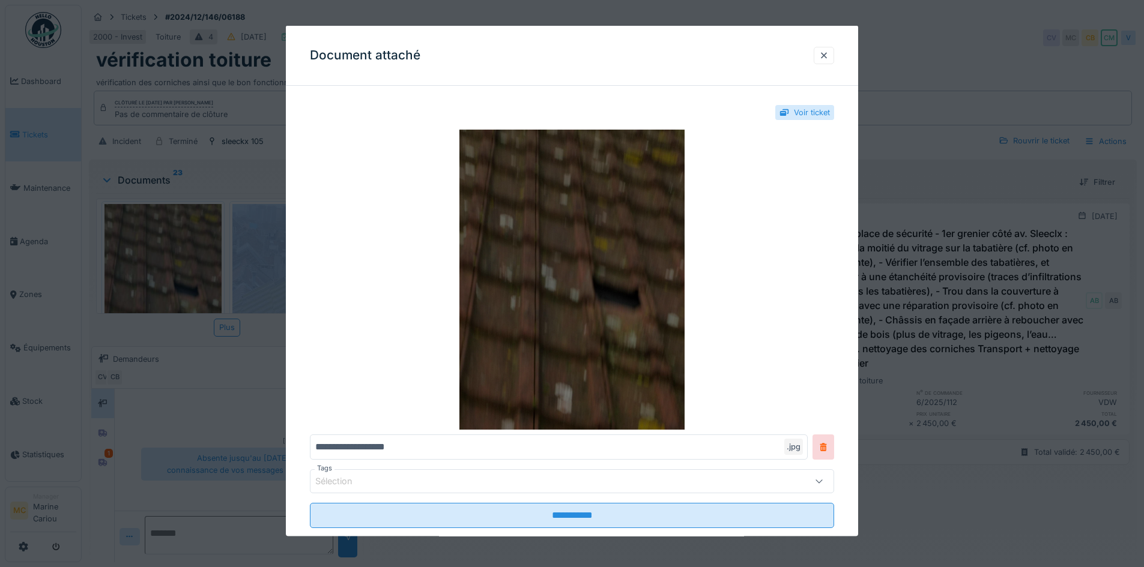
click at [568, 226] on img at bounding box center [572, 280] width 524 height 300
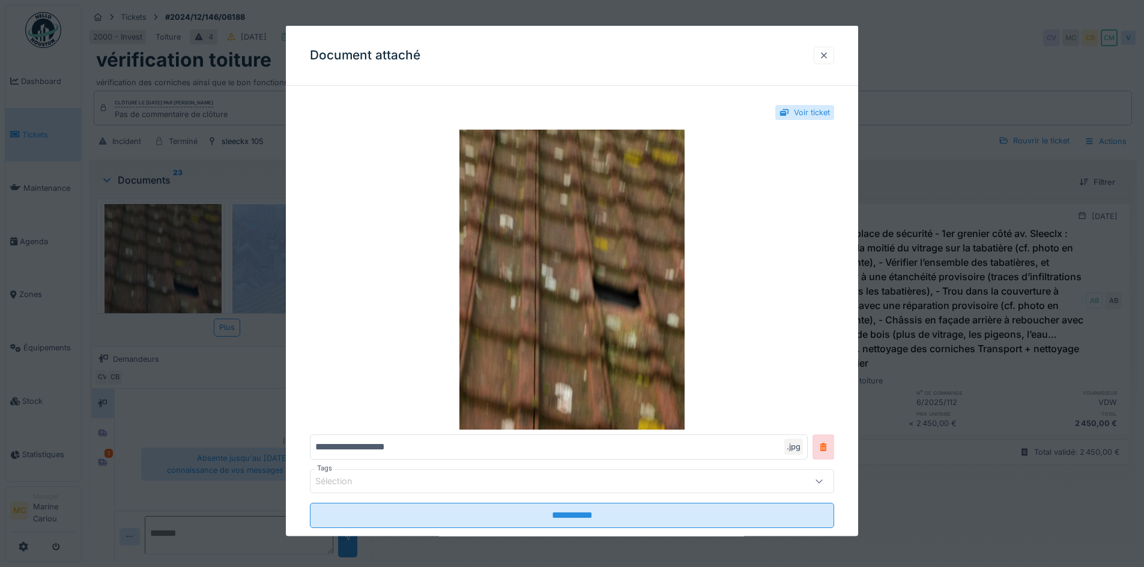
click at [818, 56] on div at bounding box center [823, 54] width 20 height 17
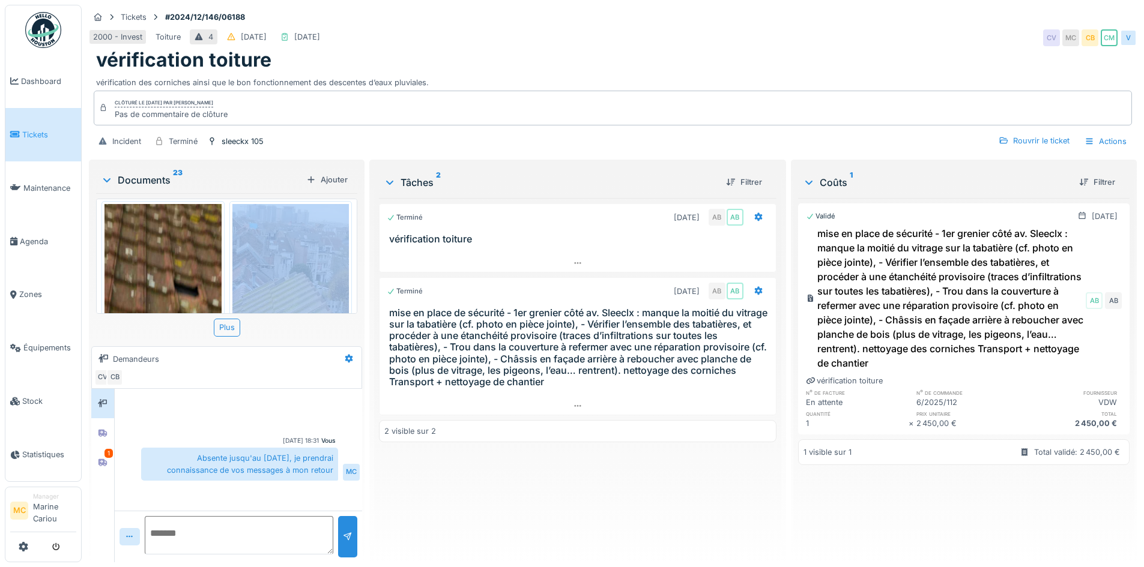
click at [292, 264] on img at bounding box center [290, 308] width 117 height 208
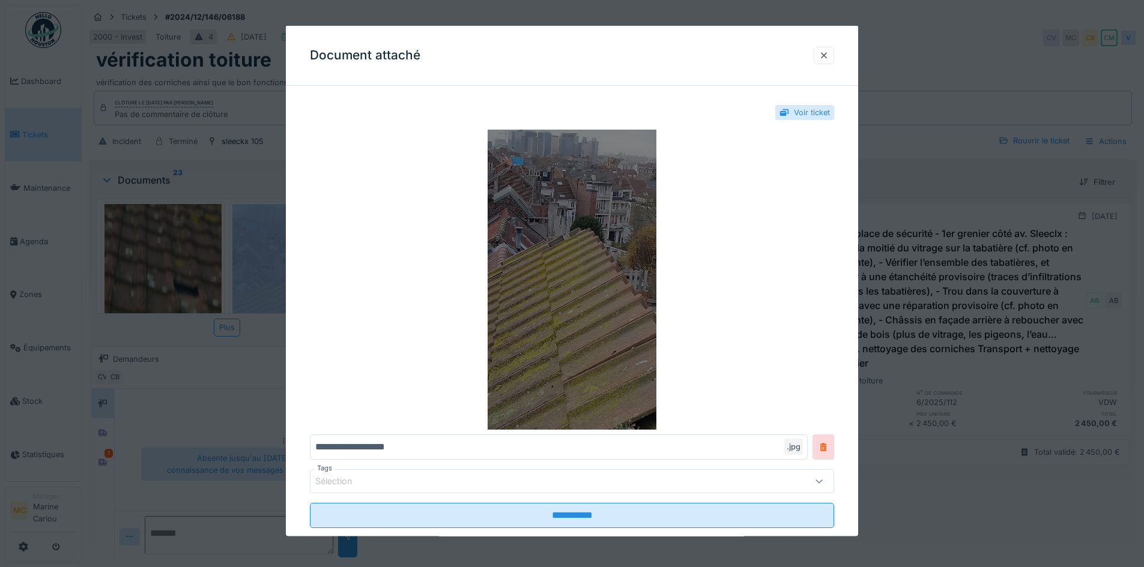
click at [588, 264] on img at bounding box center [572, 280] width 524 height 300
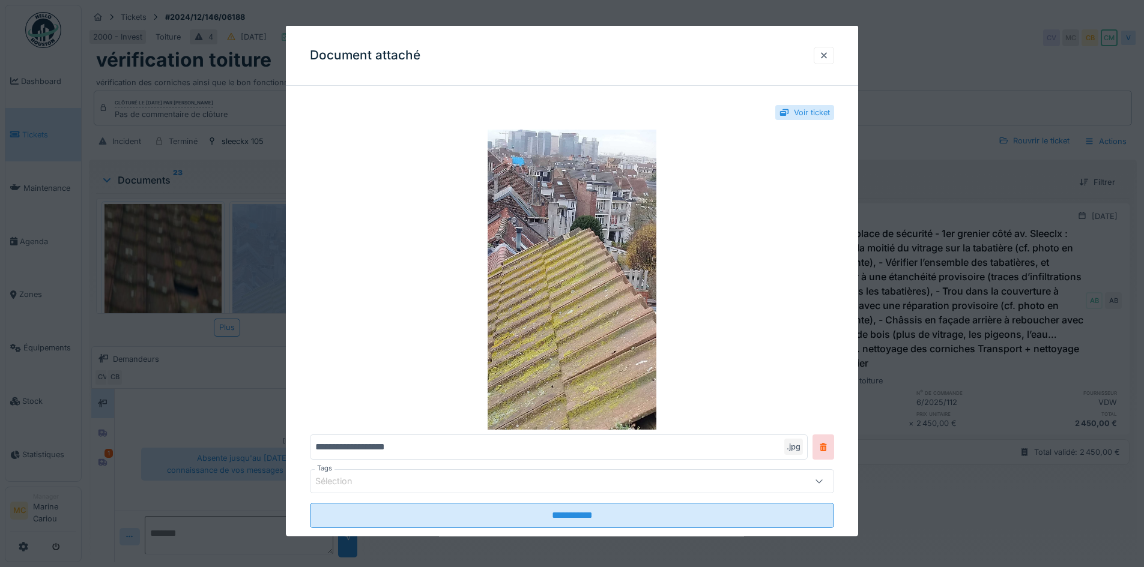
click at [825, 56] on div at bounding box center [824, 54] width 10 height 11
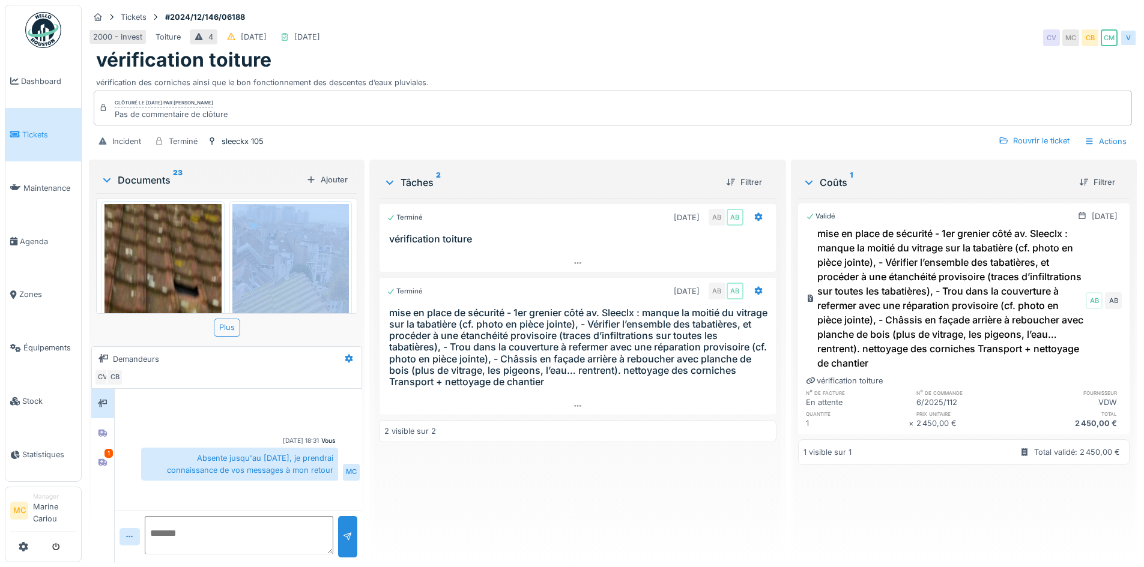
click at [354, 312] on div "Facture - CL0082 Foyer schaerbeekois sleeks 105 toiture.pdf Avenue Sleeks 105.P…" at bounding box center [226, 257] width 261 height 116
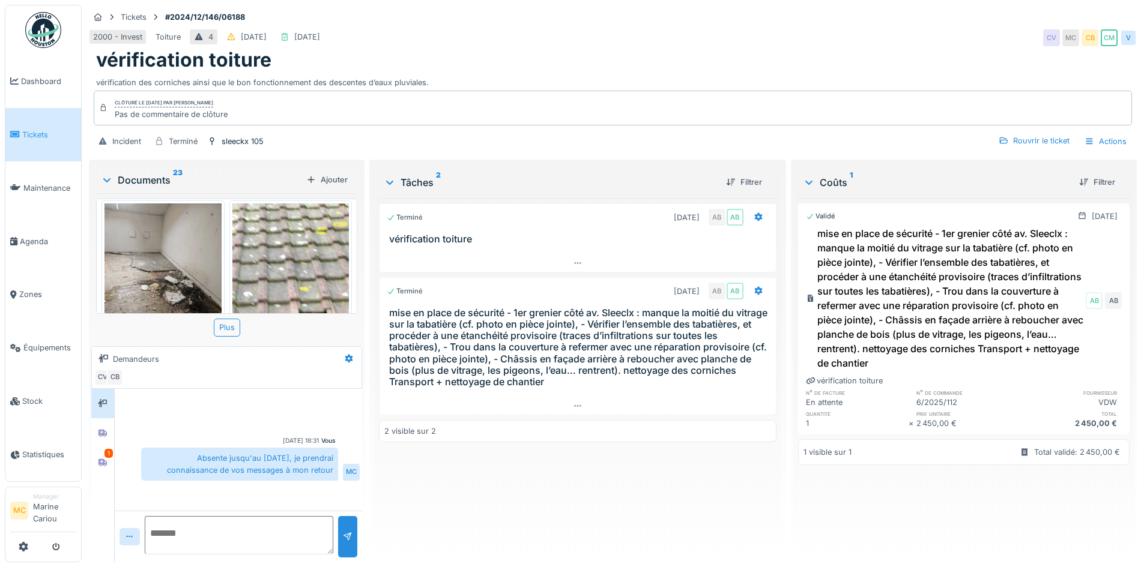
scroll to position [1033, 0]
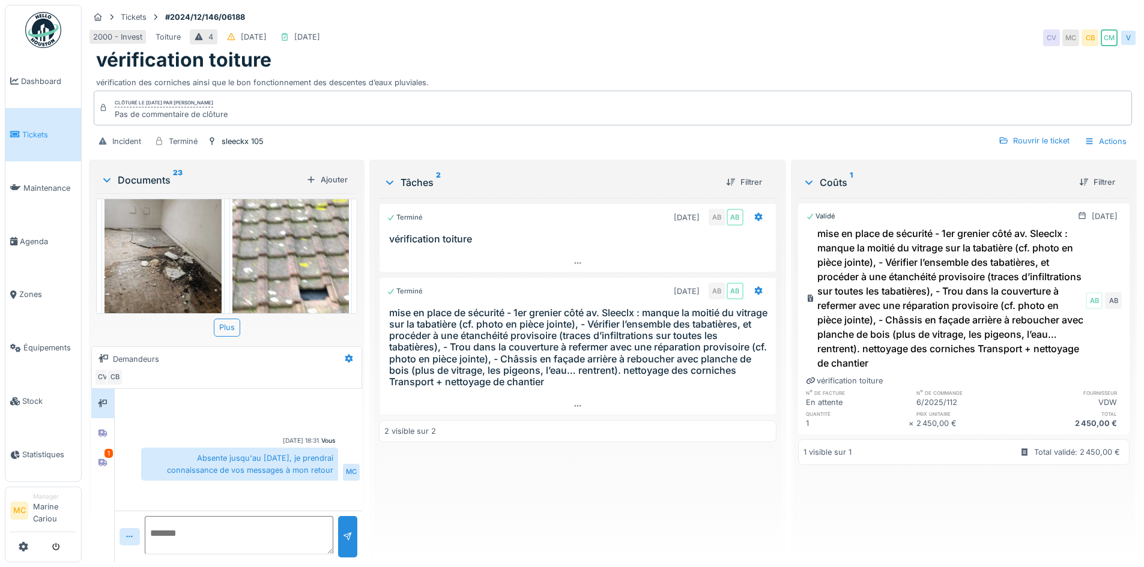
click at [310, 252] on img at bounding box center [290, 256] width 117 height 155
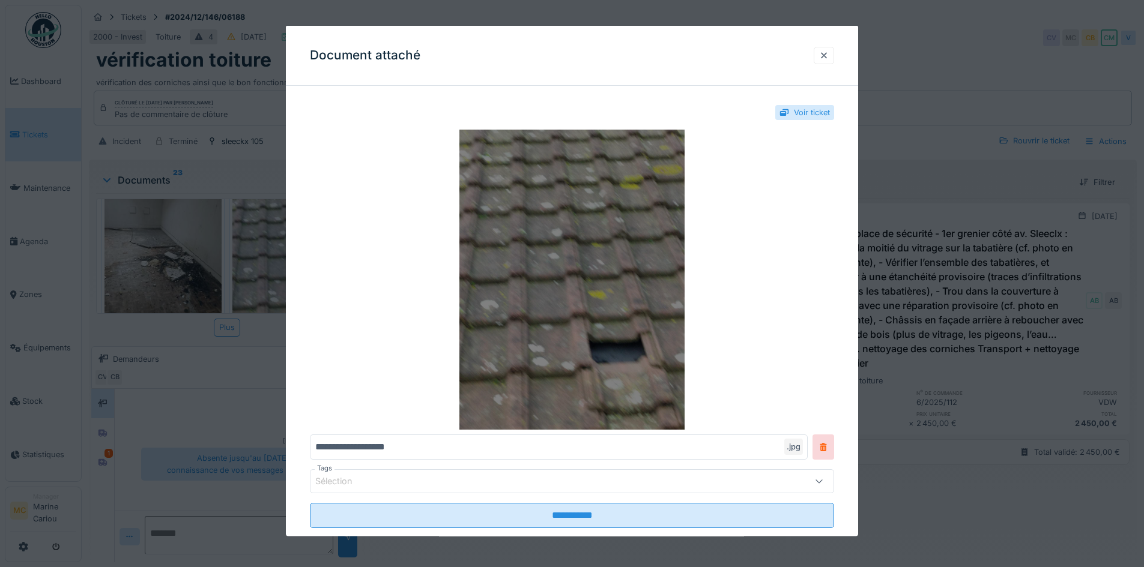
click at [588, 277] on img at bounding box center [572, 280] width 524 height 300
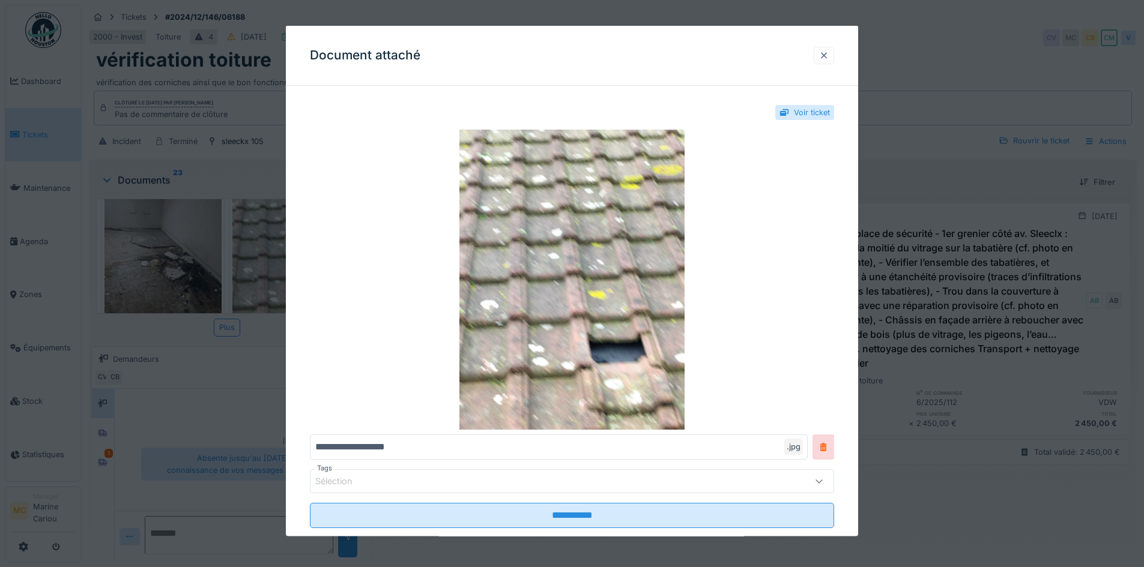
click at [825, 55] on div at bounding box center [824, 54] width 10 height 11
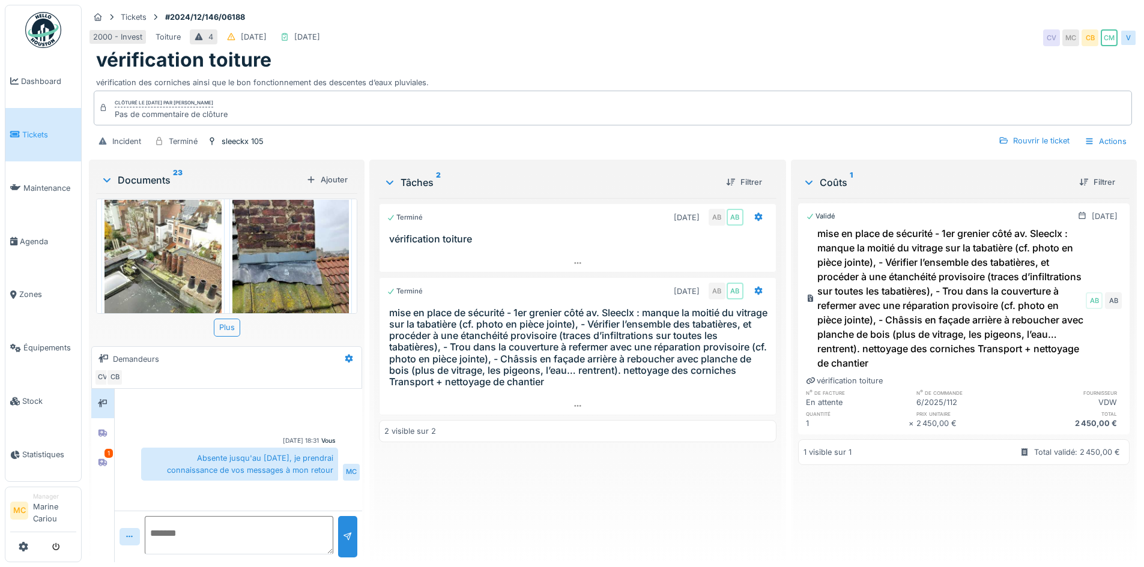
scroll to position [1201, 0]
click at [152, 255] on img at bounding box center [162, 276] width 117 height 155
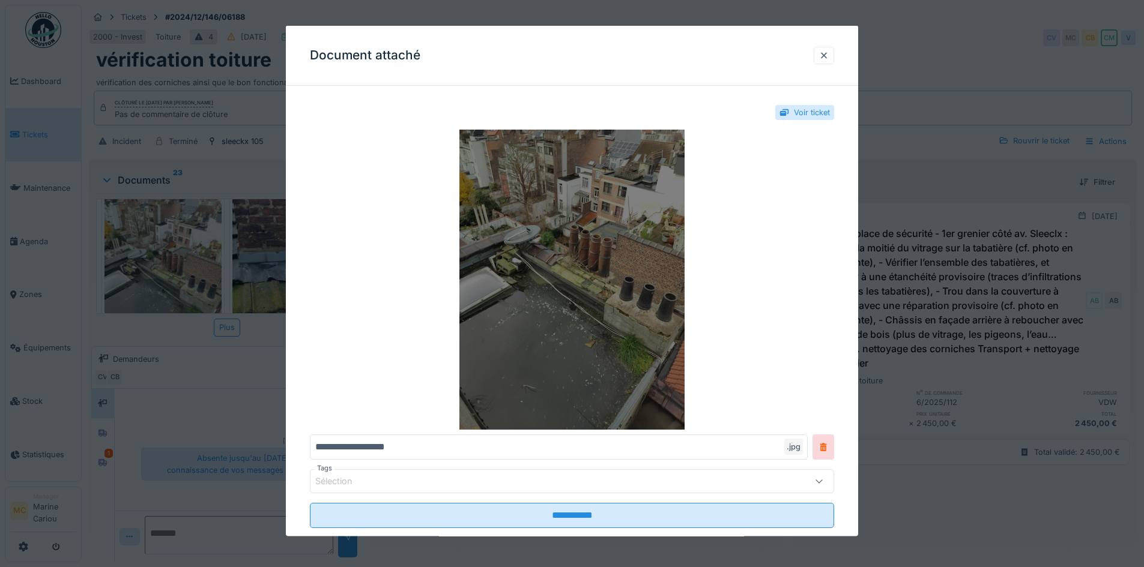
click at [644, 294] on img at bounding box center [572, 280] width 524 height 300
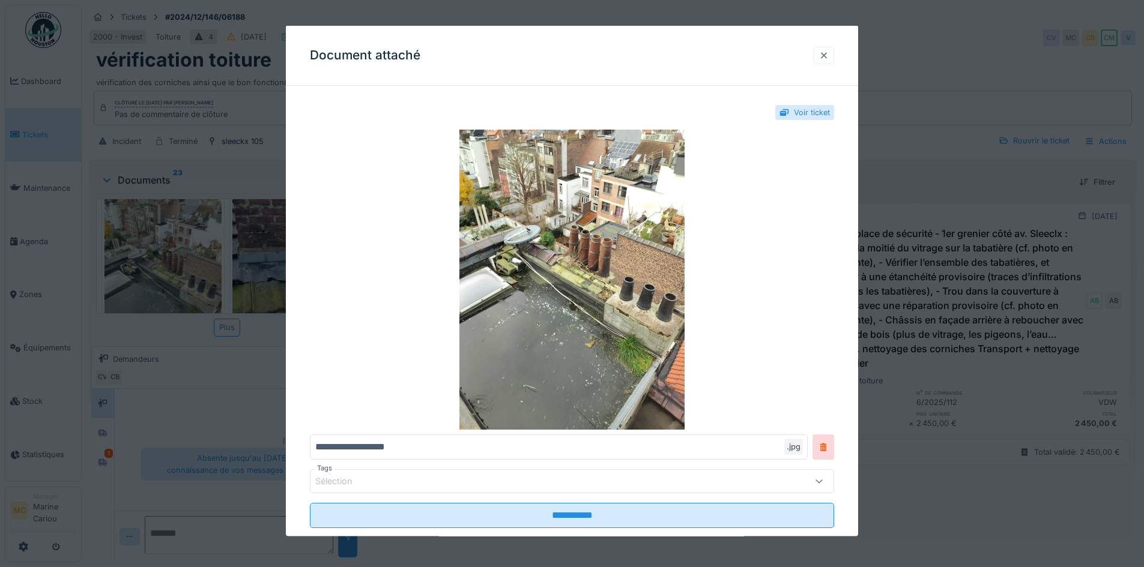
click at [826, 56] on div at bounding box center [824, 54] width 10 height 11
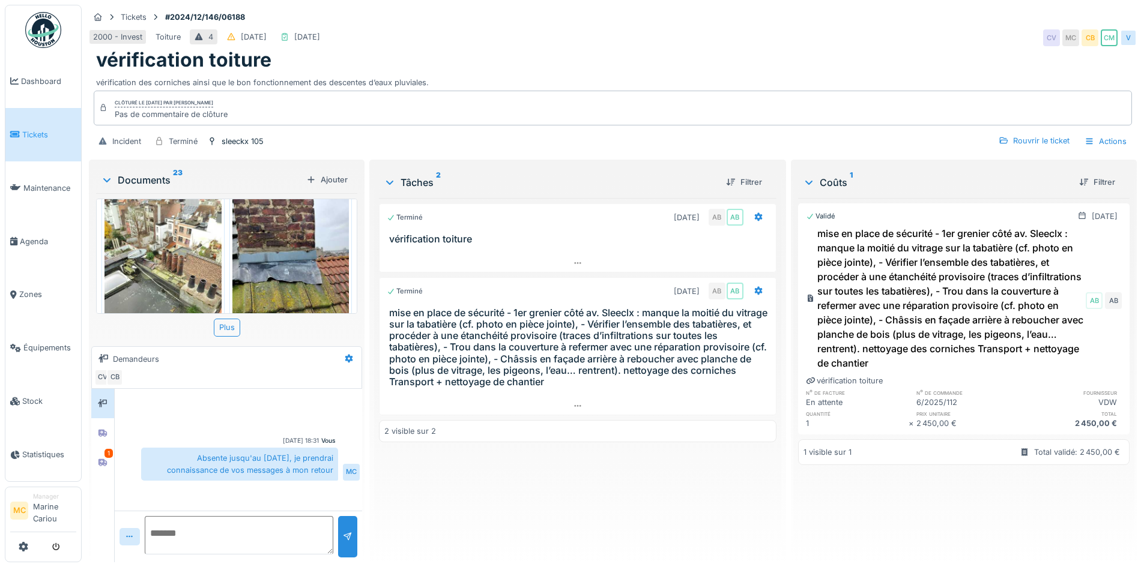
click at [305, 258] on img at bounding box center [290, 276] width 117 height 155
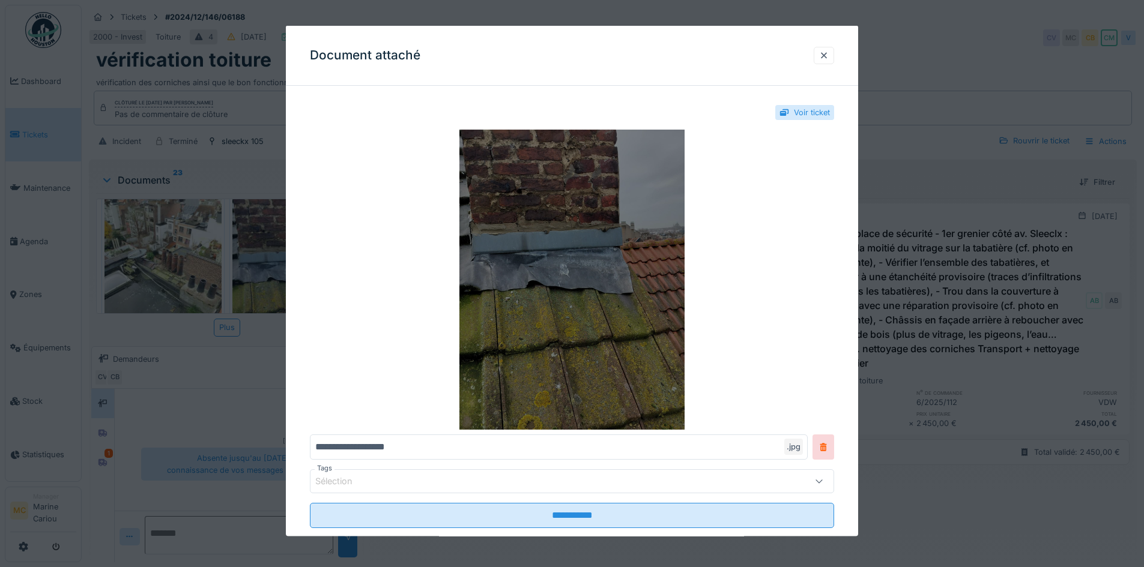
click at [594, 321] on img at bounding box center [572, 280] width 524 height 300
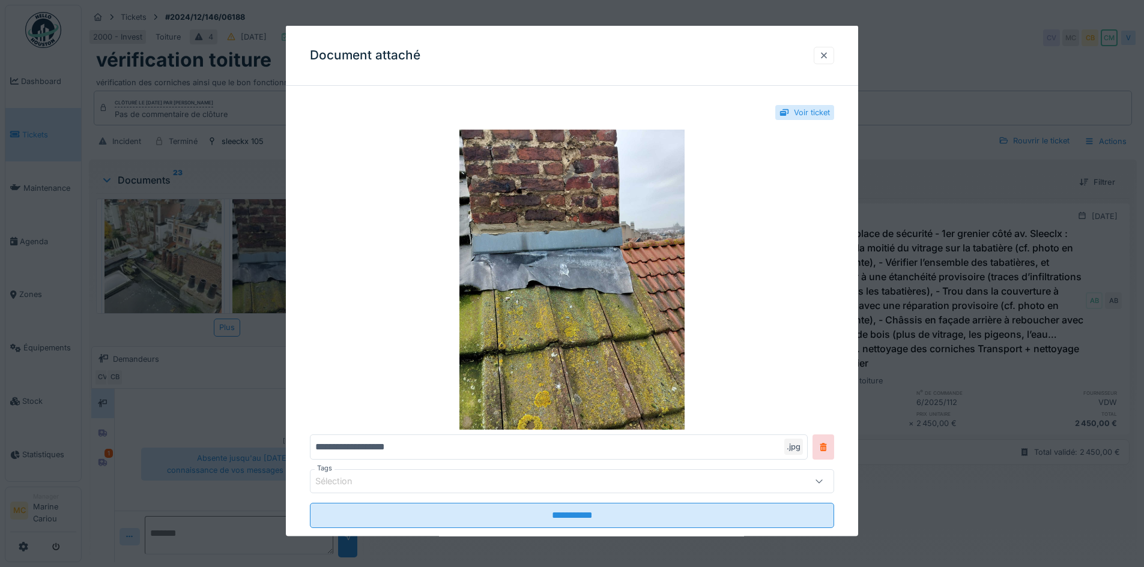
click at [826, 50] on div at bounding box center [824, 54] width 10 height 11
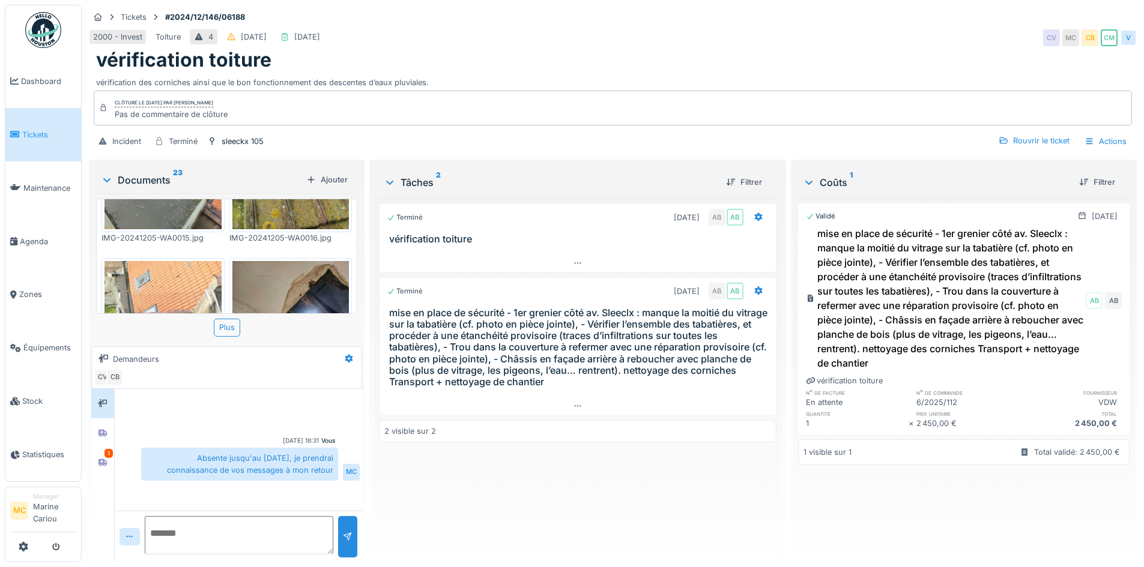
scroll to position [1345, 0]
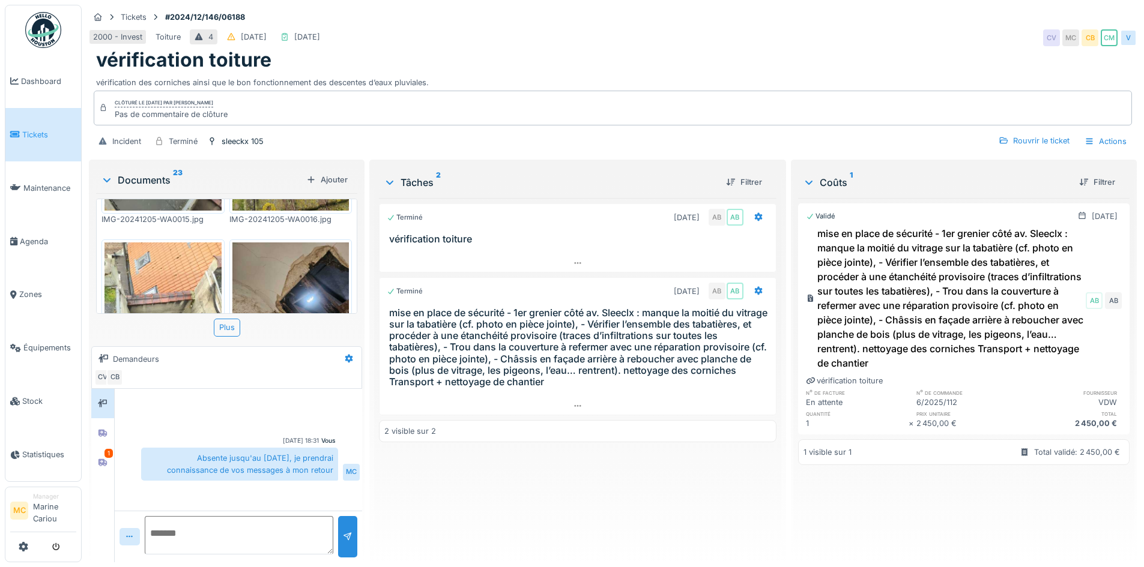
click at [158, 253] on img at bounding box center [162, 320] width 117 height 155
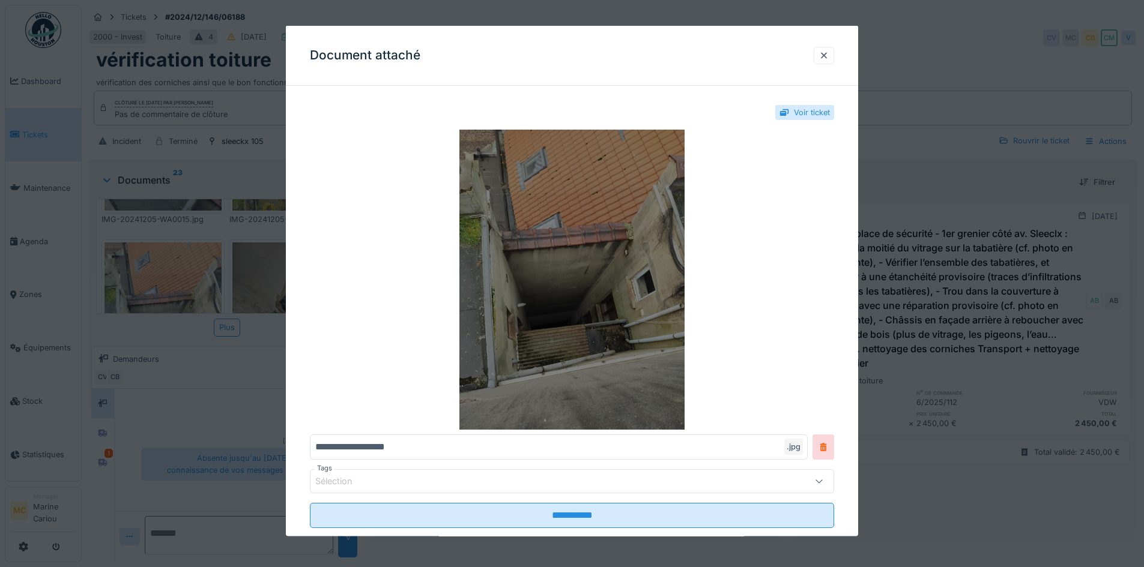
click at [537, 292] on img at bounding box center [572, 280] width 524 height 300
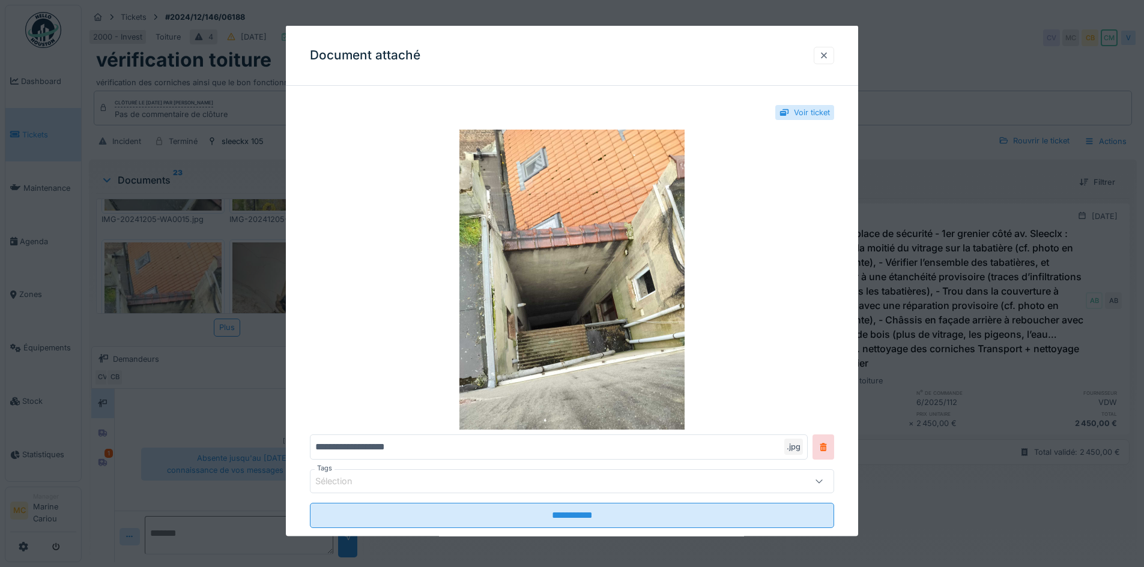
click at [825, 55] on div at bounding box center [824, 54] width 10 height 11
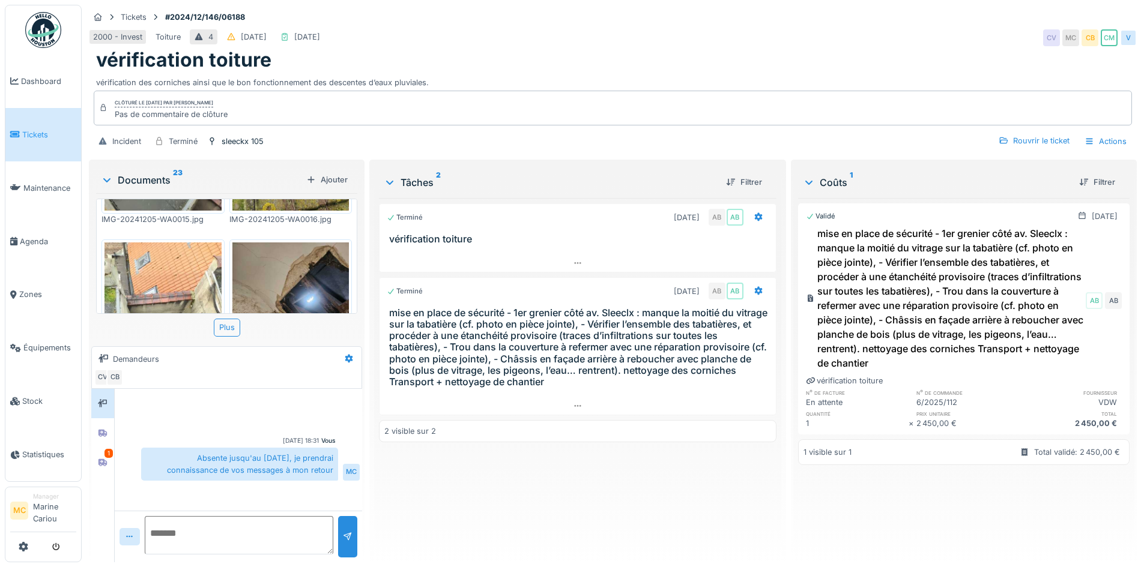
click at [304, 274] on img at bounding box center [290, 320] width 117 height 155
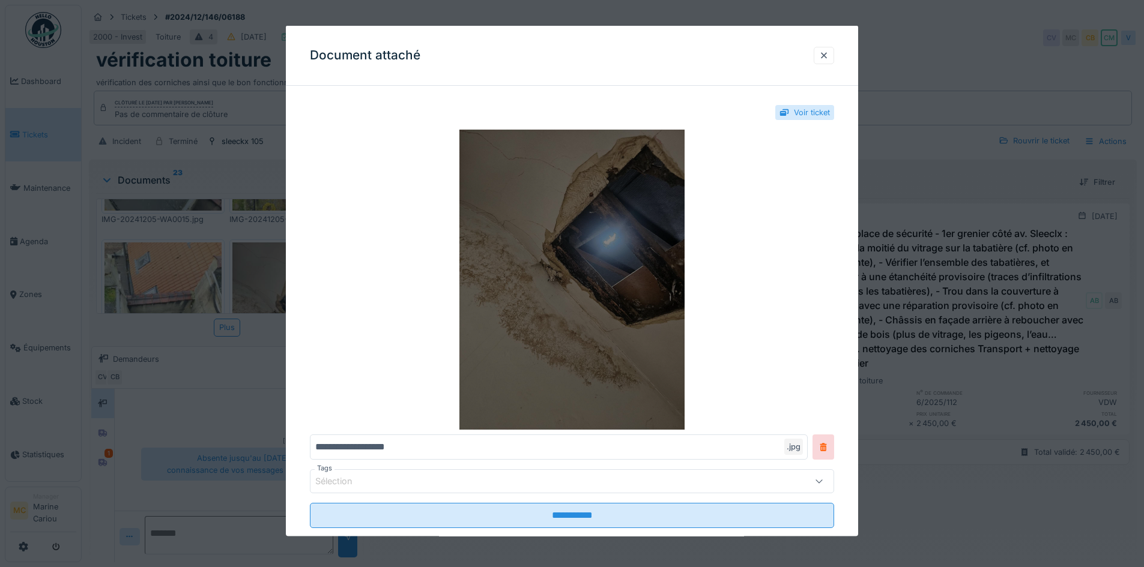
click at [588, 299] on img at bounding box center [572, 280] width 524 height 300
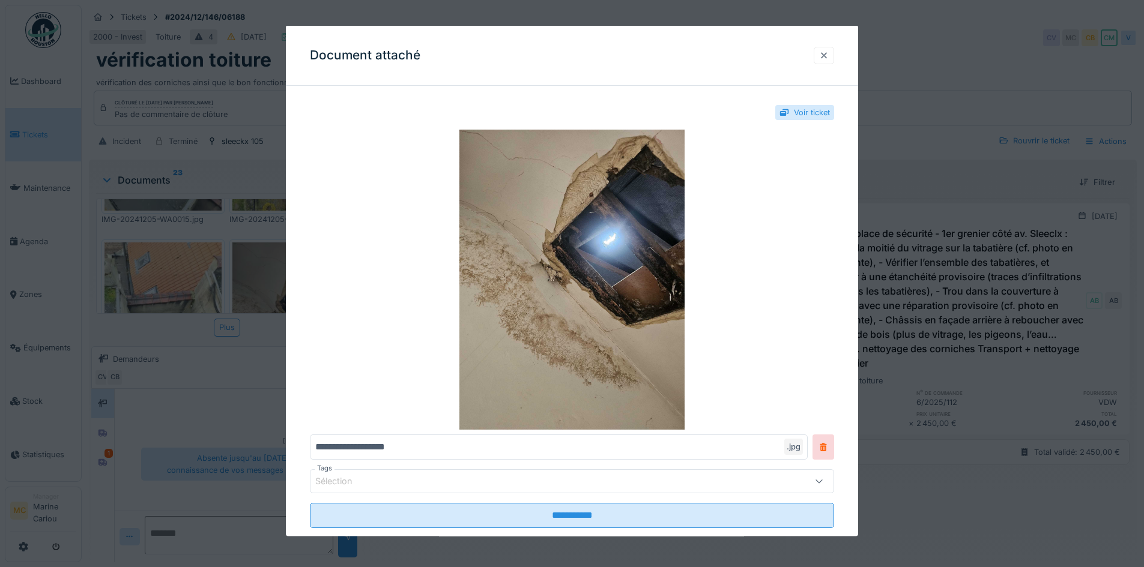
click at [822, 56] on div at bounding box center [823, 54] width 20 height 17
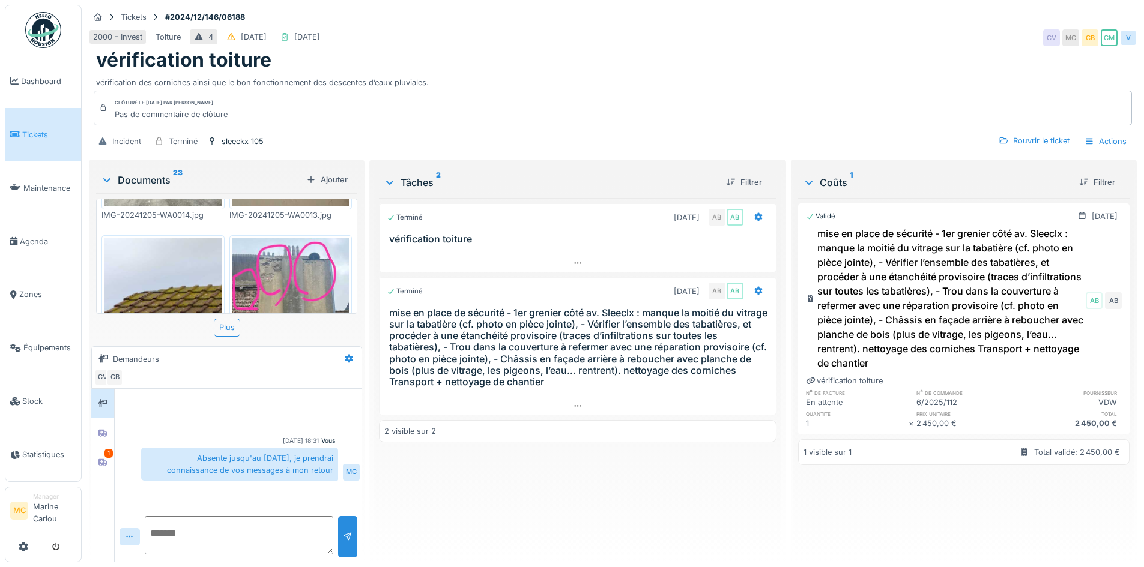
scroll to position [1545, 0]
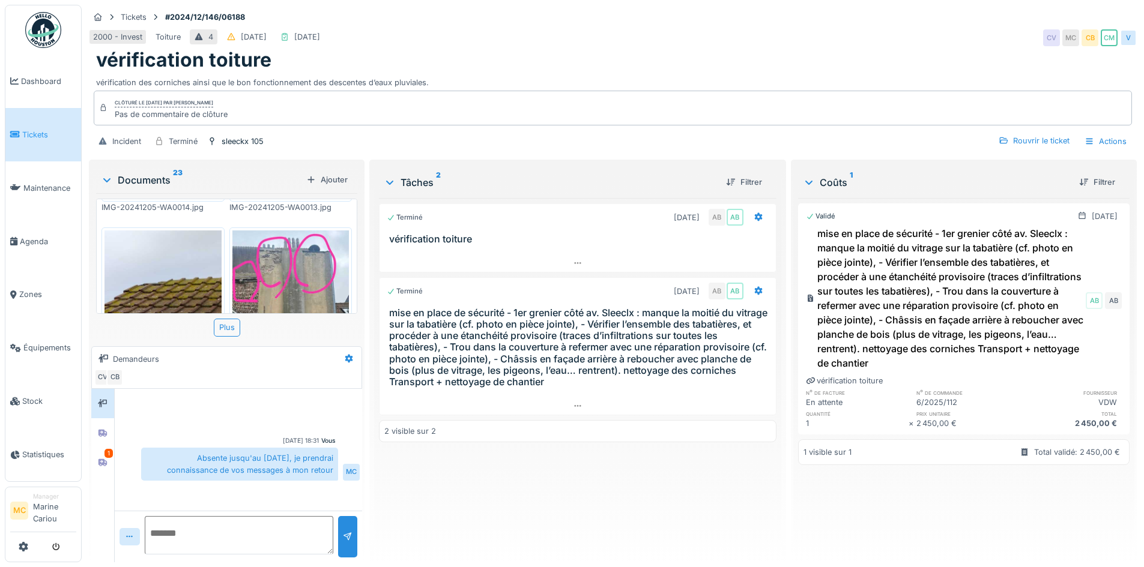
click at [170, 256] on img at bounding box center [162, 308] width 117 height 155
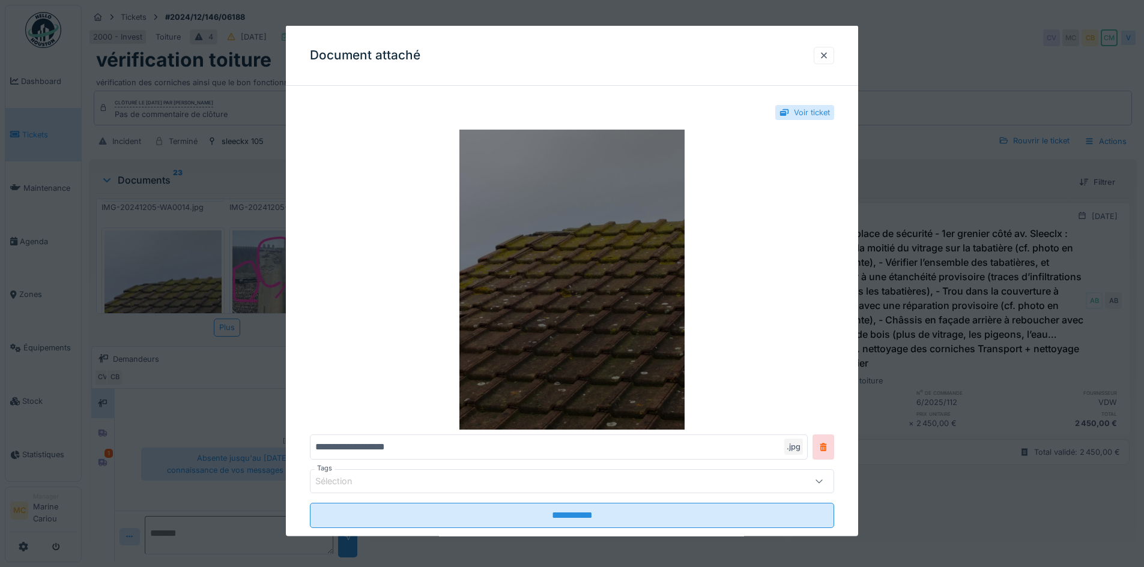
click at [543, 286] on img at bounding box center [572, 280] width 524 height 300
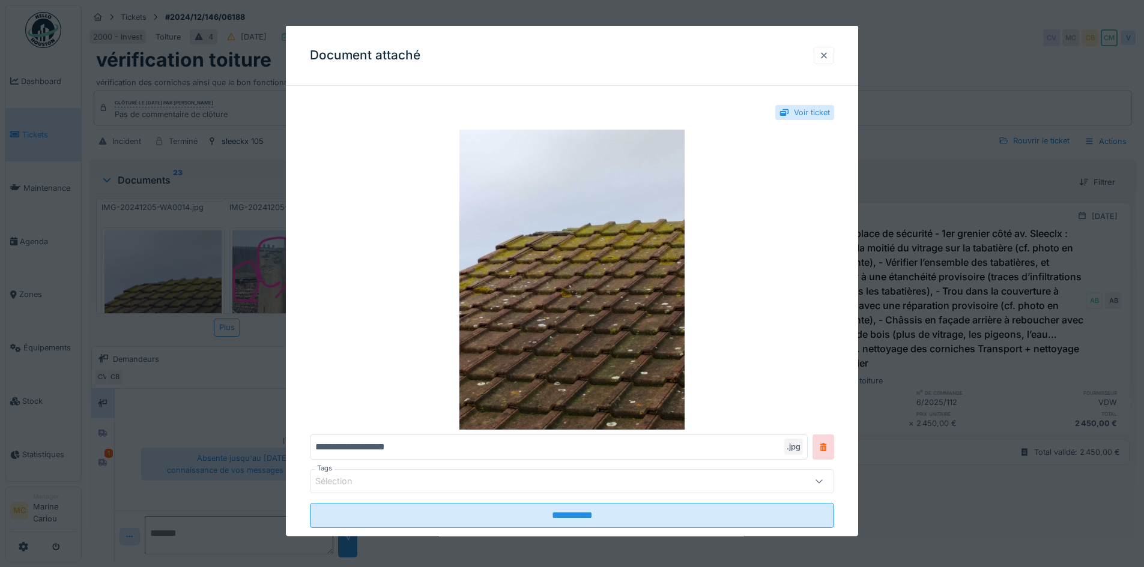
click at [826, 58] on div at bounding box center [824, 54] width 10 height 11
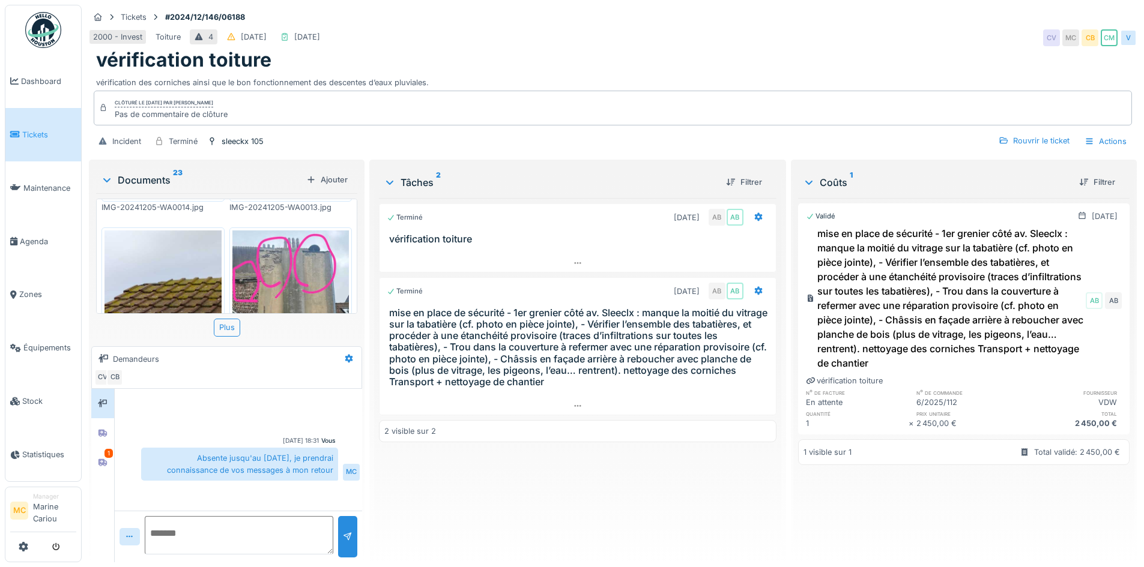
click at [289, 274] on img at bounding box center [290, 308] width 117 height 154
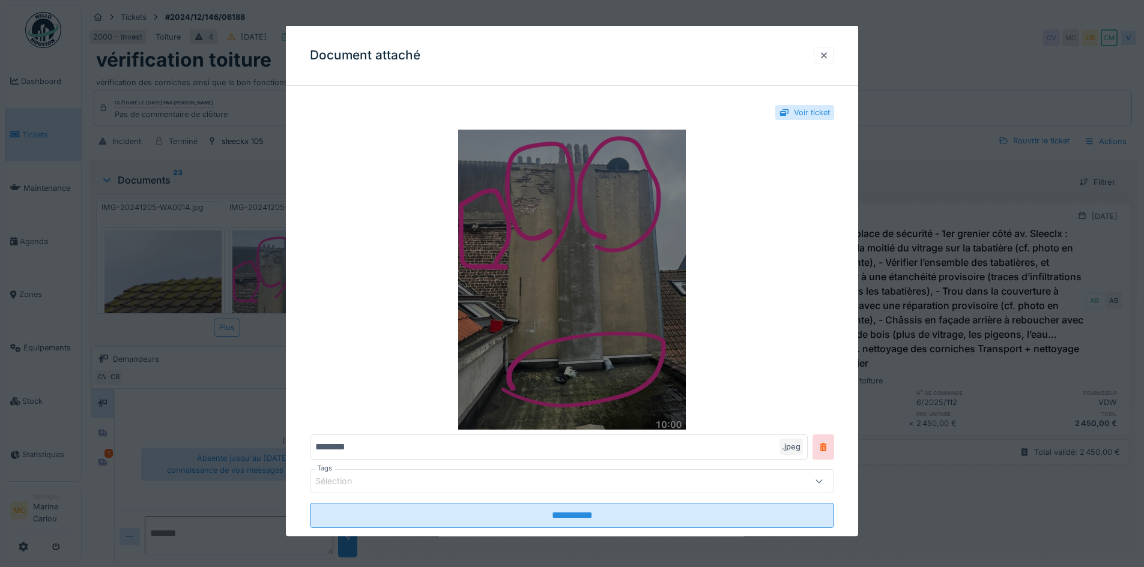
click at [516, 238] on img at bounding box center [572, 280] width 524 height 300
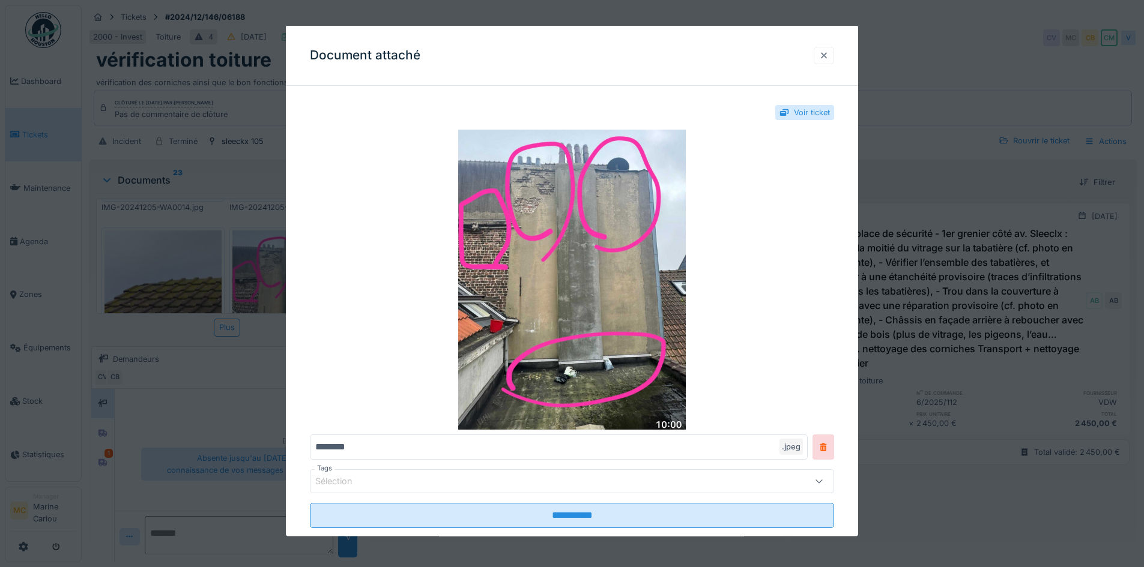
click at [828, 53] on div at bounding box center [824, 54] width 10 height 11
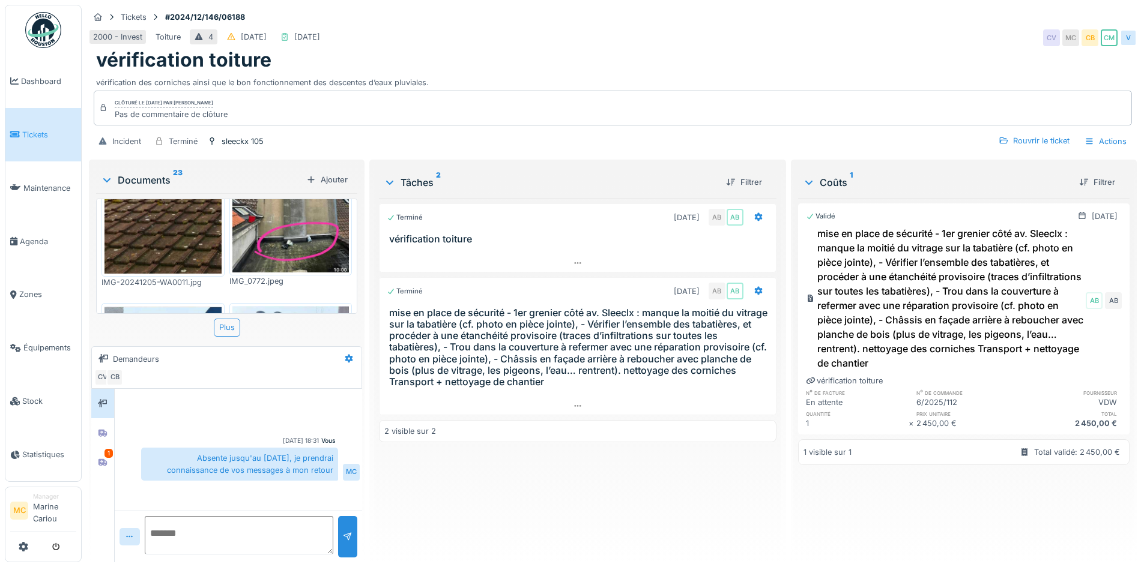
scroll to position [1665, 0]
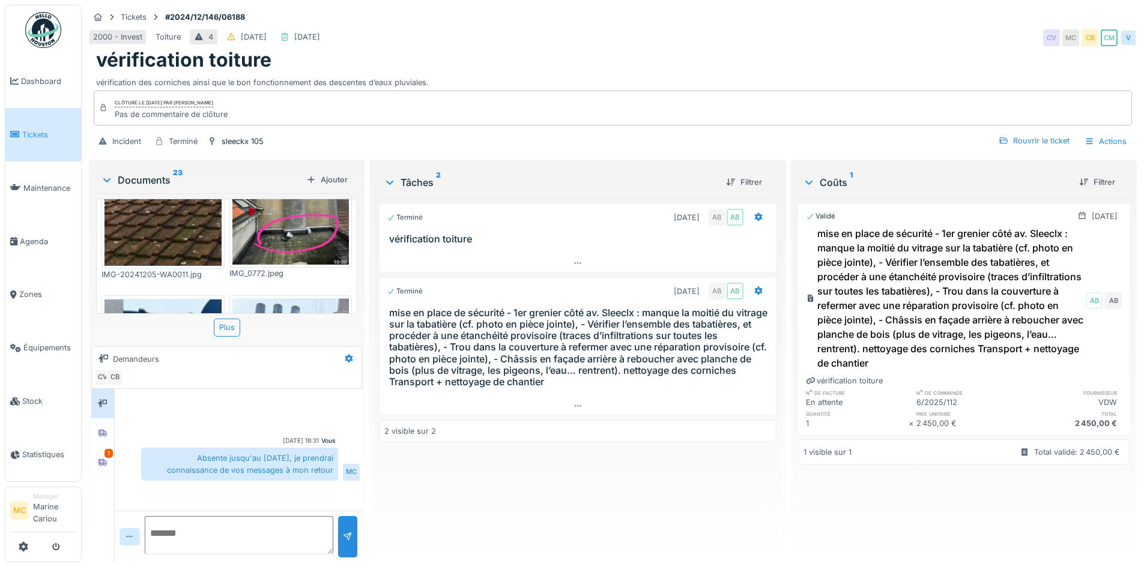
click at [178, 298] on img at bounding box center [162, 376] width 117 height 157
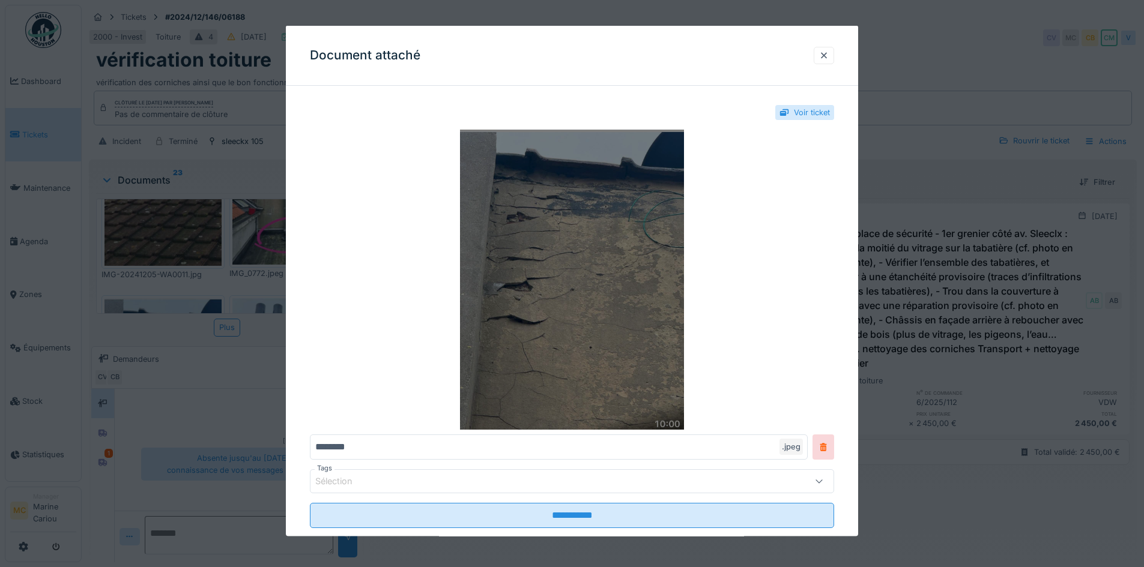
click at [593, 264] on img at bounding box center [572, 280] width 524 height 300
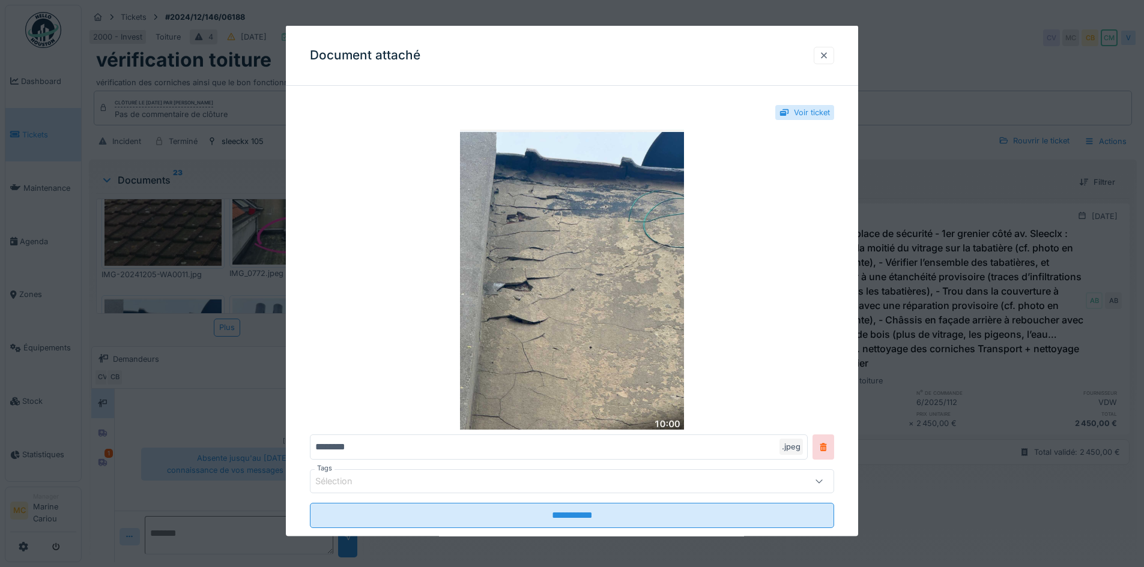
click at [828, 55] on div at bounding box center [824, 54] width 10 height 11
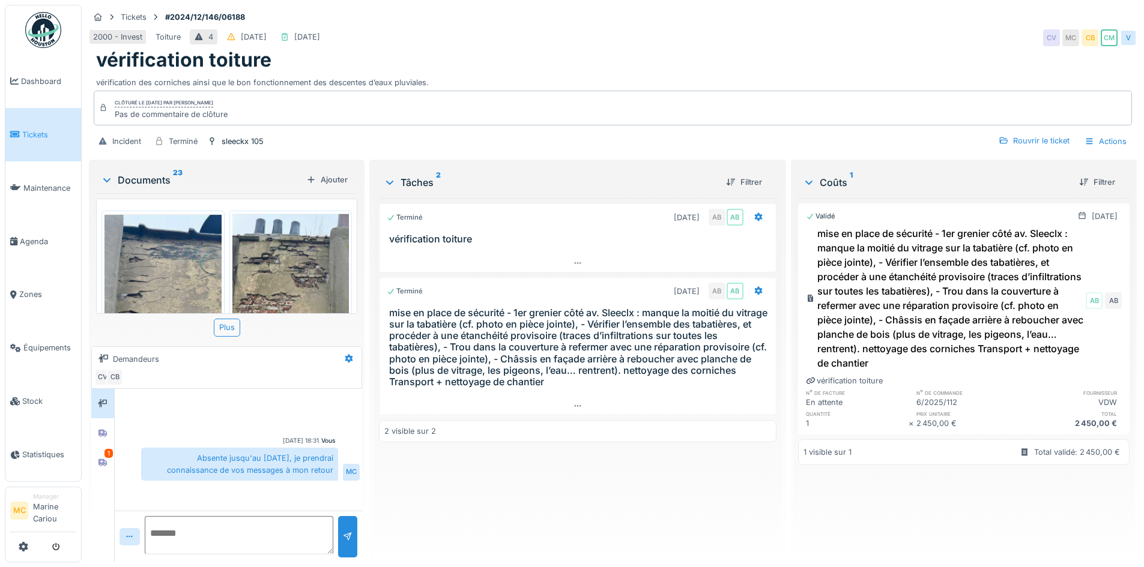
scroll to position [1751, 0]
click at [286, 247] on img at bounding box center [290, 289] width 117 height 154
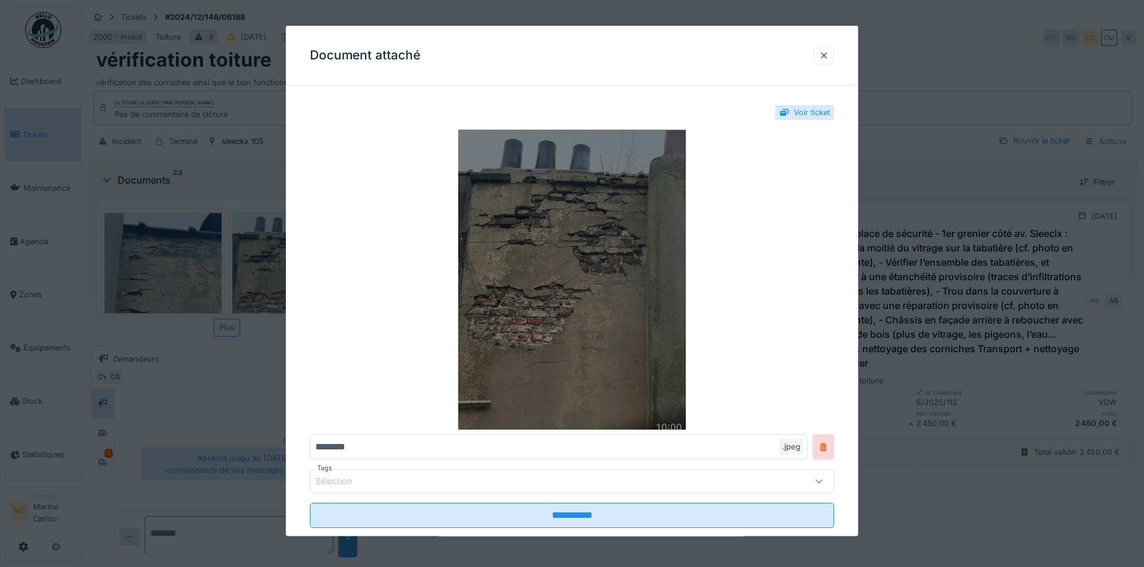
click at [540, 237] on img at bounding box center [572, 280] width 524 height 300
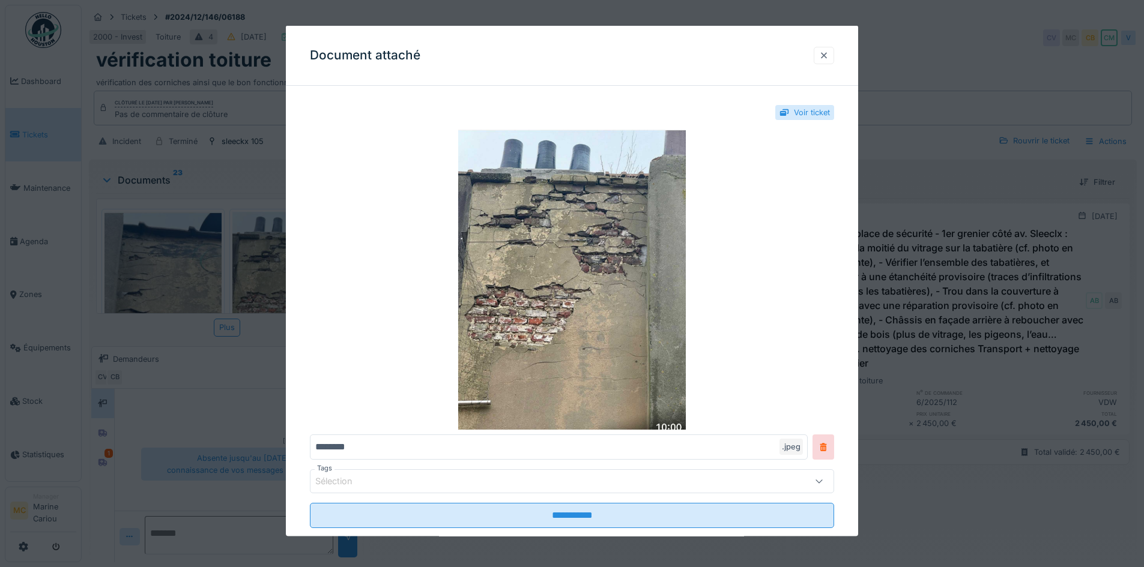
click at [826, 54] on div at bounding box center [824, 54] width 10 height 11
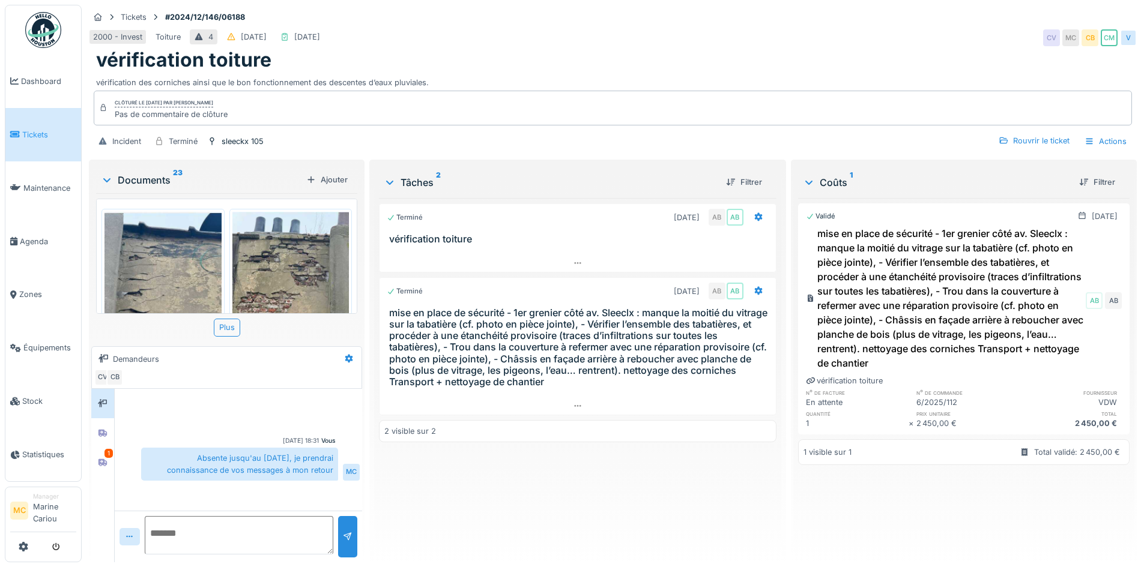
scroll to position [9, 0]
